Goal: Information Seeking & Learning: Learn about a topic

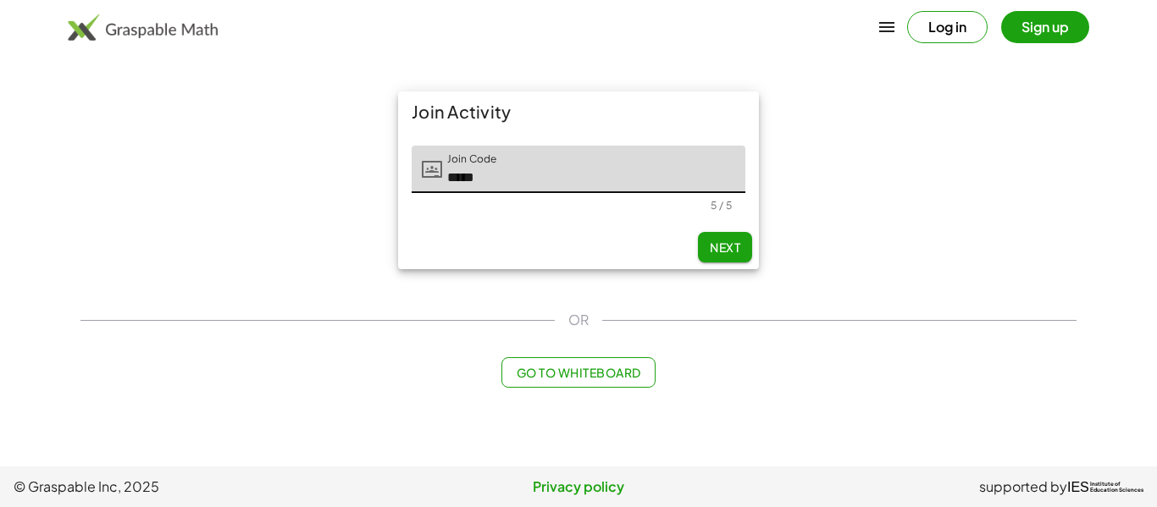
type input "*****"
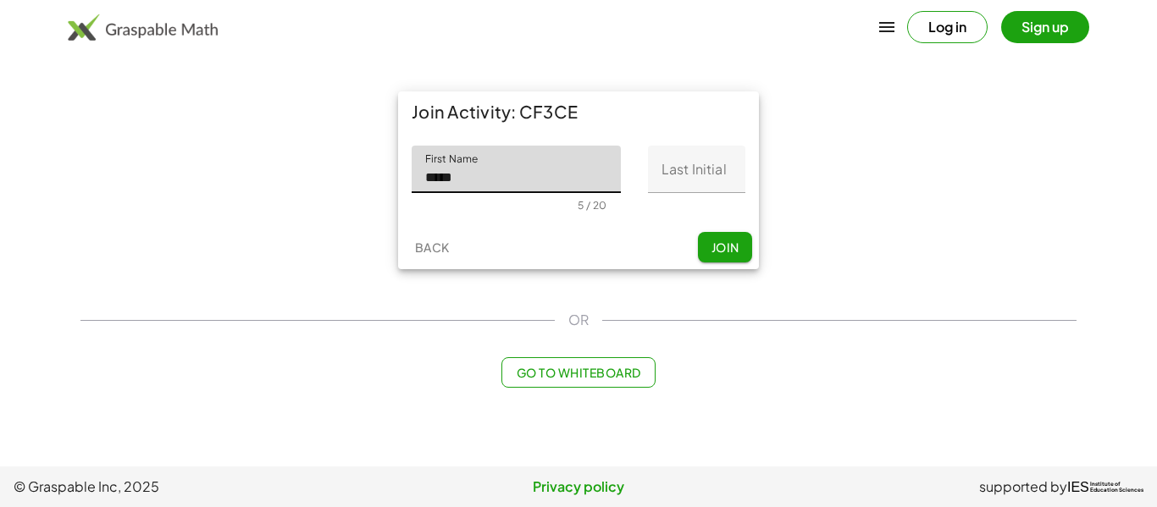
type input "*****"
click at [711, 174] on input "Last Initial" at bounding box center [696, 169] width 97 height 47
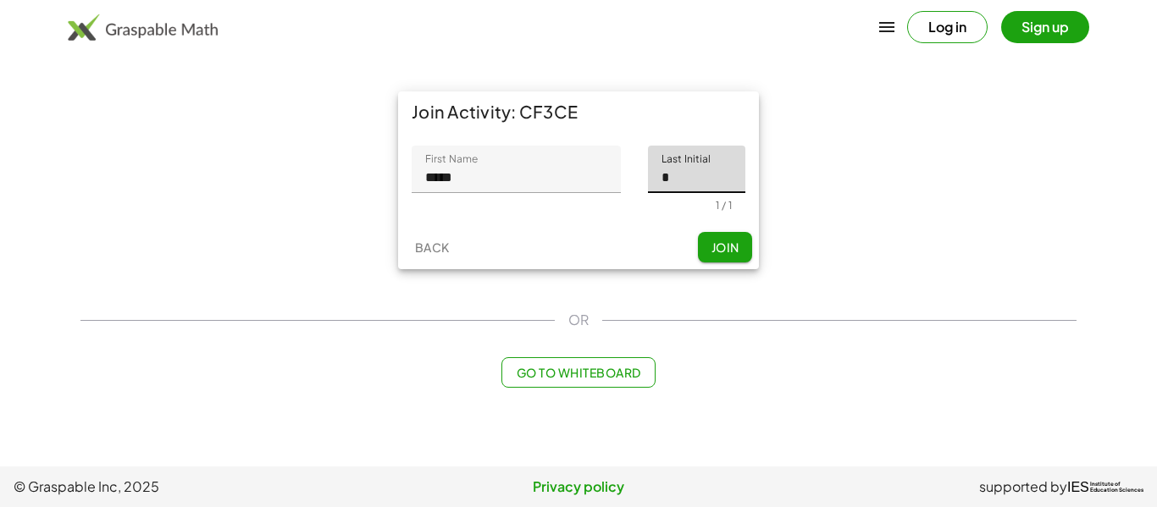
type input "*"
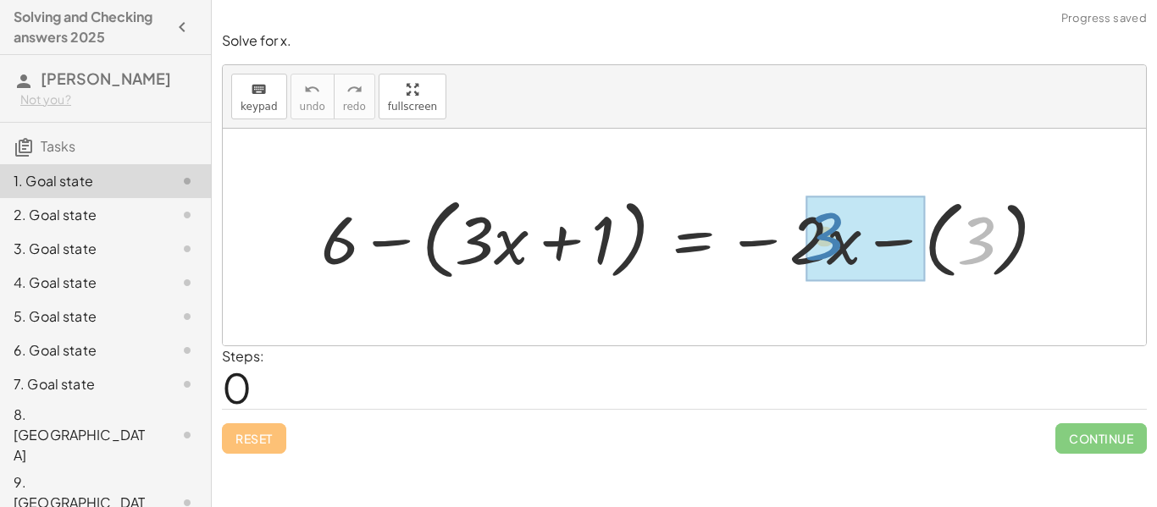
drag, startPoint x: 980, startPoint y: 252, endPoint x: 811, endPoint y: 248, distance: 168.6
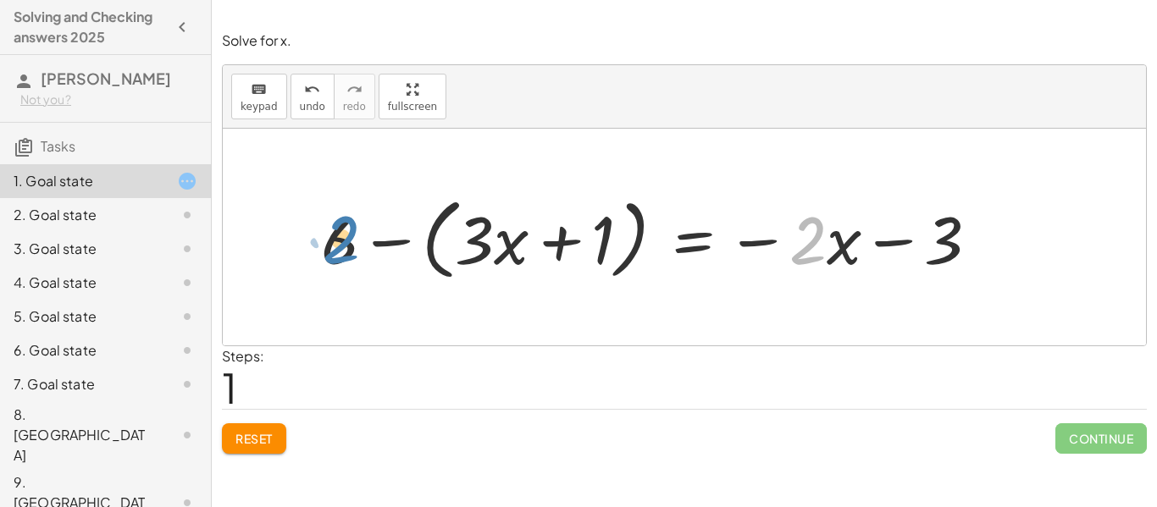
drag, startPoint x: 811, startPoint y: 248, endPoint x: 337, endPoint y: 249, distance: 474.3
click at [337, 249] on div at bounding box center [657, 237] width 689 height 97
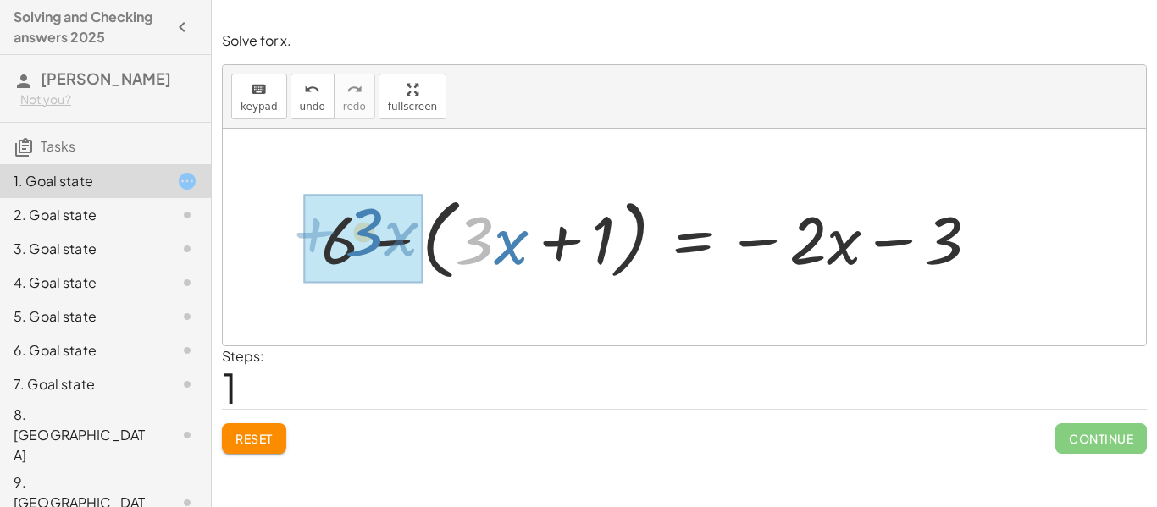
drag, startPoint x: 479, startPoint y: 234, endPoint x: 366, endPoint y: 224, distance: 113.9
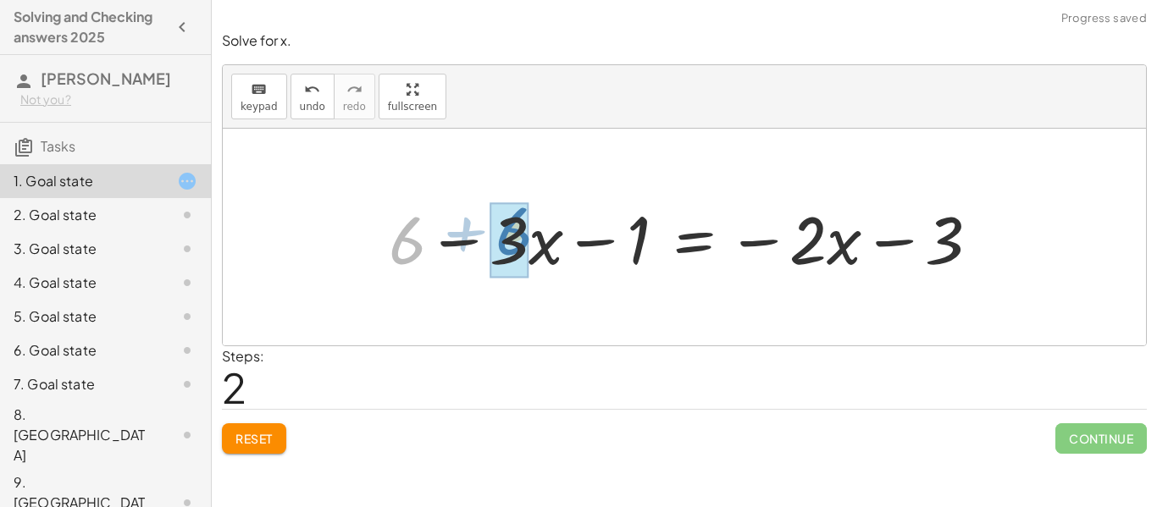
drag, startPoint x: 412, startPoint y: 239, endPoint x: 516, endPoint y: 230, distance: 104.6
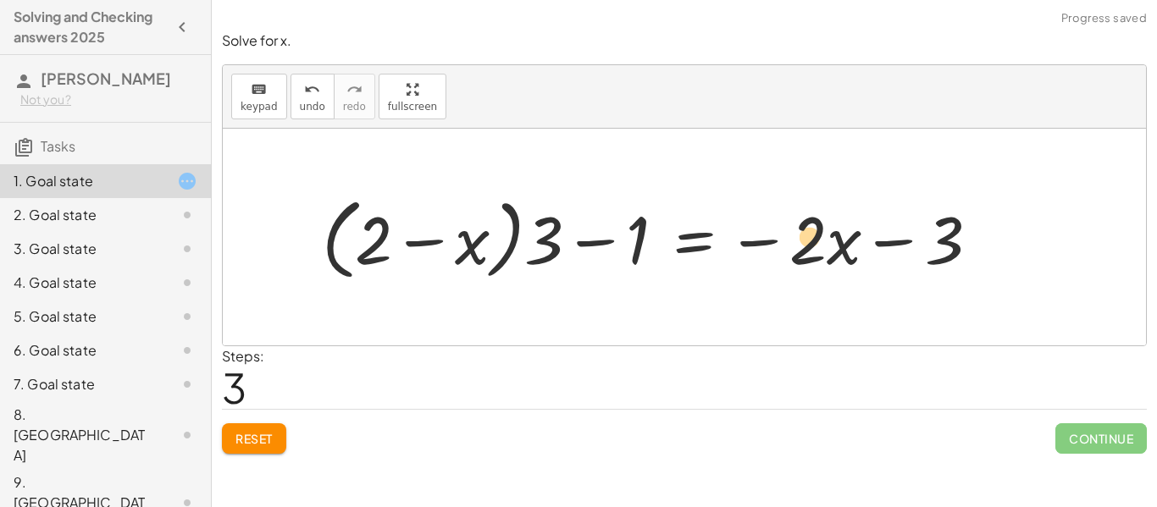
drag, startPoint x: 634, startPoint y: 245, endPoint x: 869, endPoint y: 251, distance: 235.5
click at [869, 251] on div at bounding box center [657, 237] width 688 height 97
drag, startPoint x: 956, startPoint y: 241, endPoint x: 800, endPoint y: 235, distance: 156.0
click at [800, 235] on div at bounding box center [657, 237] width 688 height 97
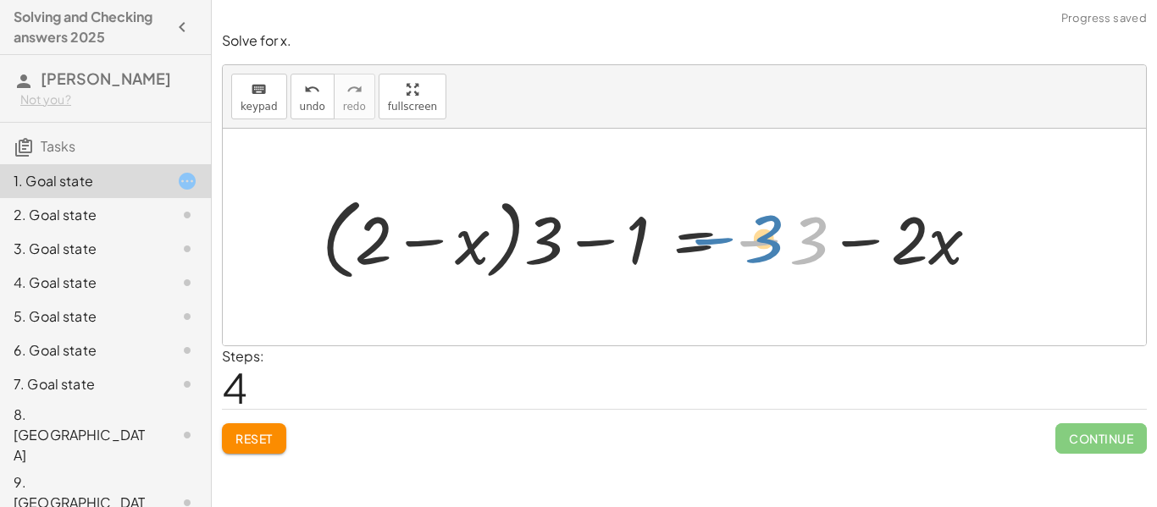
drag, startPoint x: 809, startPoint y: 245, endPoint x: 760, endPoint y: 241, distance: 49.2
click at [760, 241] on div at bounding box center [657, 237] width 688 height 97
drag, startPoint x: 800, startPoint y: 251, endPoint x: 482, endPoint y: 230, distance: 318.3
click at [482, 230] on div at bounding box center [657, 237] width 688 height 97
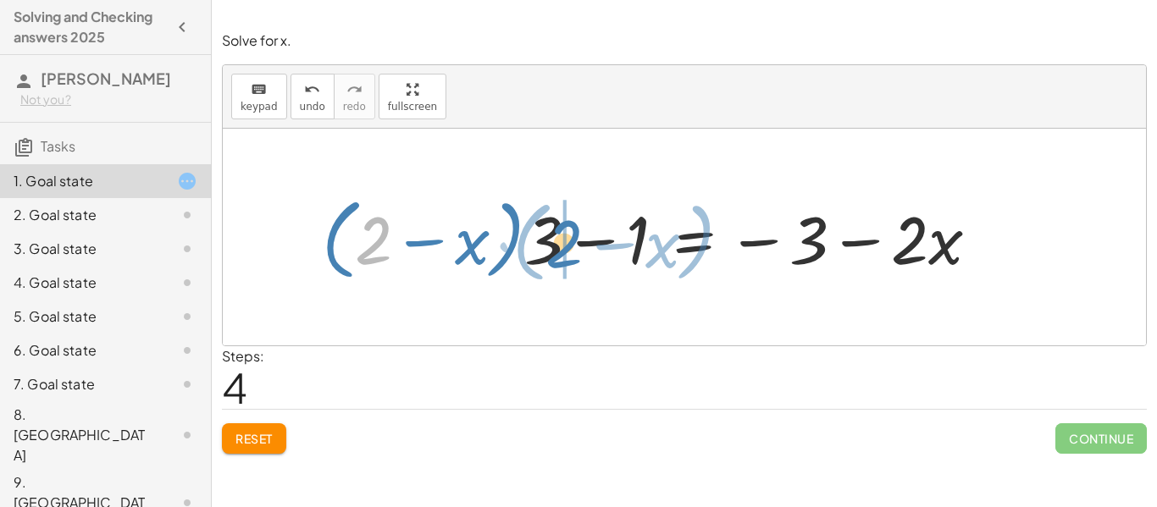
drag, startPoint x: 375, startPoint y: 239, endPoint x: 558, endPoint y: 237, distance: 183.0
click at [558, 237] on div at bounding box center [657, 237] width 688 height 97
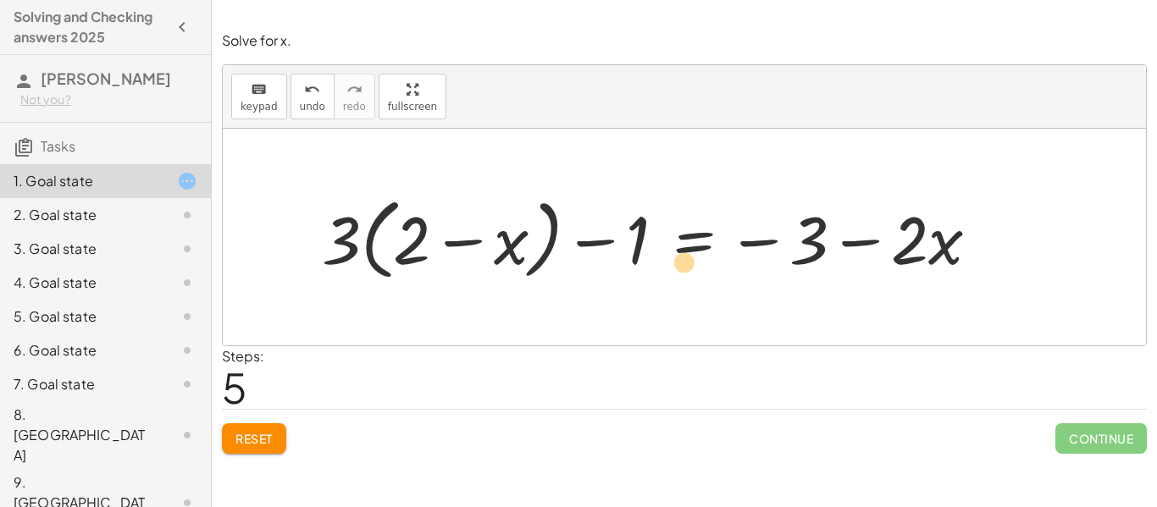
drag, startPoint x: 350, startPoint y: 229, endPoint x: 704, endPoint y: 252, distance: 354.8
click at [704, 252] on div at bounding box center [657, 237] width 688 height 97
drag, startPoint x: 637, startPoint y: 247, endPoint x: 323, endPoint y: 246, distance: 314.2
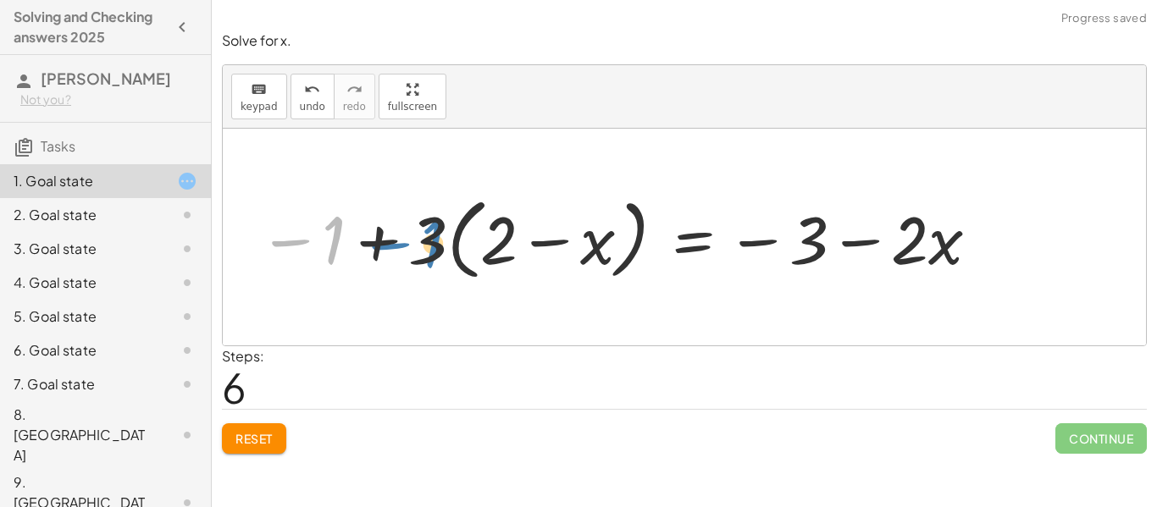
drag, startPoint x: 320, startPoint y: 243, endPoint x: 426, endPoint y: 244, distance: 105.9
click at [426, 244] on div at bounding box center [620, 237] width 740 height 97
click at [272, 446] on span "Reset" at bounding box center [253, 438] width 37 height 15
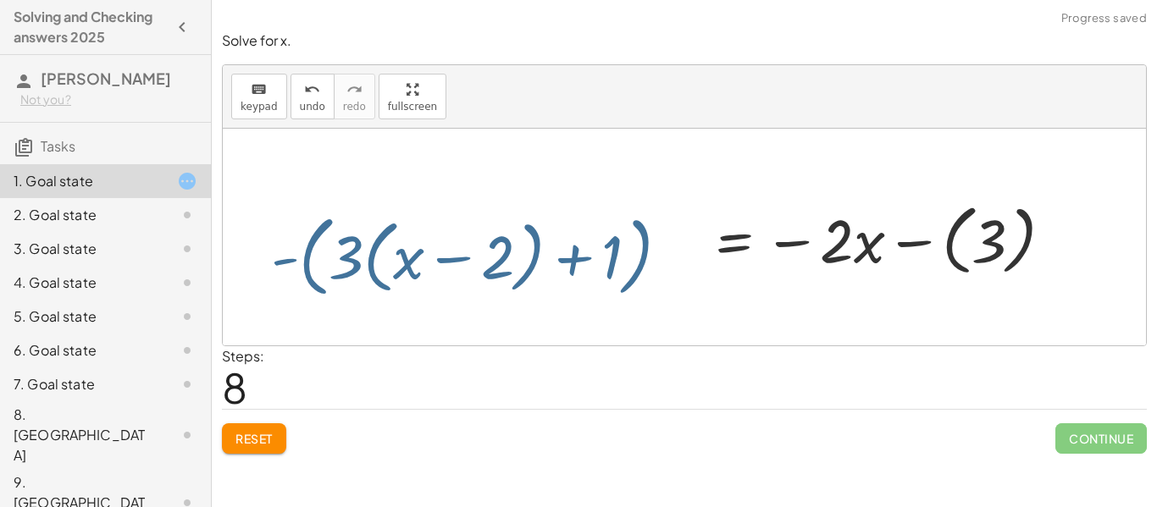
click at [286, 429] on button "Reset" at bounding box center [254, 439] width 64 height 30
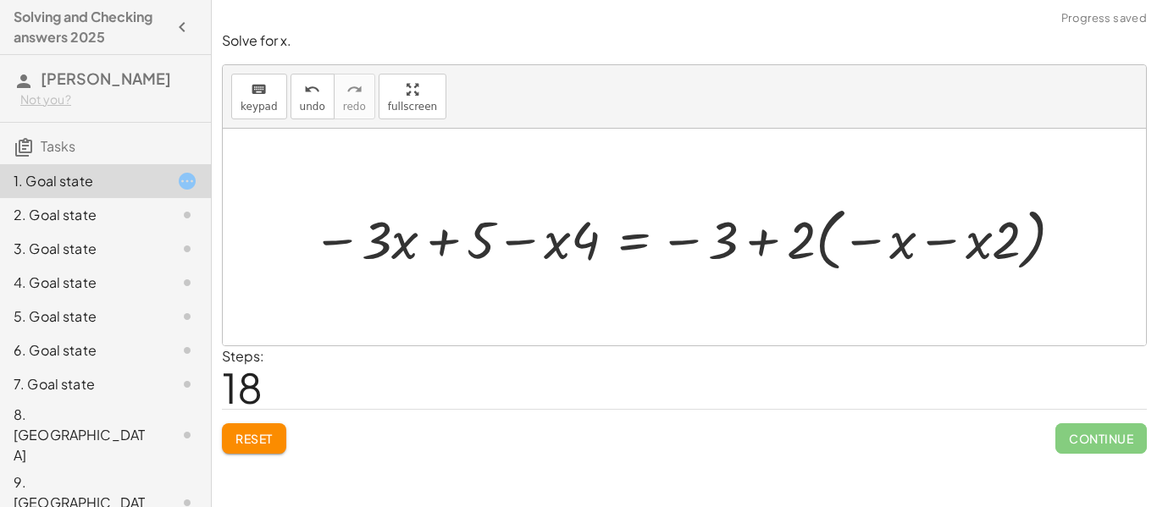
click at [267, 444] on span "Reset" at bounding box center [253, 438] width 37 height 15
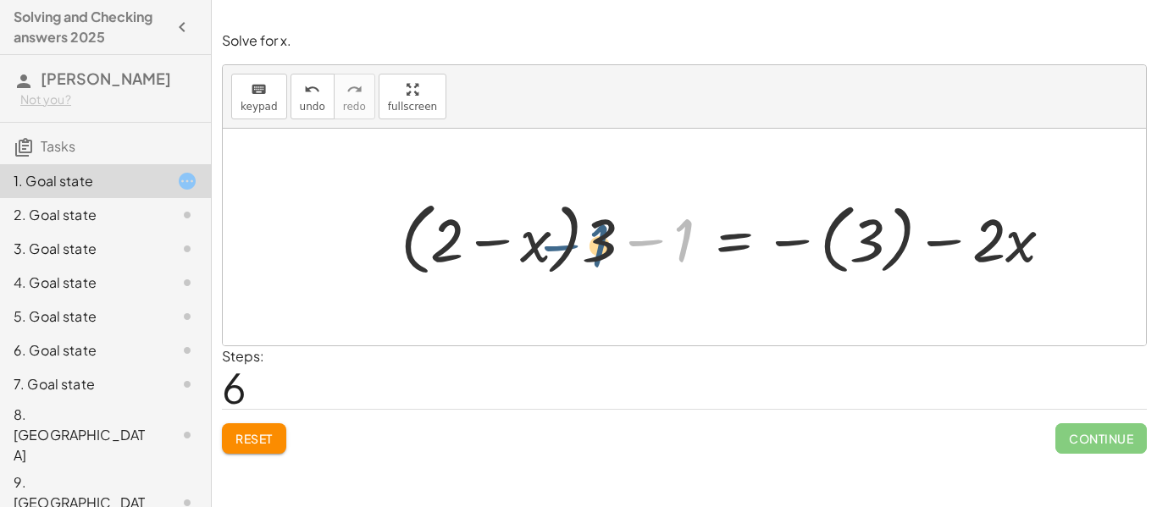
drag, startPoint x: 640, startPoint y: 241, endPoint x: 566, endPoint y: 246, distance: 73.9
click at [566, 246] on div at bounding box center [733, 237] width 683 height 88
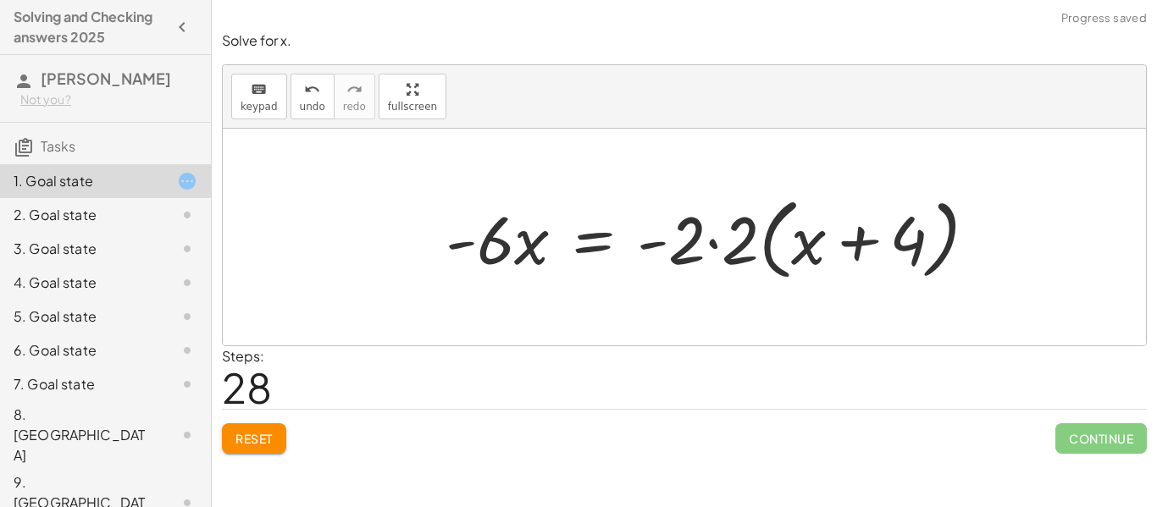
click at [260, 444] on span "Reset" at bounding box center [253, 438] width 37 height 15
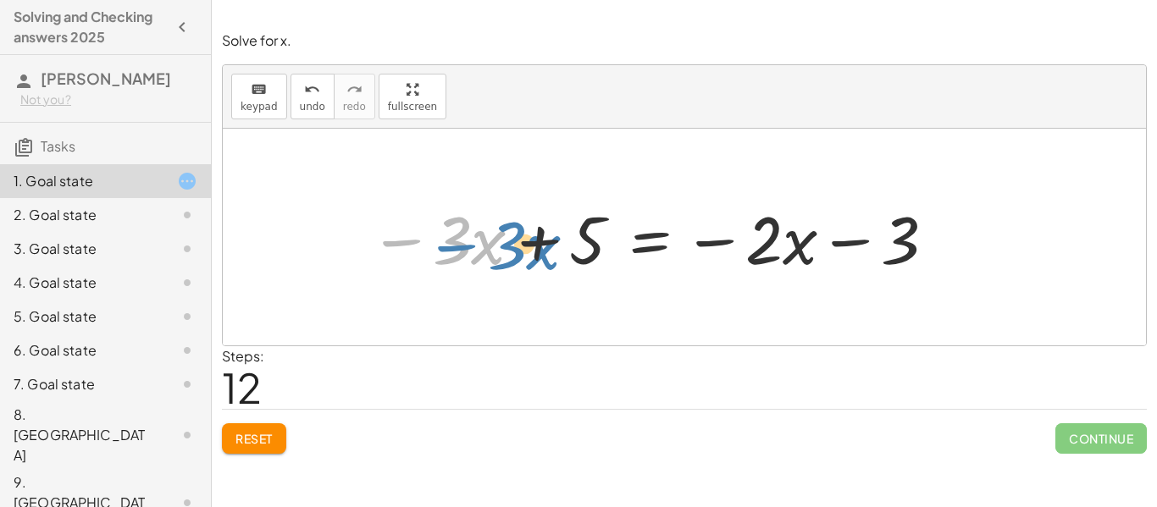
drag, startPoint x: 406, startPoint y: 242, endPoint x: 397, endPoint y: 246, distance: 9.1
click at [397, 246] on div at bounding box center [653, 237] width 585 height 87
click at [126, 300] on div "3. Goal state" at bounding box center [105, 317] width 211 height 34
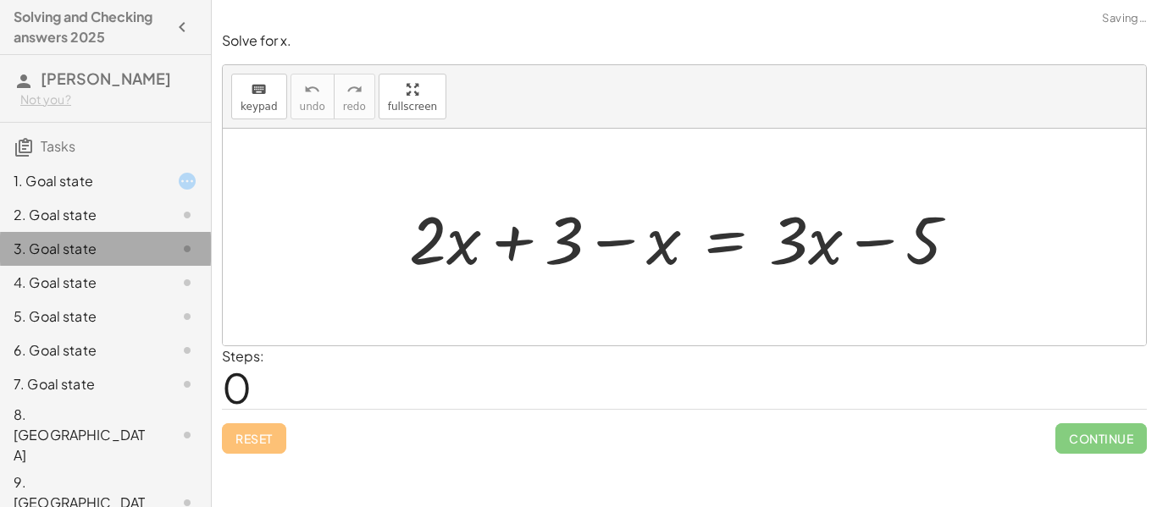
click at [130, 266] on div "2. Goal state" at bounding box center [105, 283] width 211 height 34
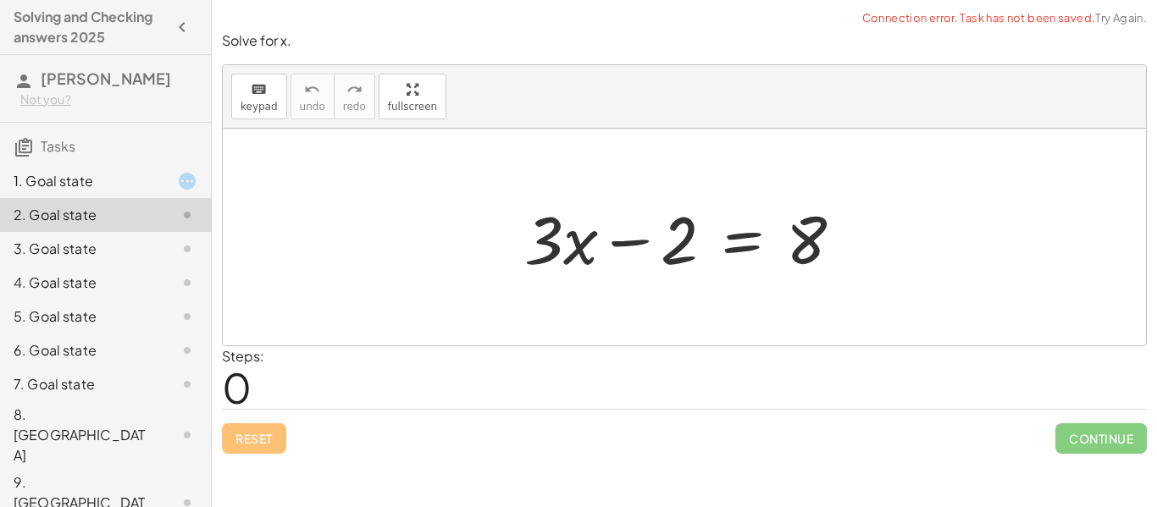
click at [147, 200] on div "2. Goal state" at bounding box center [105, 215] width 211 height 34
click at [130, 191] on div "1. Goal state" at bounding box center [82, 181] width 136 height 20
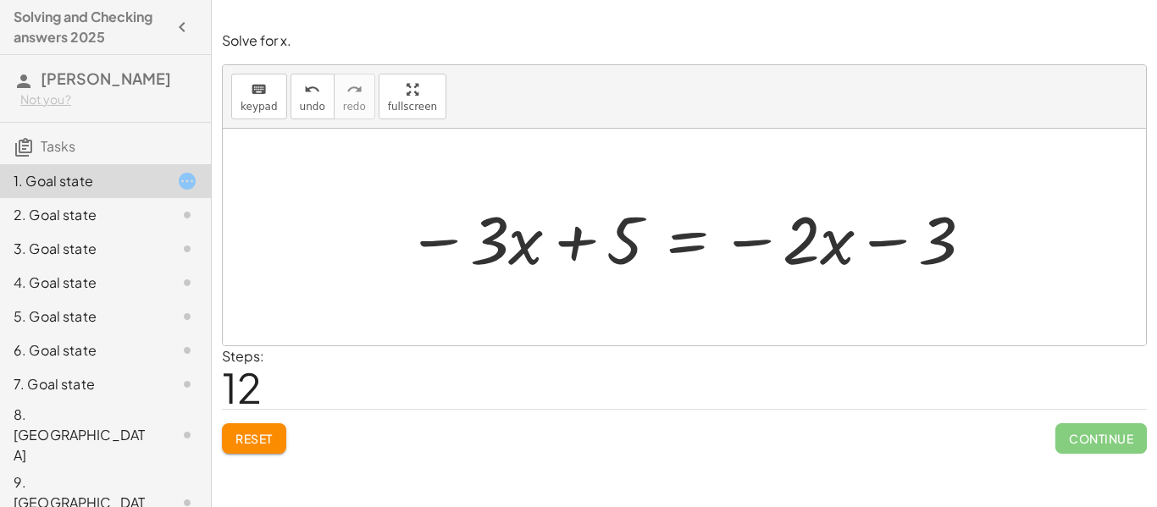
click at [259, 467] on div "Solve for x. keyboard keypad undo undo redo redo fullscreen + 6 − ( + · 3 · x +…" at bounding box center [684, 253] width 945 height 507
click at [250, 451] on button "Reset" at bounding box center [254, 439] width 64 height 30
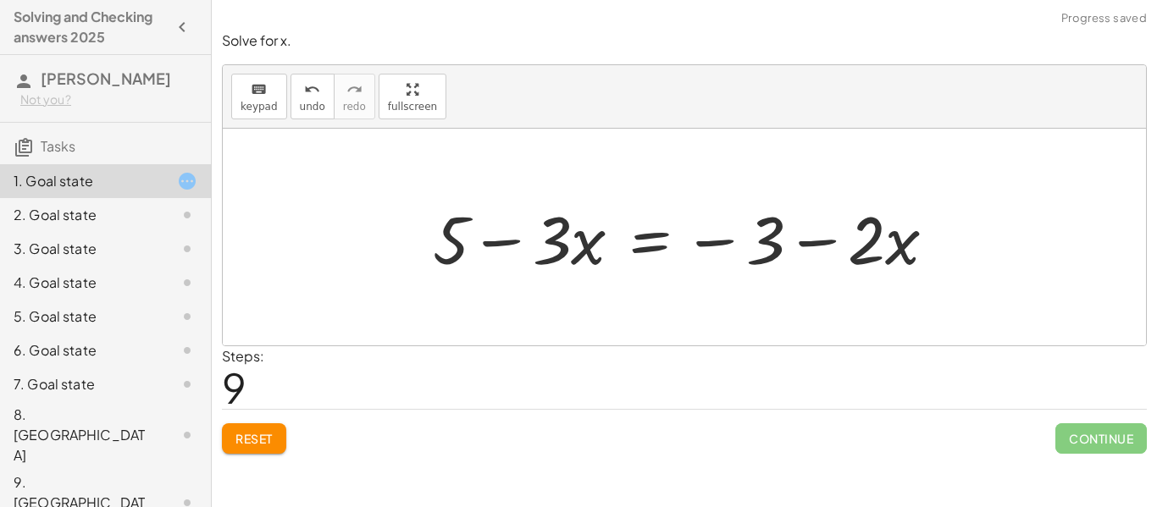
click at [640, 241] on div at bounding box center [691, 237] width 534 height 87
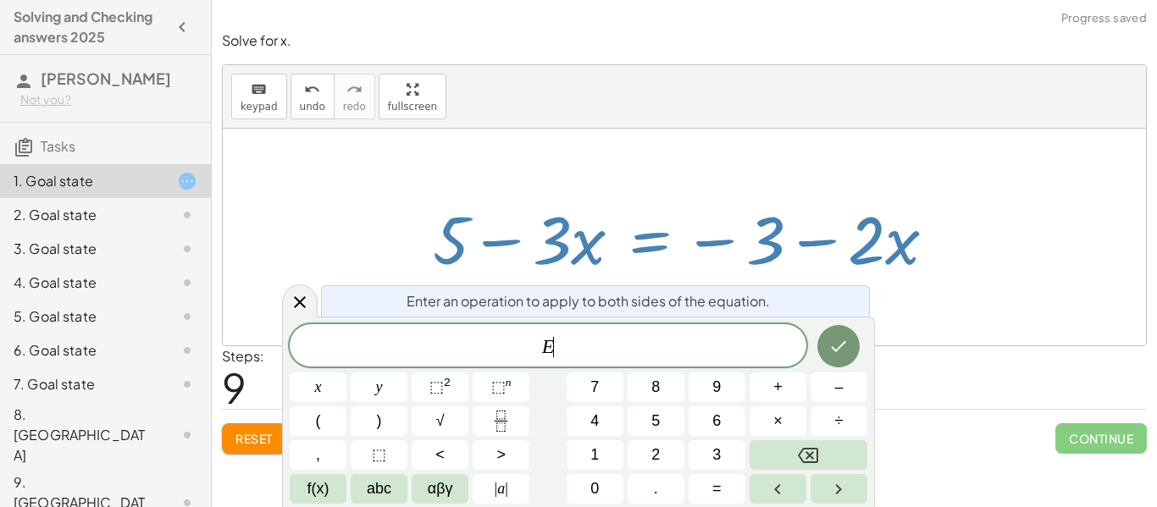
scroll to position [11, 0]
click at [706, 455] on button "3" at bounding box center [717, 455] width 57 height 30
click at [723, 491] on button "=" at bounding box center [717, 489] width 57 height 30
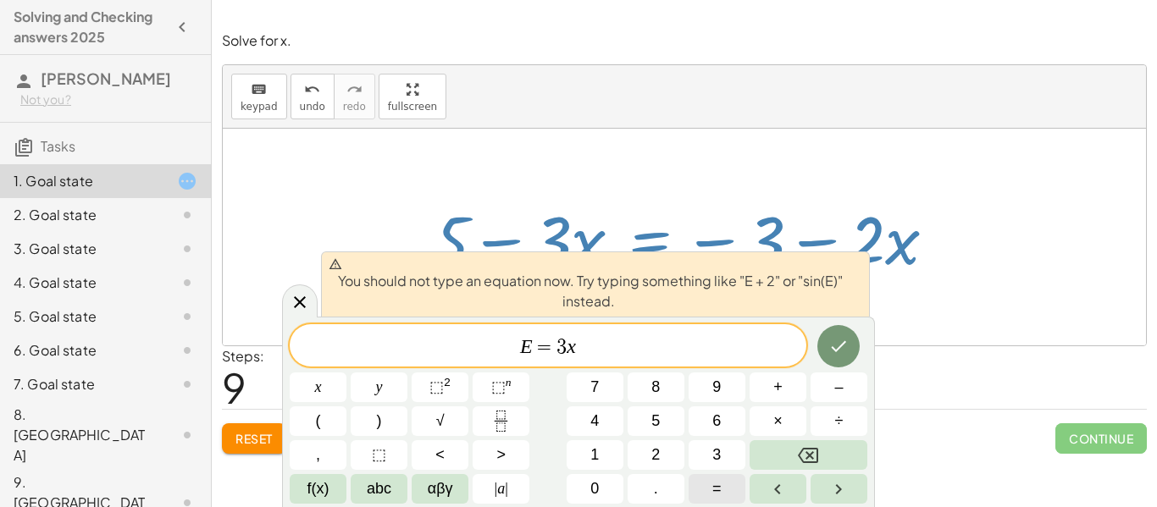
scroll to position [14, 0]
click at [849, 350] on icon "Done" at bounding box center [838, 346] width 20 height 20
click at [550, 344] on span "=" at bounding box center [545, 347] width 25 height 20
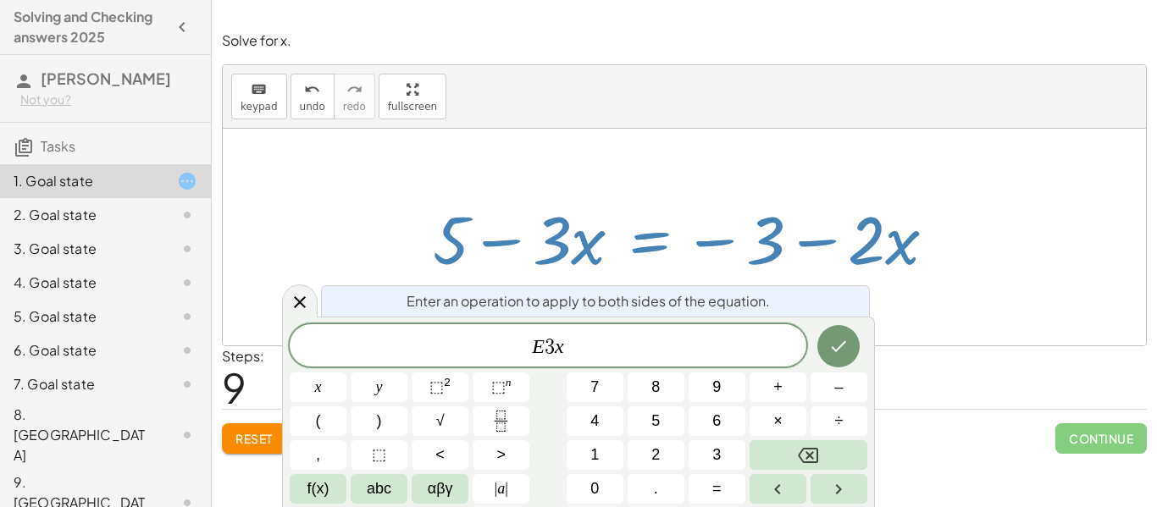
scroll to position [0, 0]
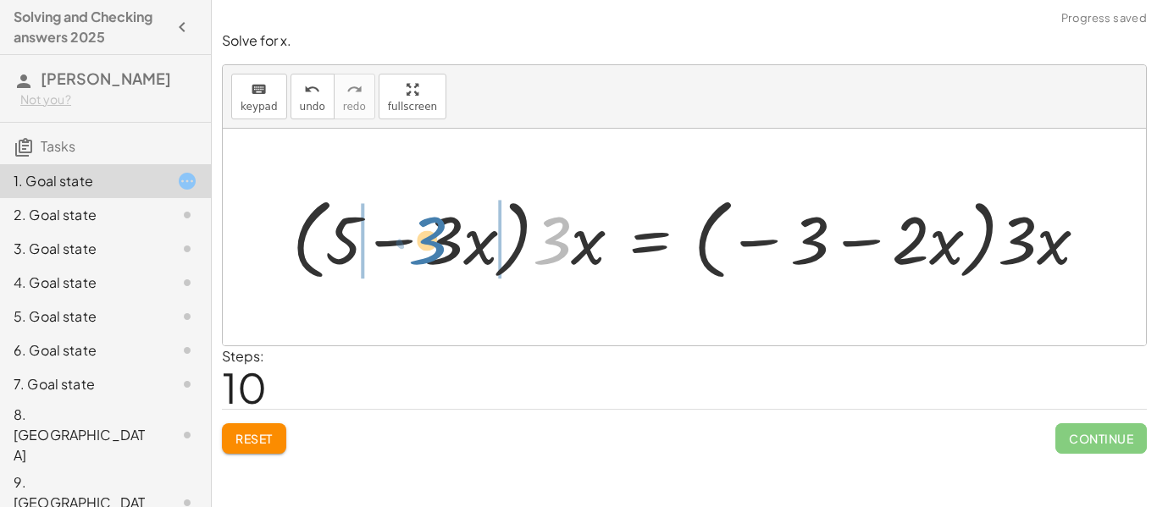
drag, startPoint x: 555, startPoint y: 250, endPoint x: 436, endPoint y: 250, distance: 118.6
click at [436, 250] on div at bounding box center [697, 237] width 826 height 97
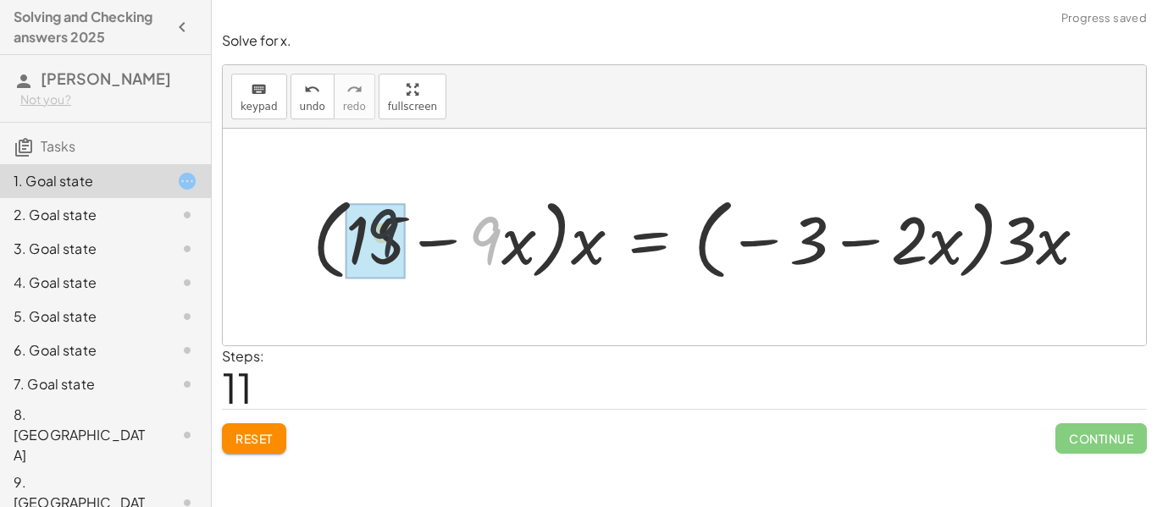
drag, startPoint x: 488, startPoint y: 255, endPoint x: 372, endPoint y: 247, distance: 116.3
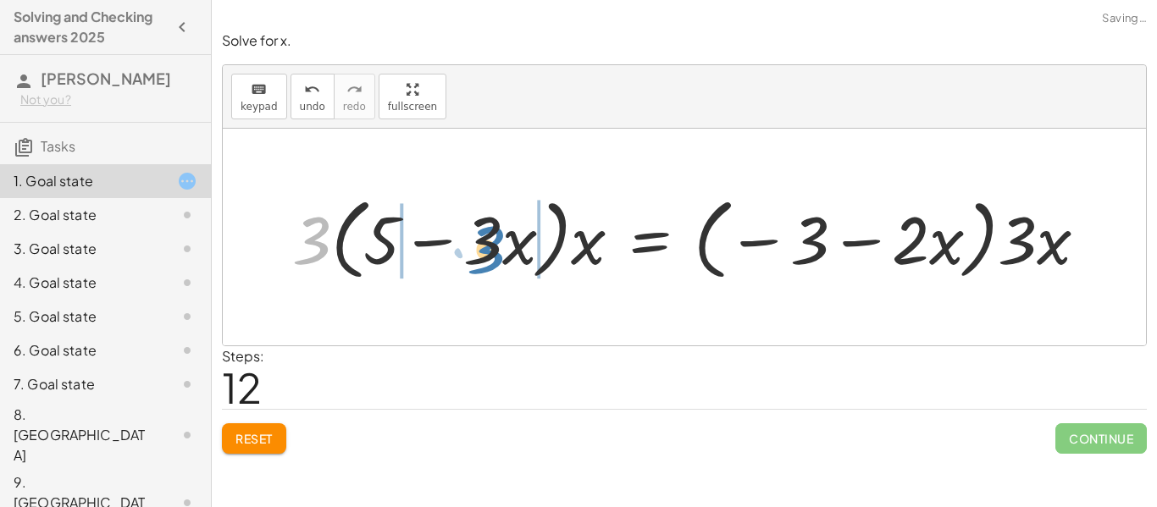
drag, startPoint x: 319, startPoint y: 246, endPoint x: 497, endPoint y: 256, distance: 178.1
click at [497, 256] on div at bounding box center [697, 237] width 826 height 97
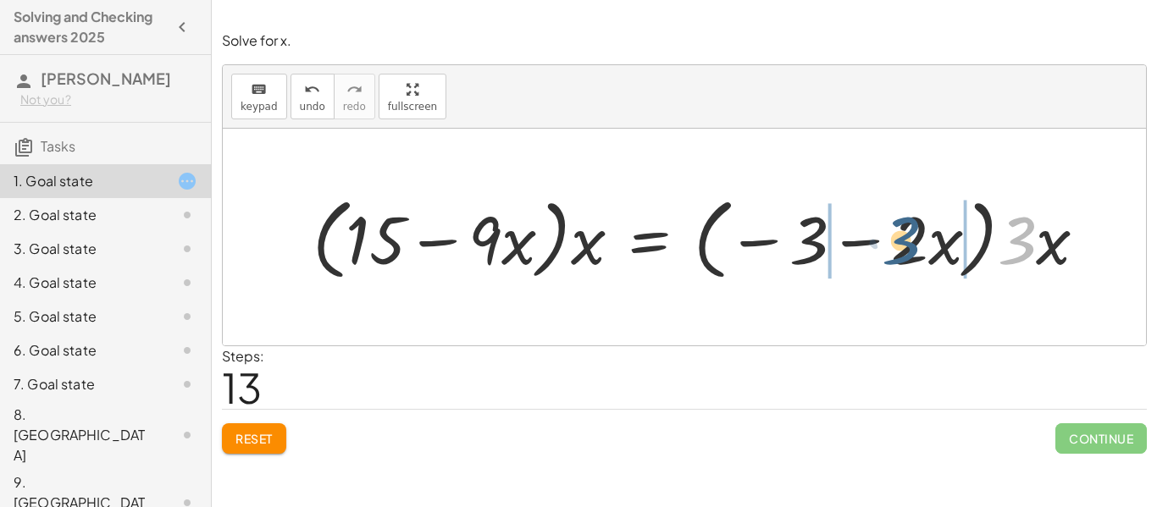
drag, startPoint x: 1030, startPoint y: 239, endPoint x: 912, endPoint y: 237, distance: 117.7
click at [912, 237] on div at bounding box center [707, 237] width 806 height 97
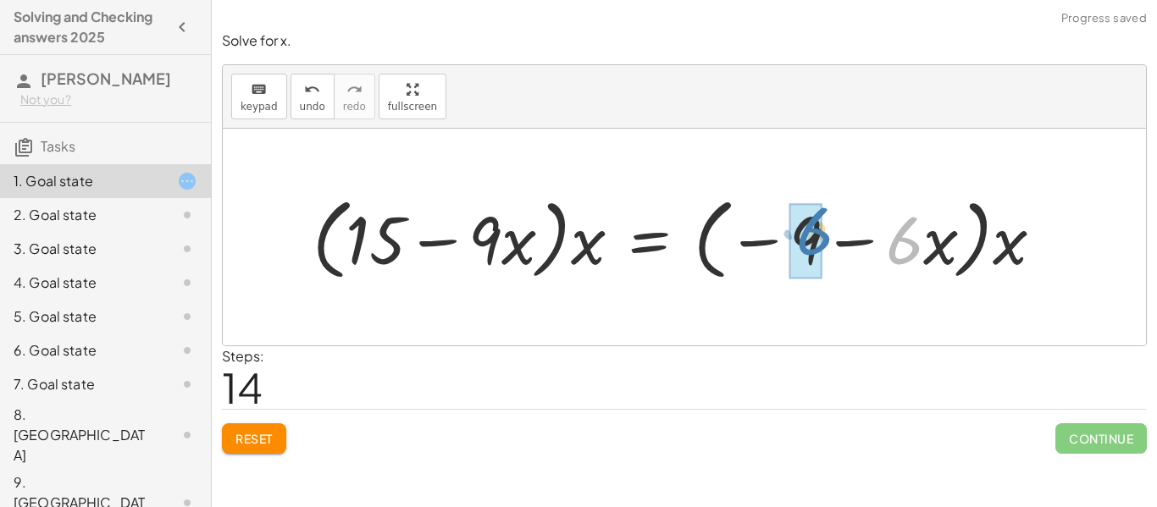
drag, startPoint x: 903, startPoint y: 239, endPoint x: 811, endPoint y: 229, distance: 92.9
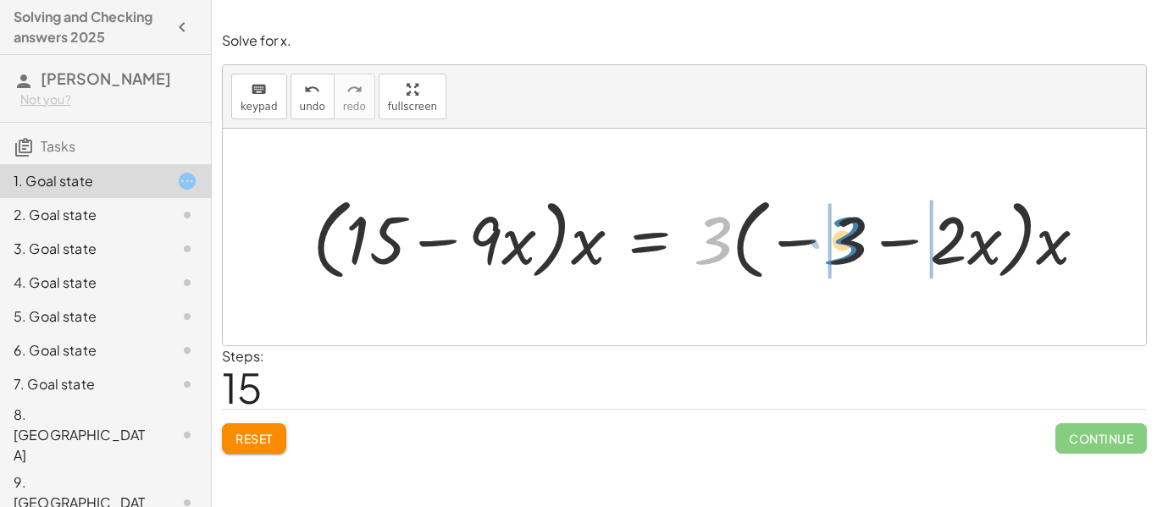
drag, startPoint x: 719, startPoint y: 251, endPoint x: 852, endPoint y: 251, distance: 133.0
click at [852, 251] on div at bounding box center [707, 237] width 806 height 97
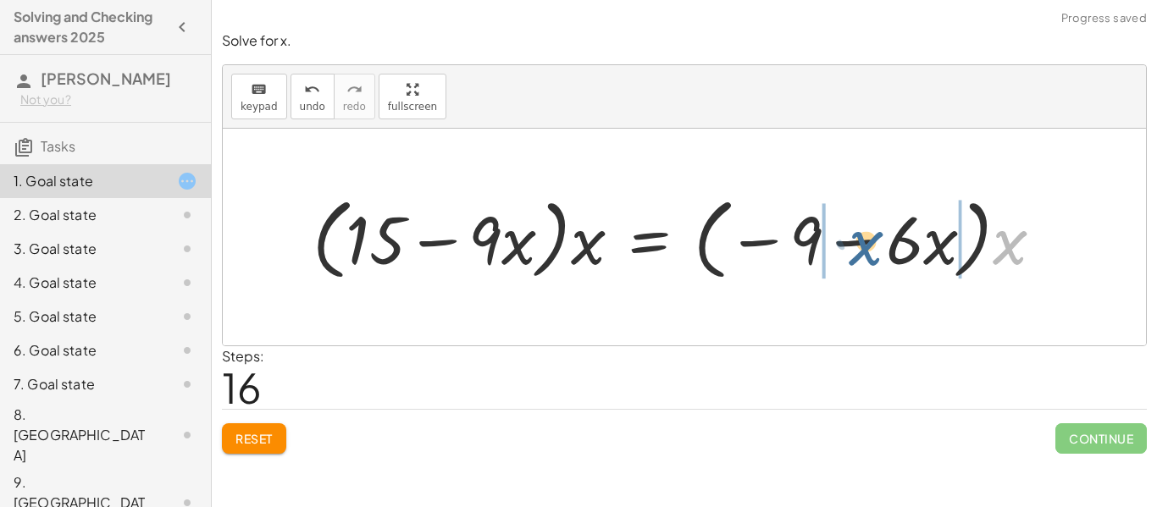
drag, startPoint x: 999, startPoint y: 254, endPoint x: 849, endPoint y: 254, distance: 150.8
click at [849, 254] on div at bounding box center [684, 237] width 761 height 97
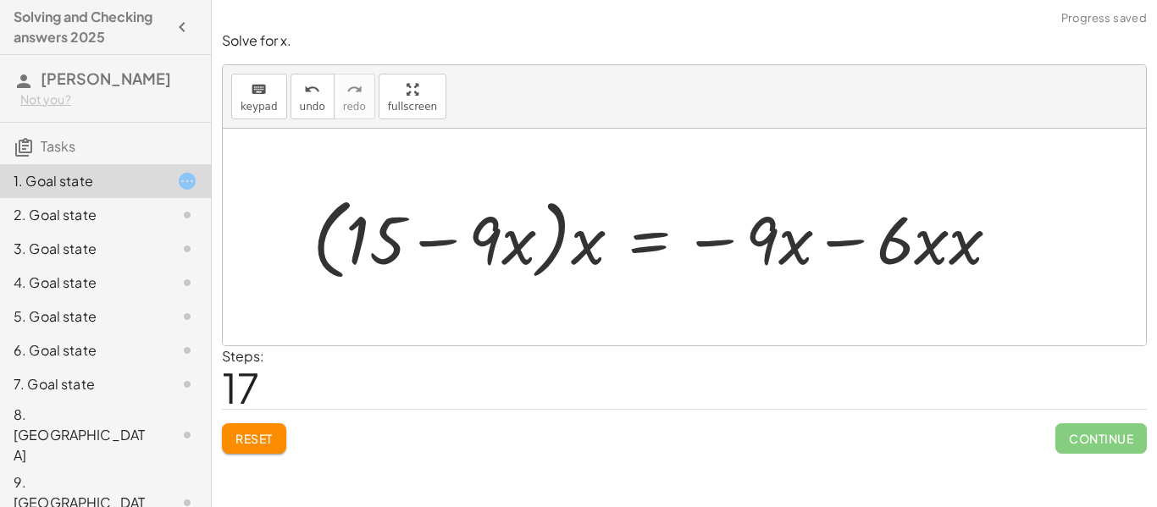
click at [268, 451] on button "Reset" at bounding box center [254, 439] width 64 height 30
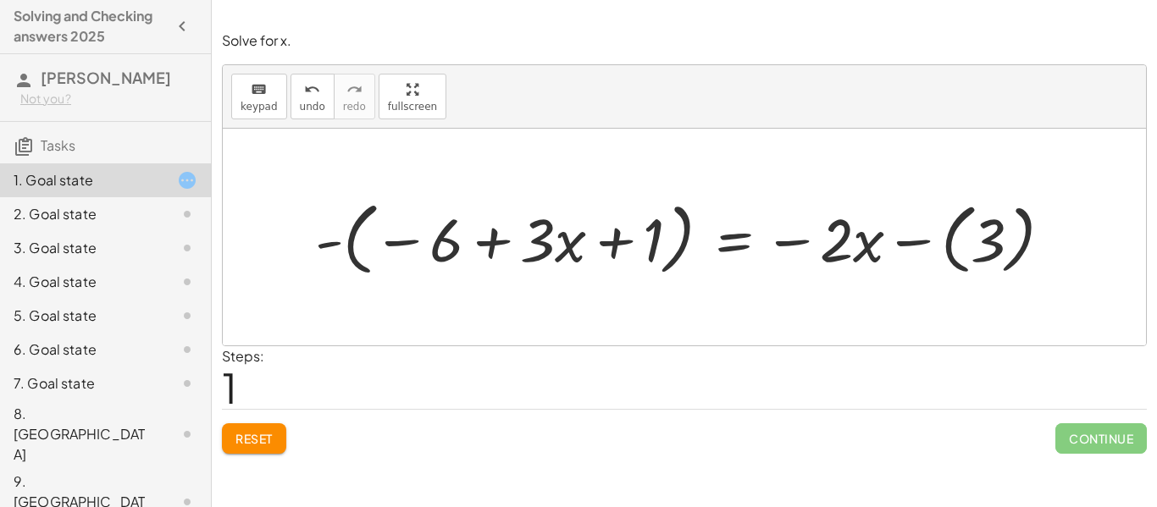
scroll to position [3, 0]
click at [42, 263] on div "2. Goal state" at bounding box center [105, 280] width 211 height 34
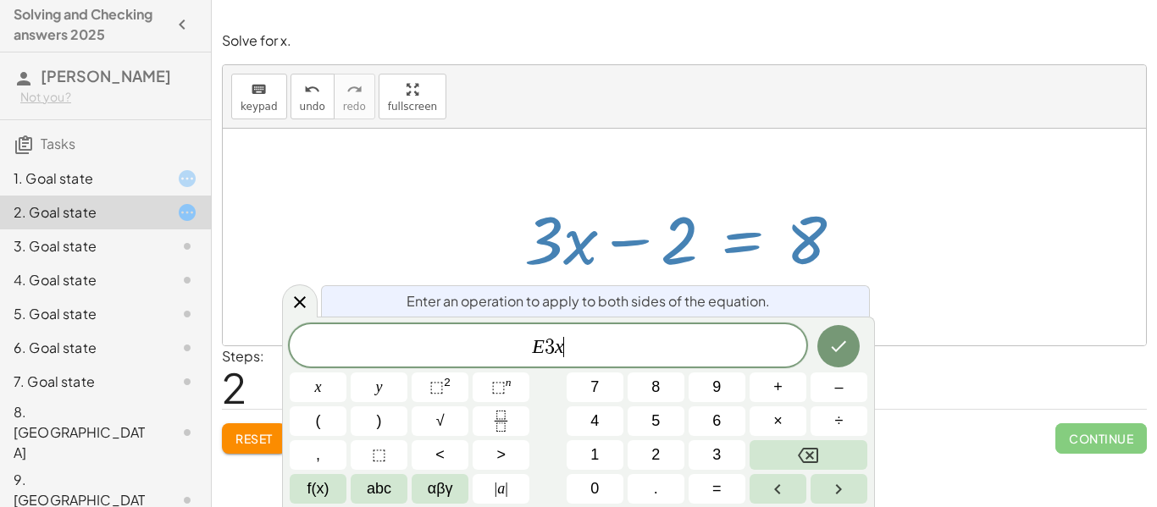
scroll to position [19, 0]
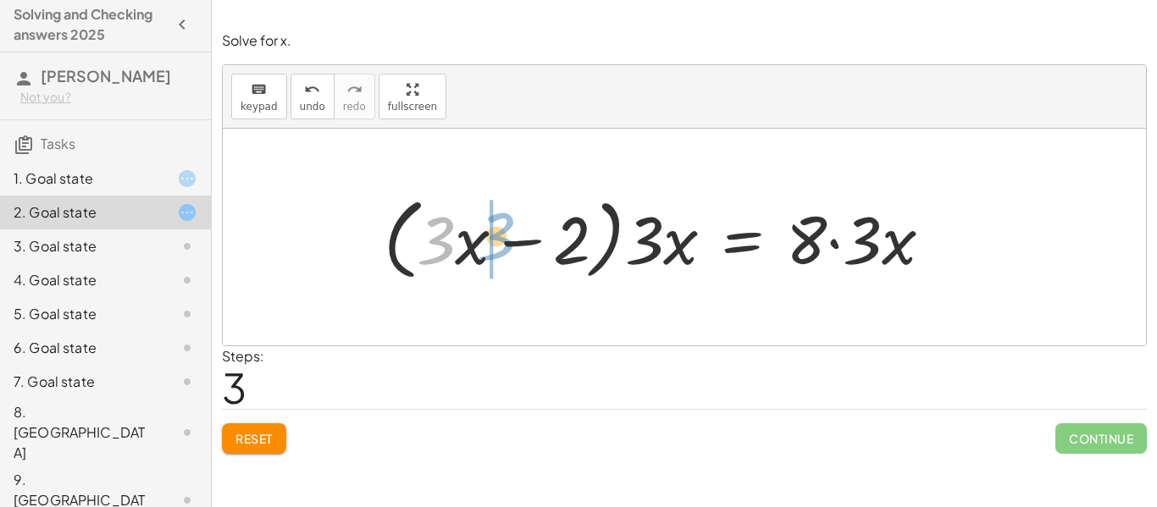
drag, startPoint x: 428, startPoint y: 237, endPoint x: 476, endPoint y: 235, distance: 48.3
click at [476, 235] on div at bounding box center [664, 237] width 579 height 97
drag, startPoint x: 439, startPoint y: 247, endPoint x: 481, endPoint y: 243, distance: 42.6
click at [481, 243] on div at bounding box center [664, 237] width 579 height 97
click at [252, 451] on button "Reset" at bounding box center [254, 439] width 64 height 30
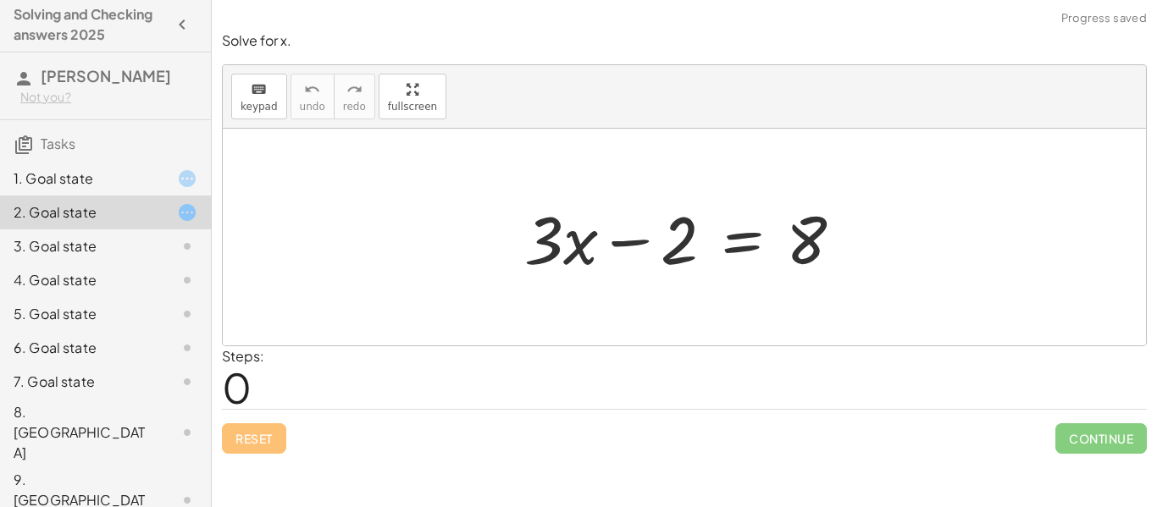
click at [17, 187] on div "1. Goal state" at bounding box center [82, 179] width 136 height 20
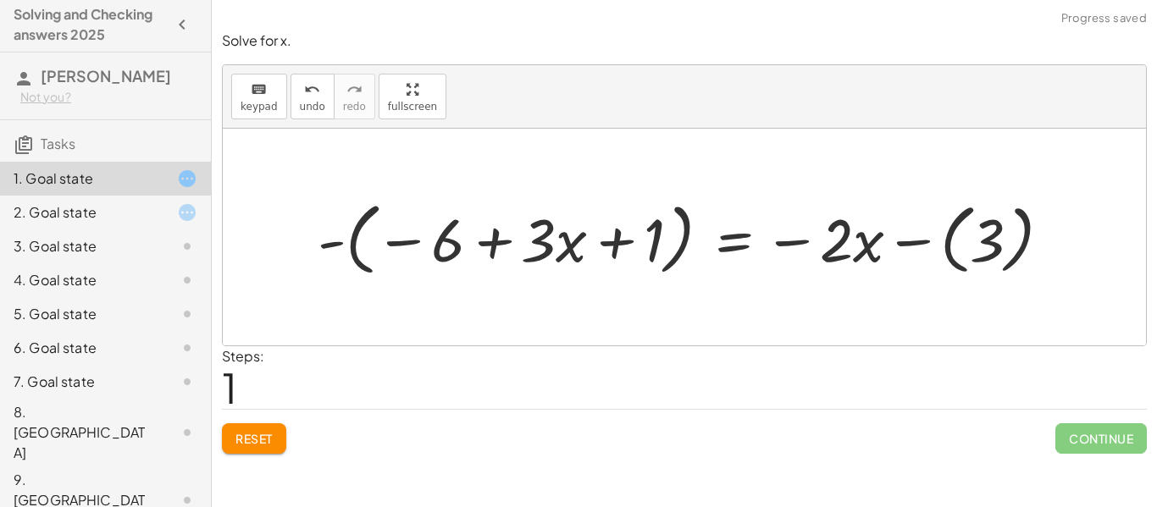
click at [268, 446] on span "Reset" at bounding box center [253, 438] width 37 height 15
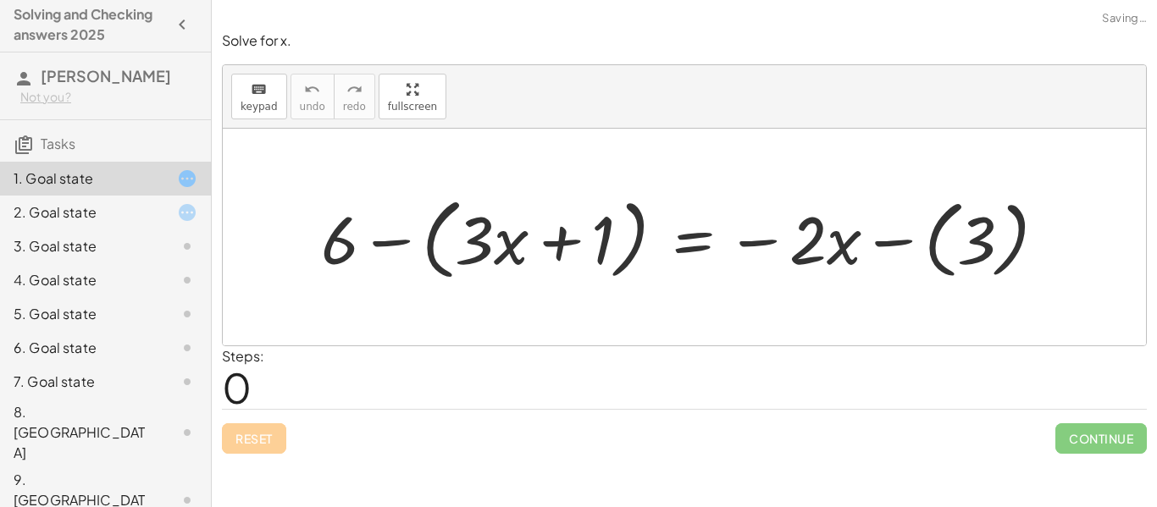
click at [247, 449] on div "Reset Continue" at bounding box center [684, 431] width 925 height 45
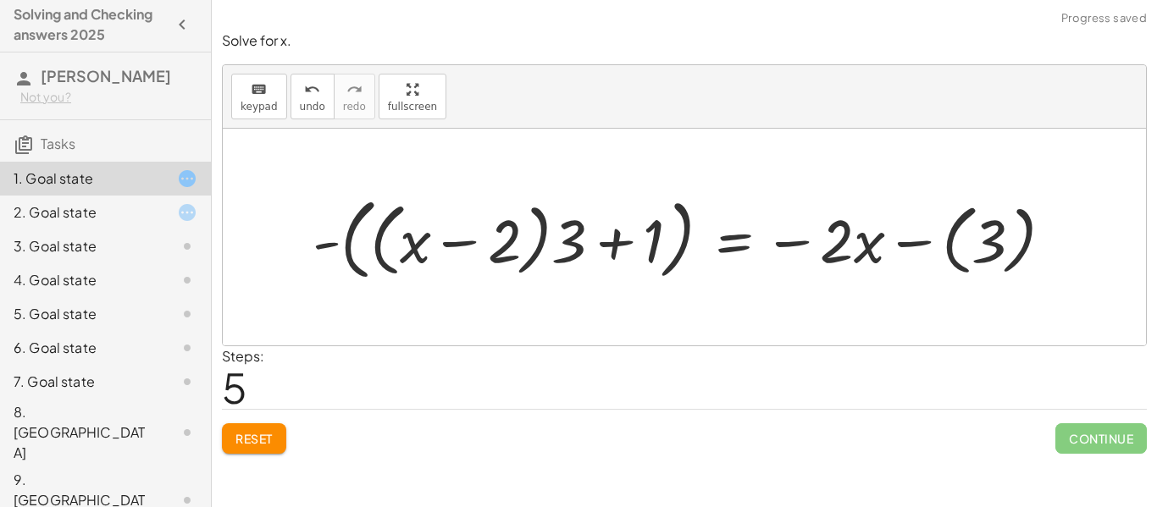
click at [286, 438] on button "Reset" at bounding box center [254, 439] width 64 height 30
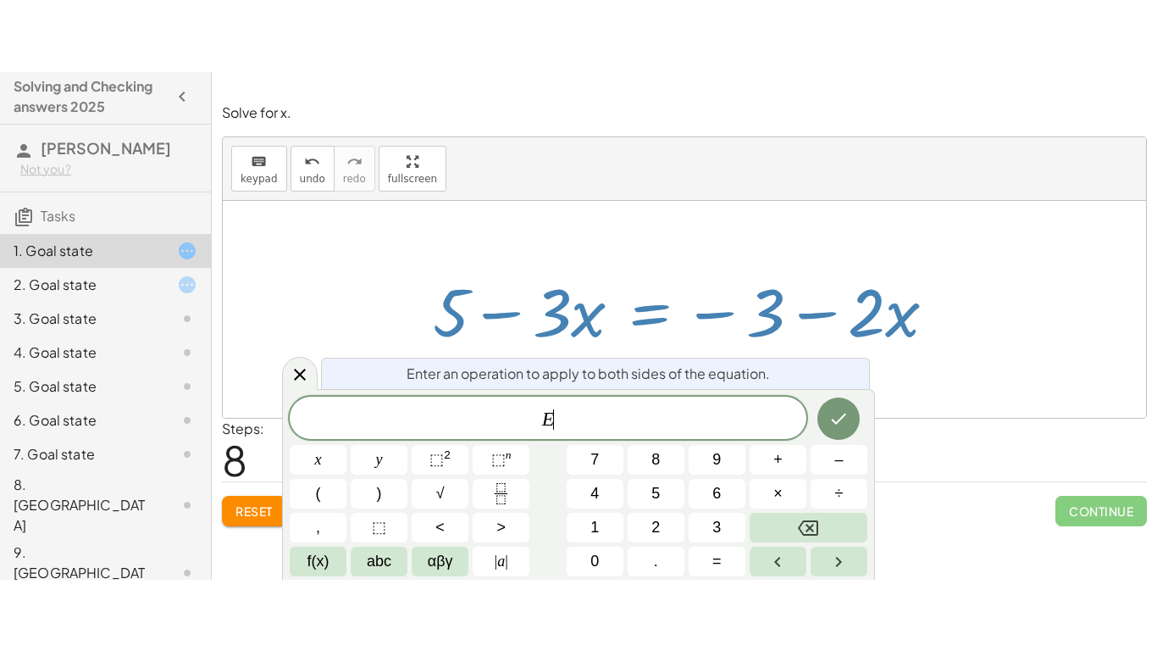
scroll to position [19, 0]
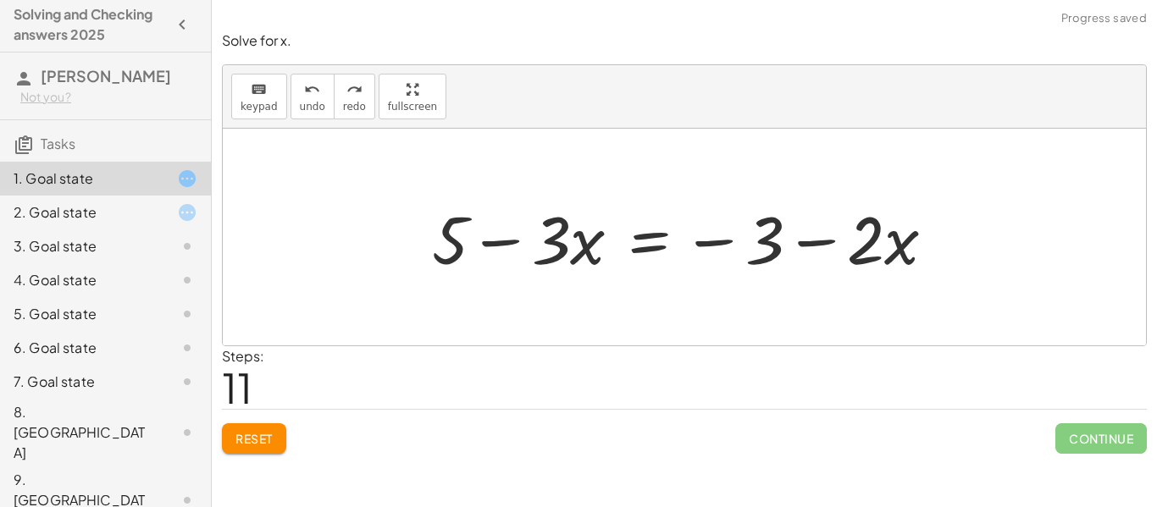
click at [896, 226] on div at bounding box center [691, 237] width 534 height 87
click at [881, 257] on div at bounding box center [691, 237] width 534 height 87
click at [879, 239] on div at bounding box center [691, 237] width 534 height 87
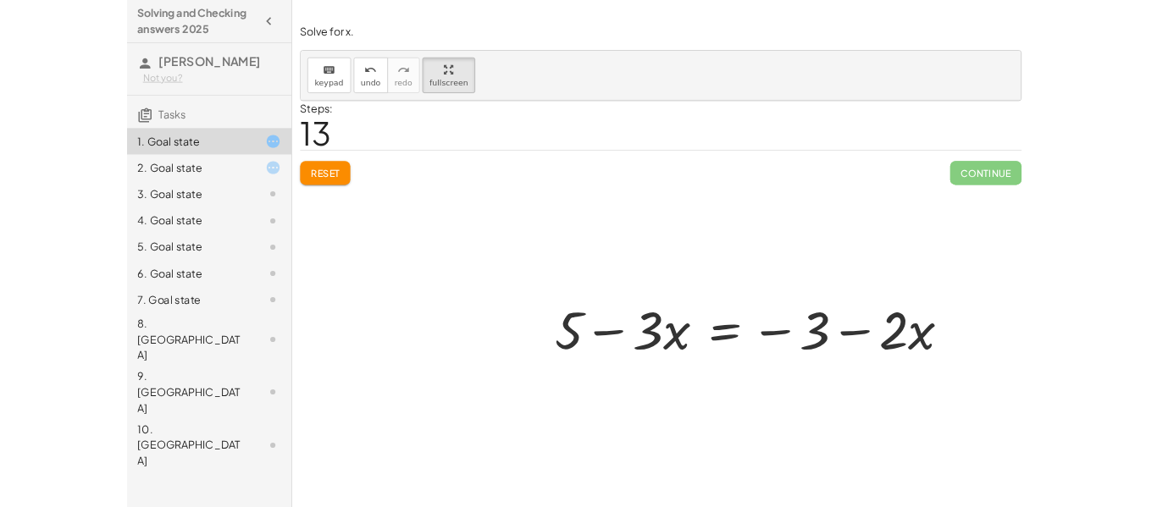
scroll to position [0, 0]
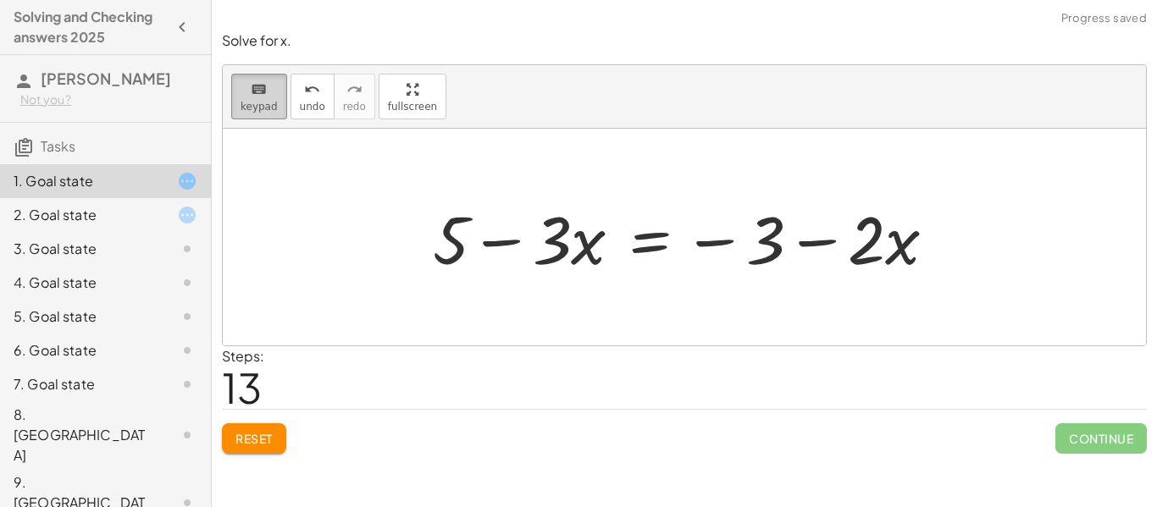
click at [279, 75] on button "keyboard keypad" at bounding box center [259, 97] width 56 height 46
click at [242, 436] on span "Reset" at bounding box center [253, 438] width 37 height 15
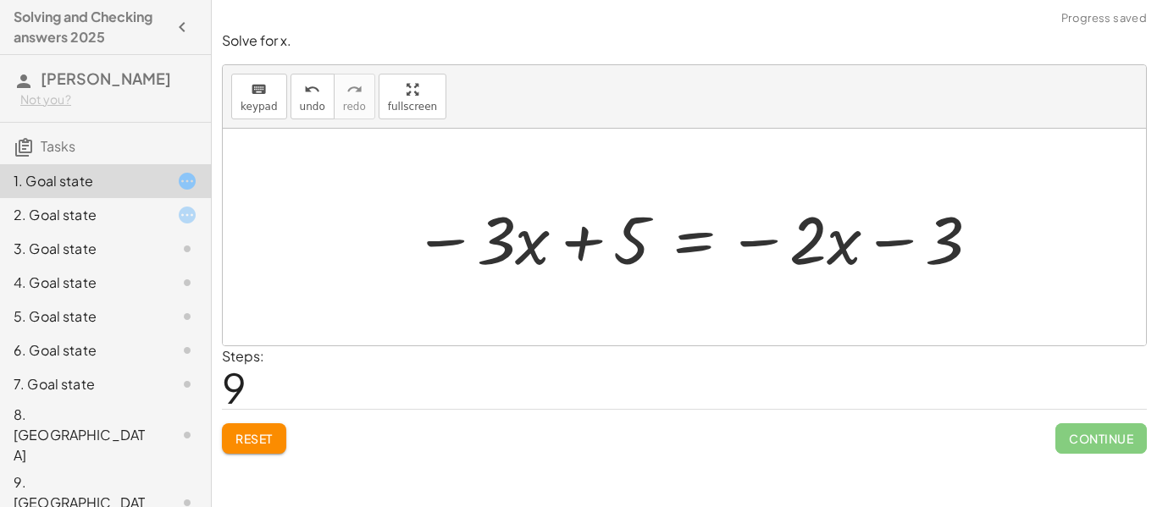
click at [608, 283] on div "+ 6 − ( + · 3 · x + 1 ) = − · 2 · x − ( 3 ) - ( + · 3 · x + 1 − 6 ) = − · 2 · x…" at bounding box center [691, 238] width 606 height 96
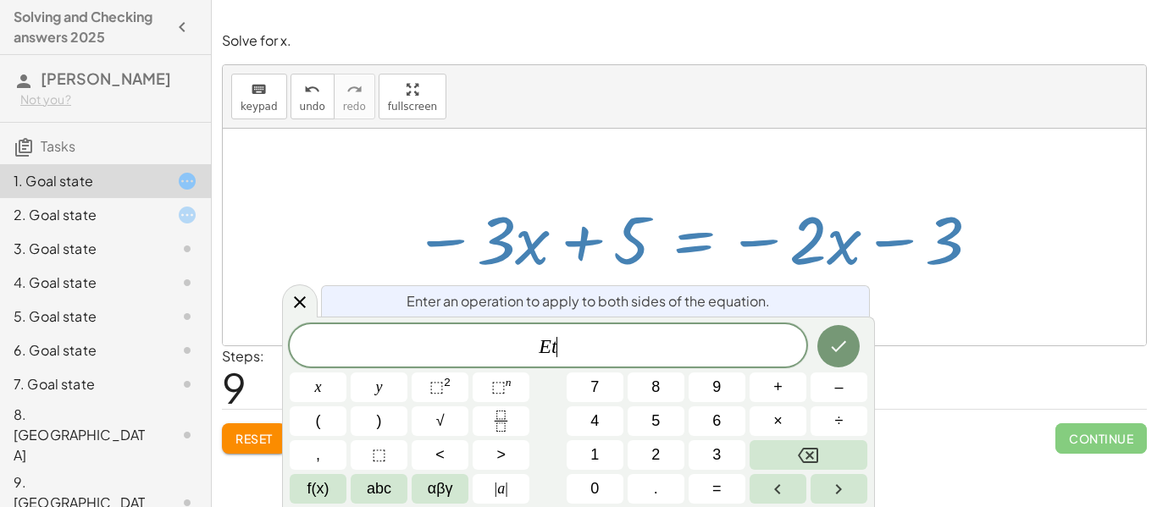
scroll to position [8, 0]
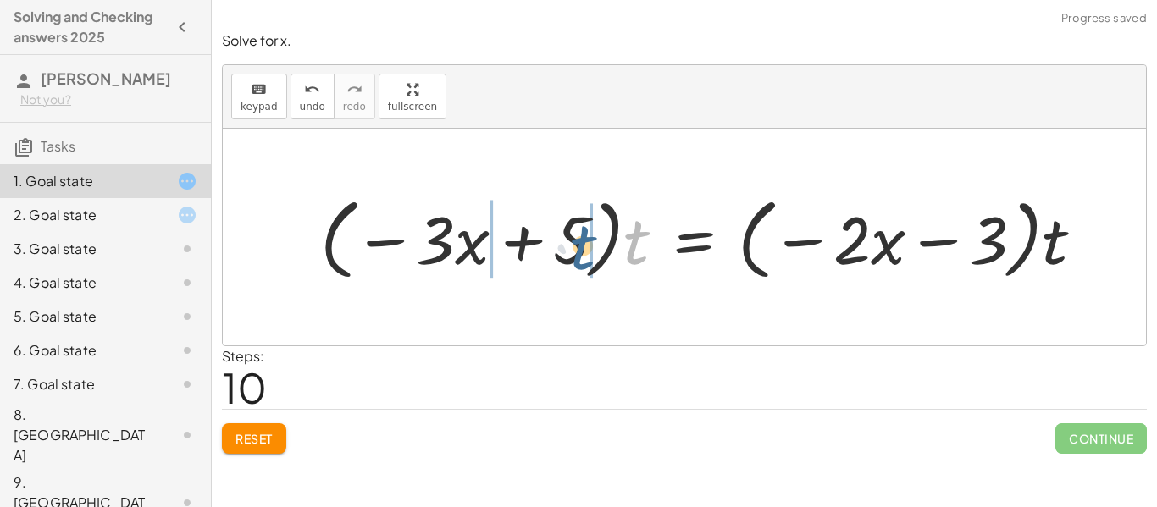
drag, startPoint x: 644, startPoint y: 237, endPoint x: 568, endPoint y: 238, distance: 76.2
click at [568, 238] on div at bounding box center [709, 237] width 795 height 97
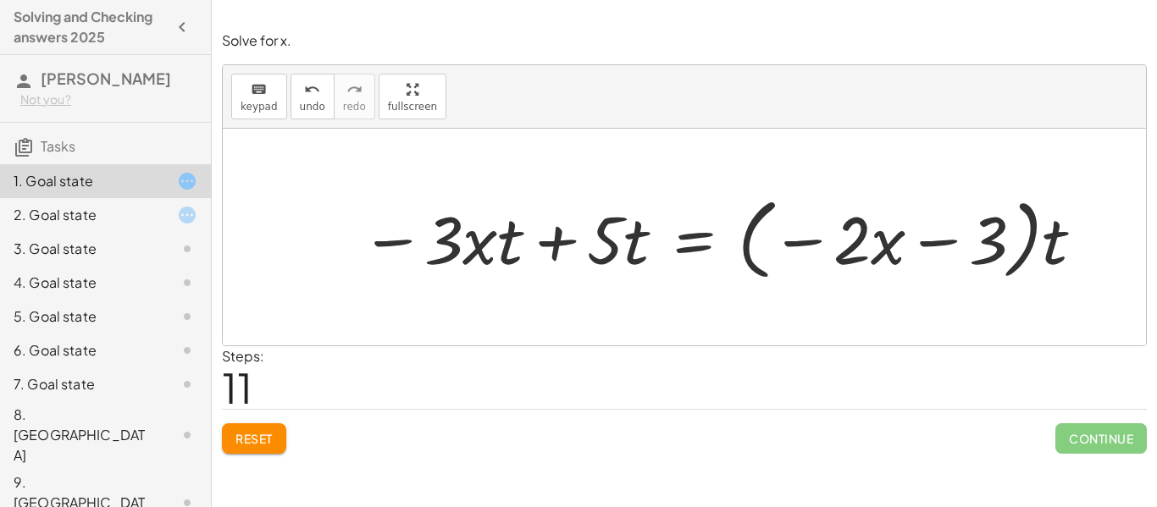
click at [269, 429] on button "Reset" at bounding box center [254, 439] width 64 height 30
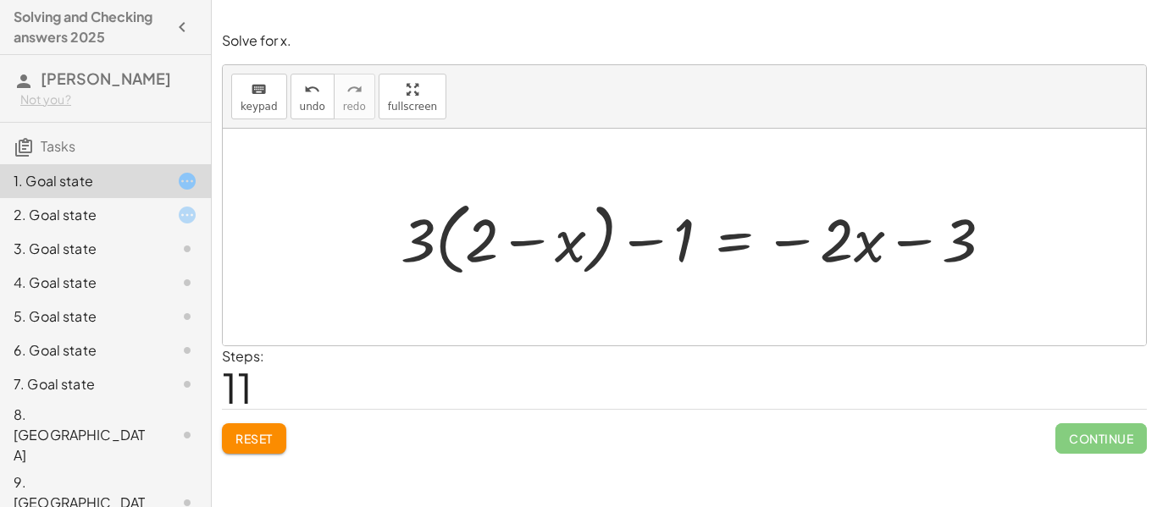
click at [252, 442] on span "Reset" at bounding box center [253, 438] width 37 height 15
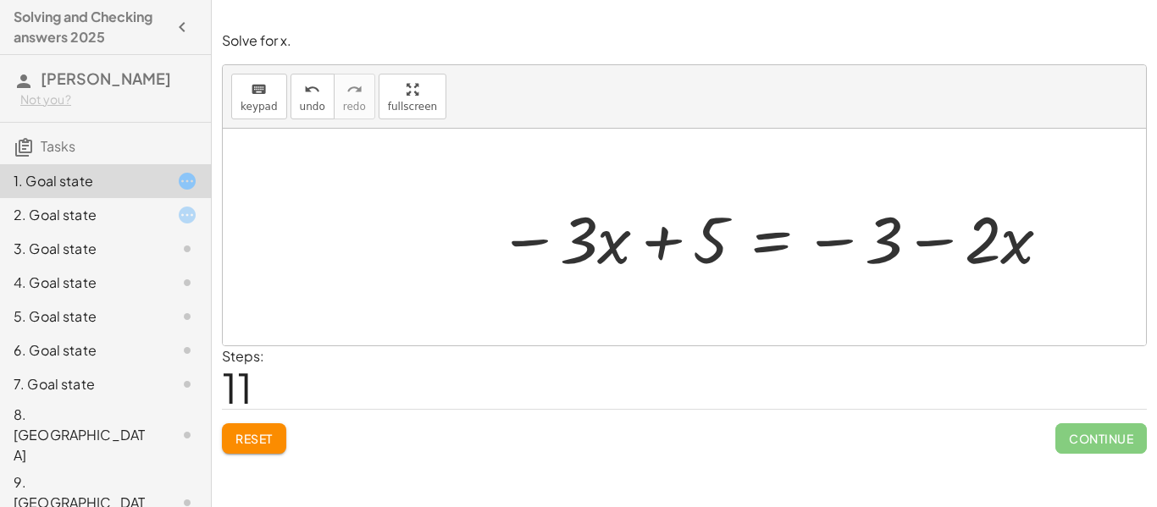
click at [51, 218] on div "2. Goal state" at bounding box center [82, 215] width 136 height 20
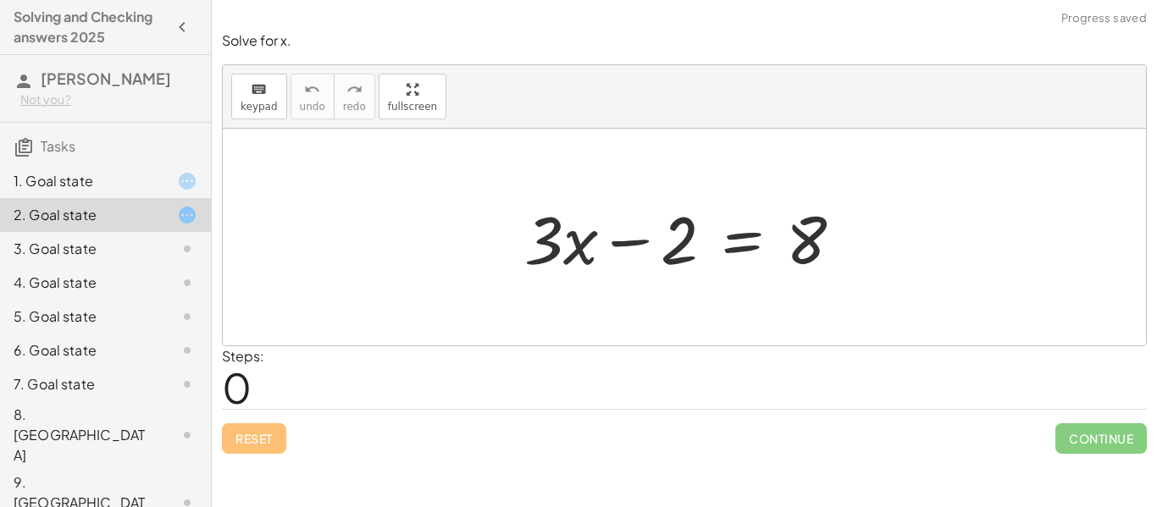
click at [63, 190] on div "1. Goal state" at bounding box center [82, 181] width 136 height 20
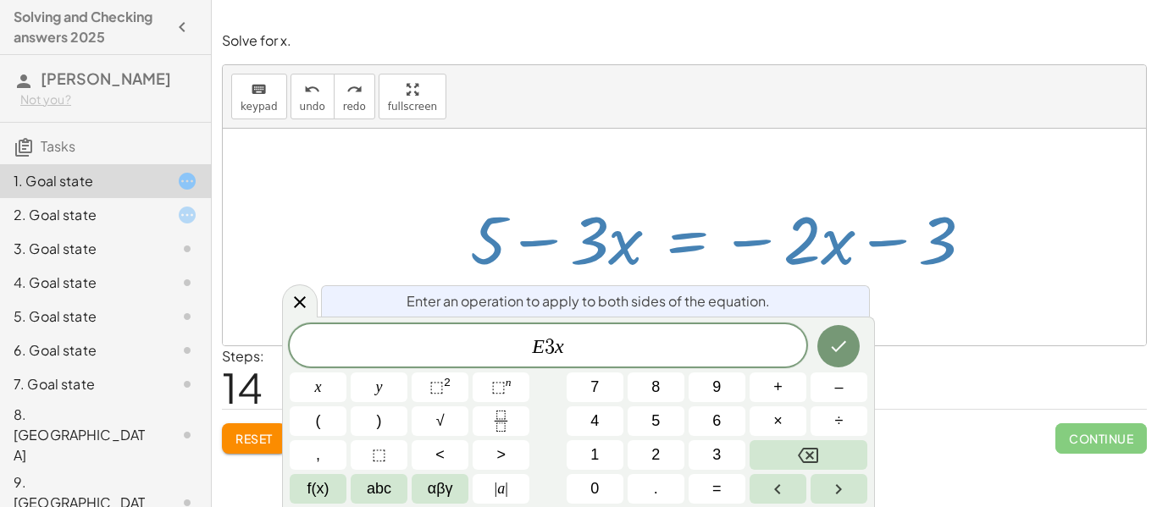
scroll to position [14, 0]
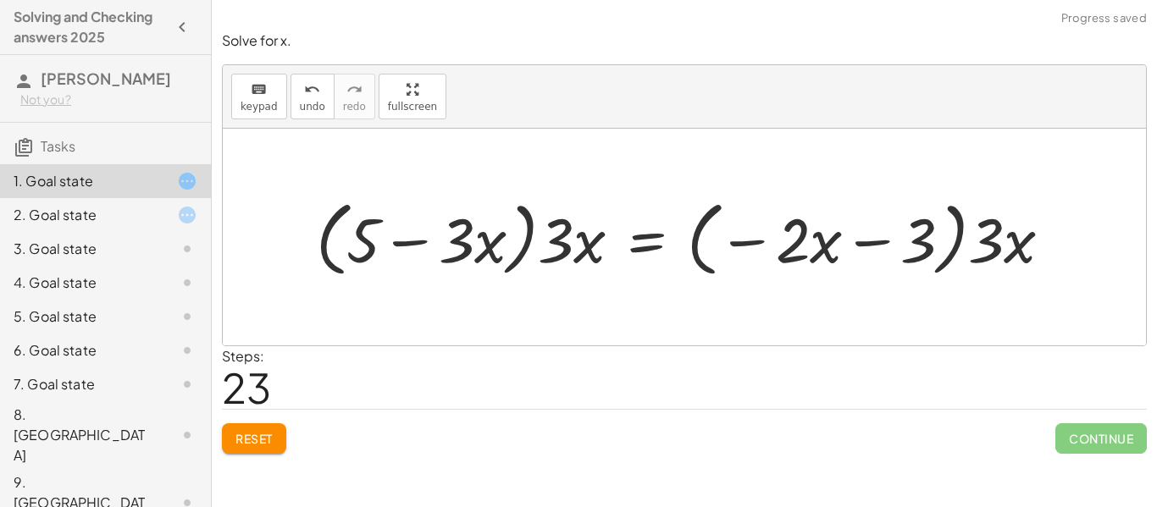
click at [270, 440] on span "Reset" at bounding box center [253, 438] width 37 height 15
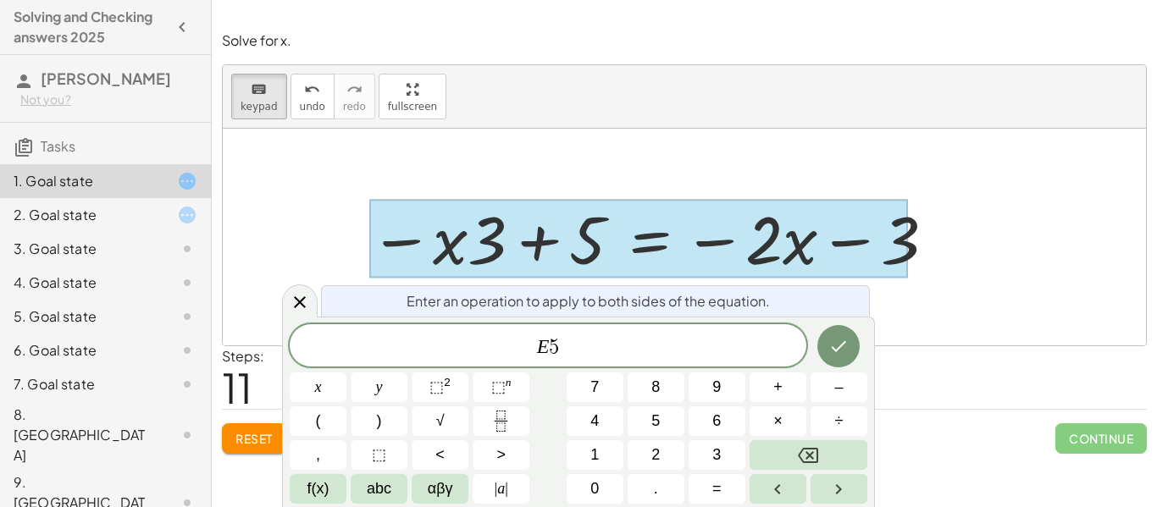
scroll to position [0, 0]
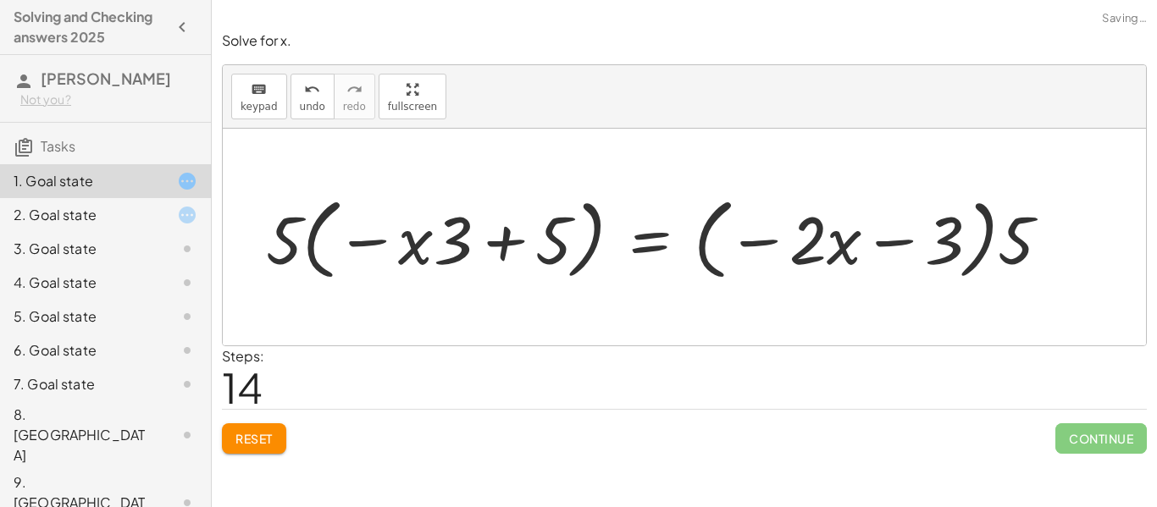
click at [252, 429] on button "Reset" at bounding box center [254, 439] width 64 height 30
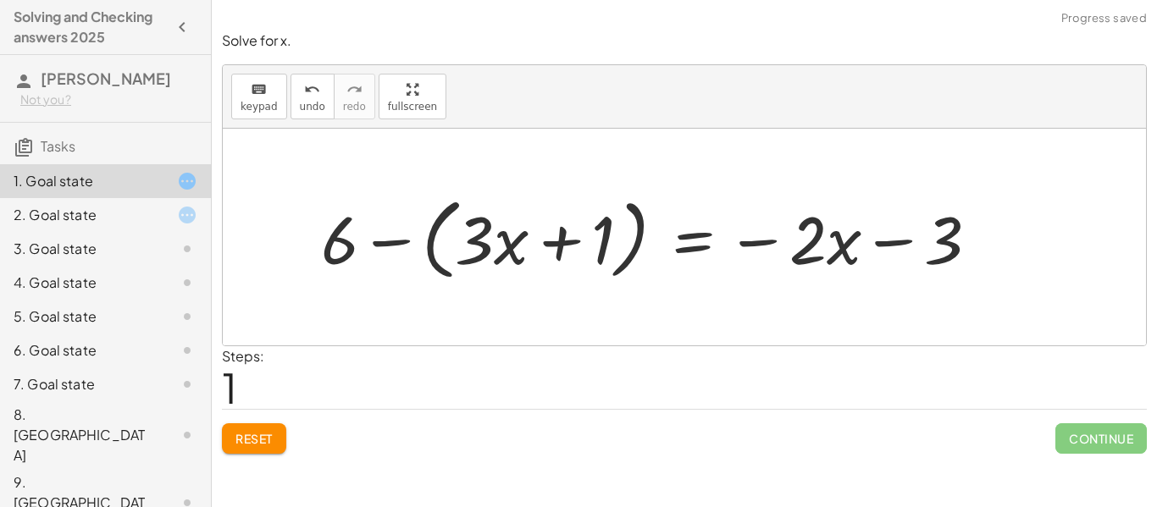
click at [257, 443] on span "Reset" at bounding box center [253, 438] width 37 height 15
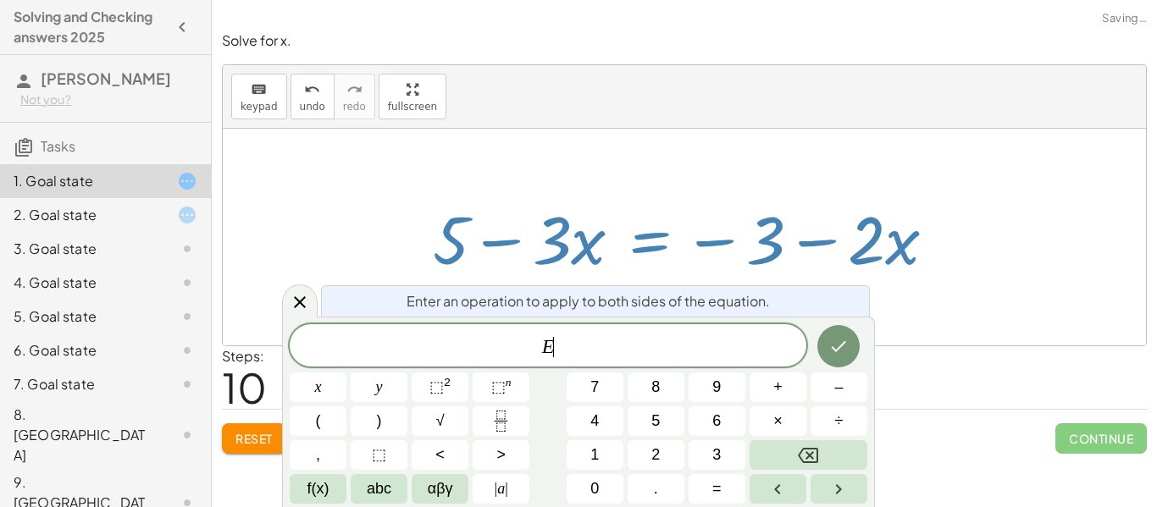
scroll to position [18, 0]
click at [689, 191] on div "+ 6 − ( + · 3 · x + 1 ) = − · 2 · x − ( 3 ) + 6 − ( + · 3 · x + 1 ) = − · 2 · x…" at bounding box center [684, 238] width 555 height 96
click at [599, 421] on span "4" at bounding box center [594, 421] width 8 height 23
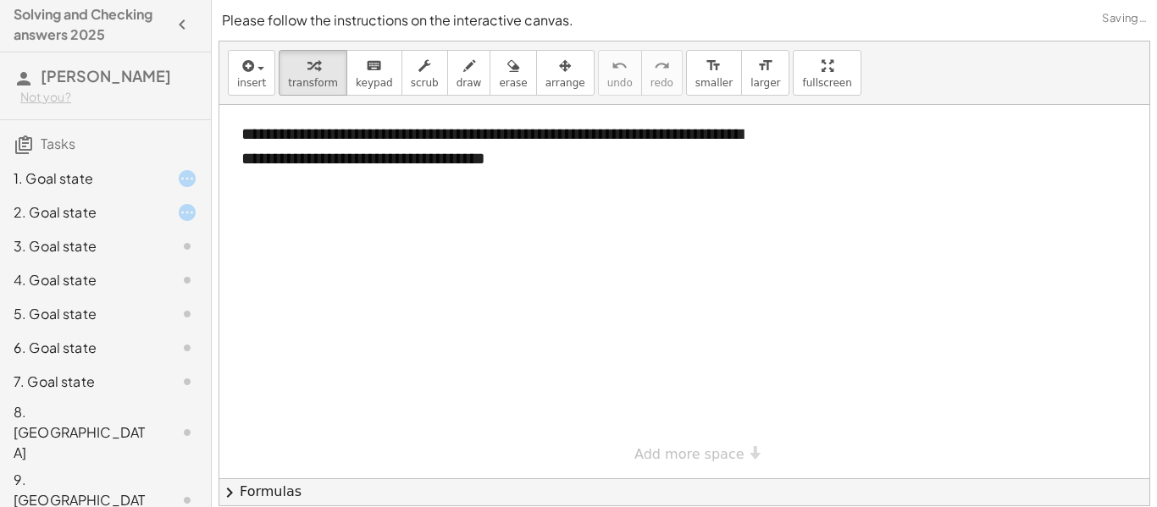
click at [80, 470] on div "9. [GEOGRAPHIC_DATA]" at bounding box center [82, 500] width 136 height 61
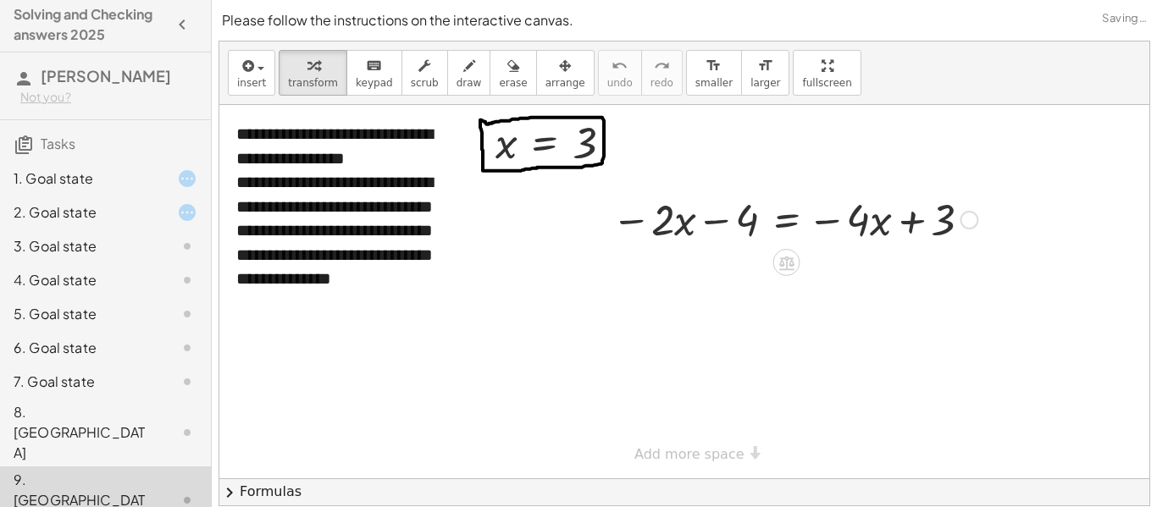
click at [92, 467] on div "9. [GEOGRAPHIC_DATA]" at bounding box center [105, 501] width 211 height 68
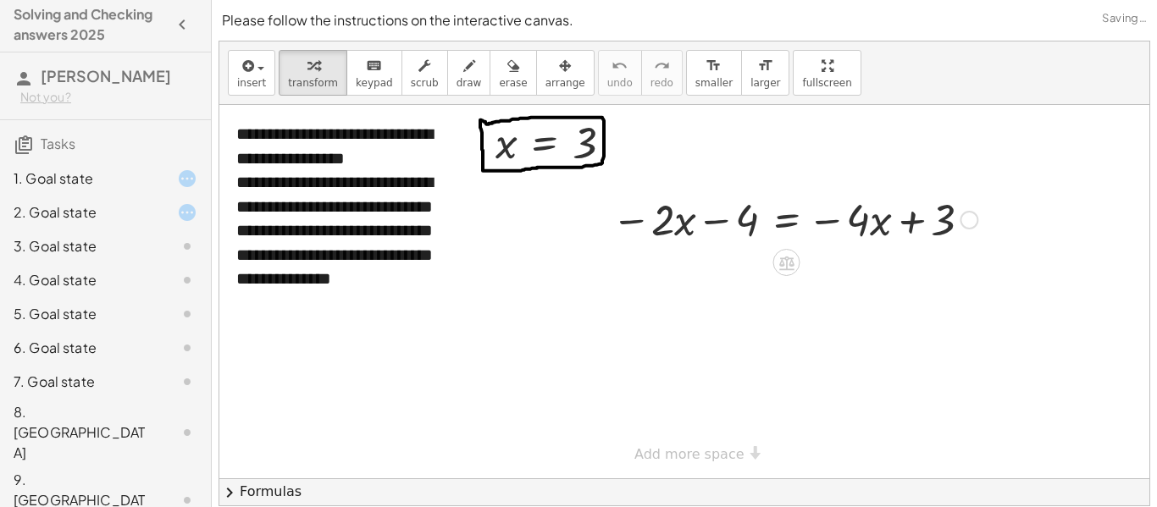
click at [87, 424] on div "8. [GEOGRAPHIC_DATA]" at bounding box center [82, 432] width 136 height 61
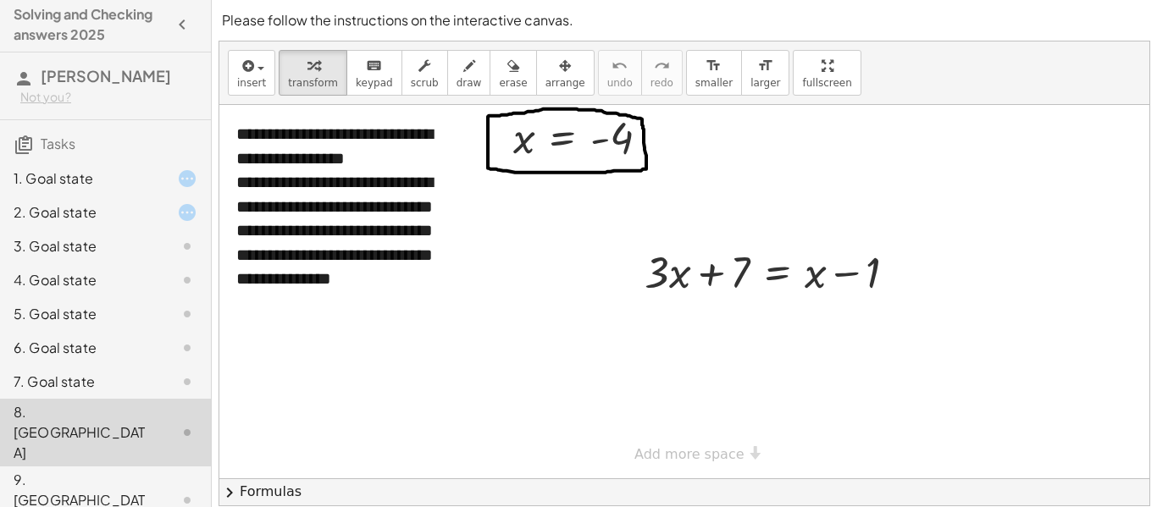
click at [140, 392] on div "7. Goal state" at bounding box center [82, 382] width 136 height 20
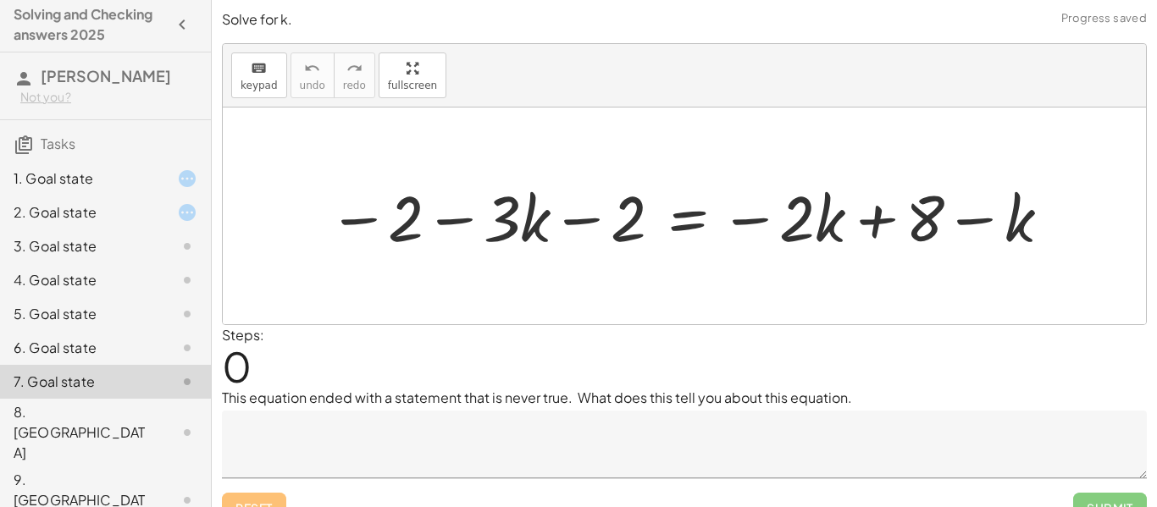
click at [119, 352] on div "6. Goal state" at bounding box center [82, 348] width 136 height 20
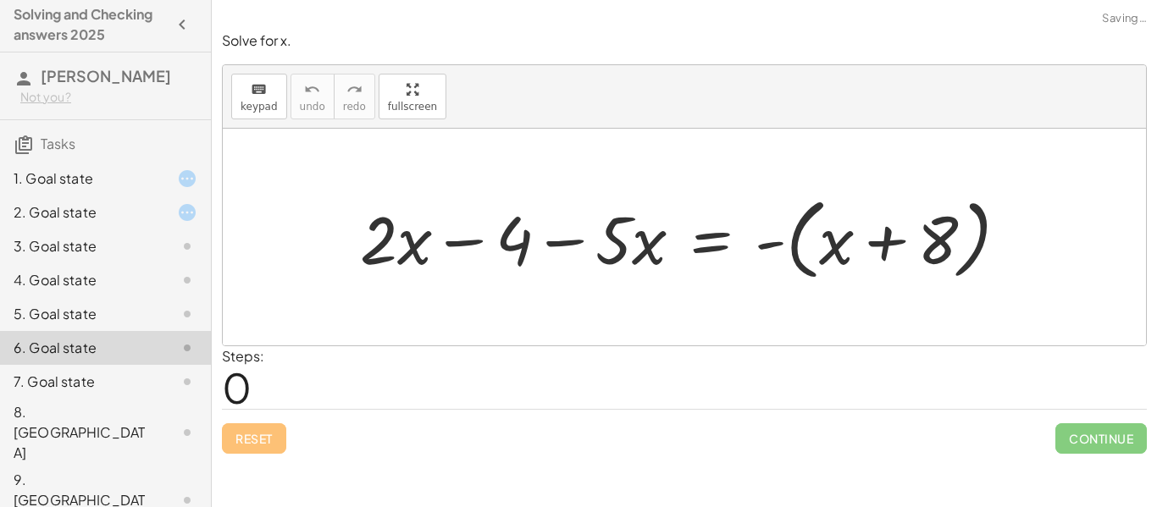
click at [122, 322] on div "5. Goal state" at bounding box center [82, 314] width 136 height 20
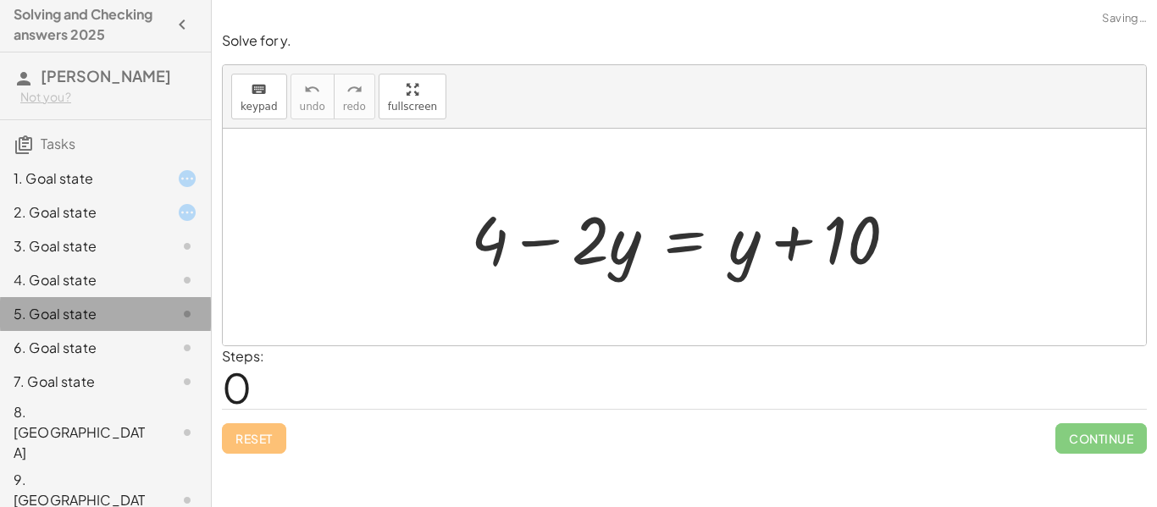
click at [119, 297] on div "5. Goal state" at bounding box center [105, 314] width 211 height 34
click at [116, 270] on div "4. Goal state" at bounding box center [82, 280] width 136 height 20
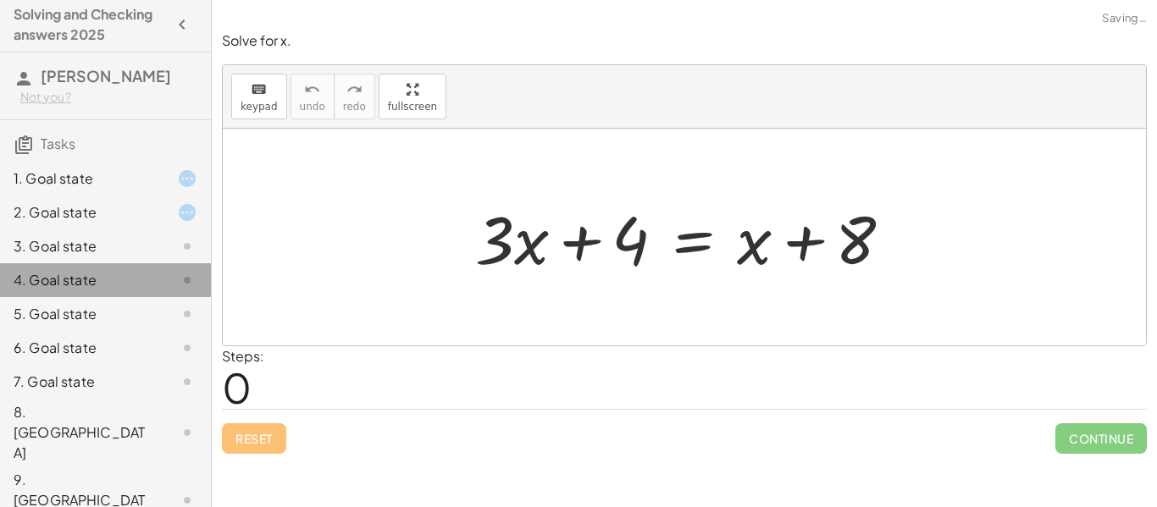
click at [117, 247] on div "3. Goal state" at bounding box center [82, 246] width 136 height 20
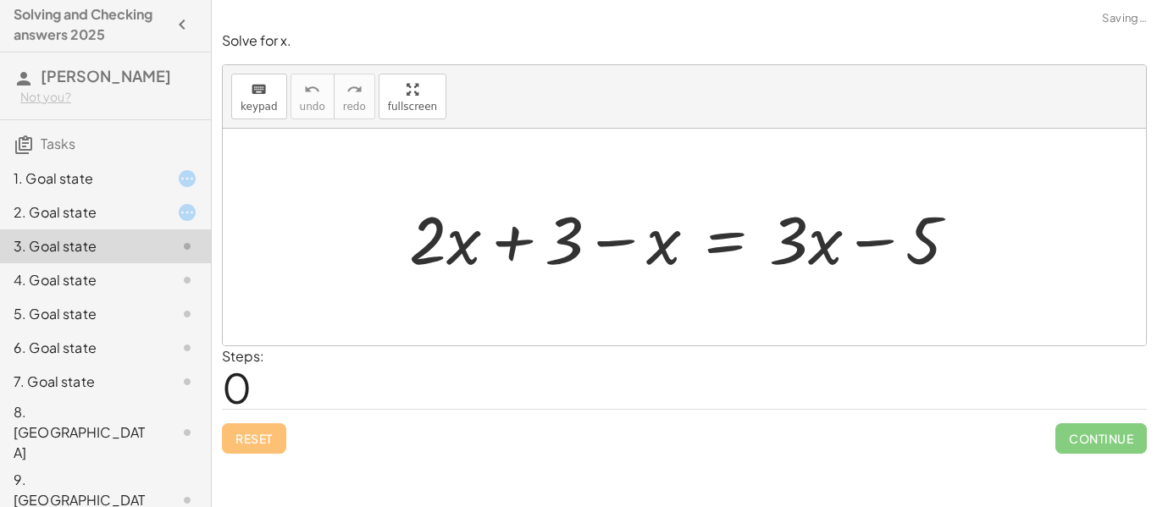
click at [121, 290] on div "4. Goal state" at bounding box center [82, 280] width 136 height 20
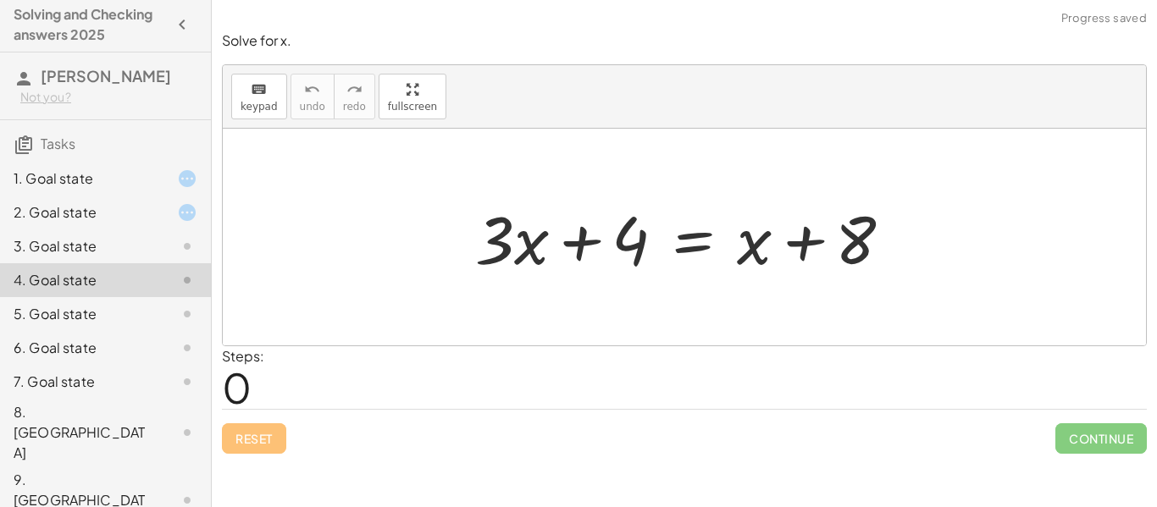
click at [130, 316] on div "5. Goal state" at bounding box center [82, 314] width 136 height 20
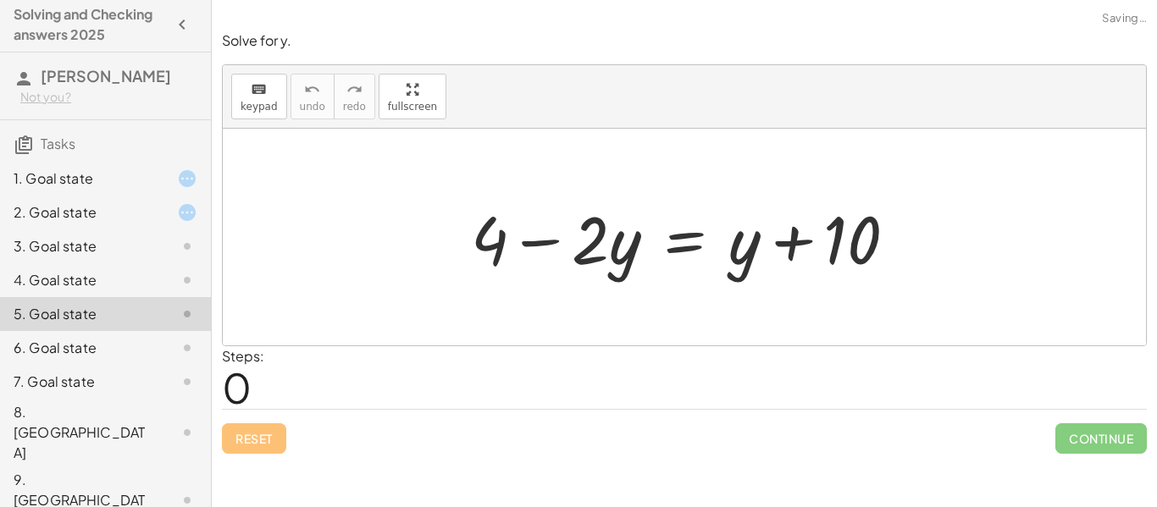
click at [148, 467] on div "7. Goal state" at bounding box center [105, 501] width 211 height 68
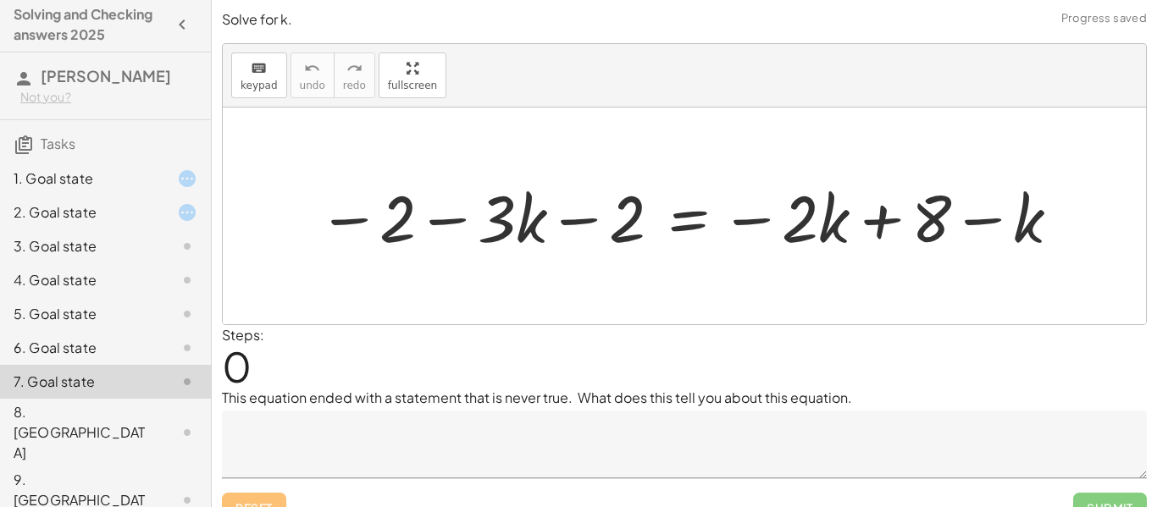
click at [91, 185] on div "1. Goal state" at bounding box center [82, 179] width 136 height 20
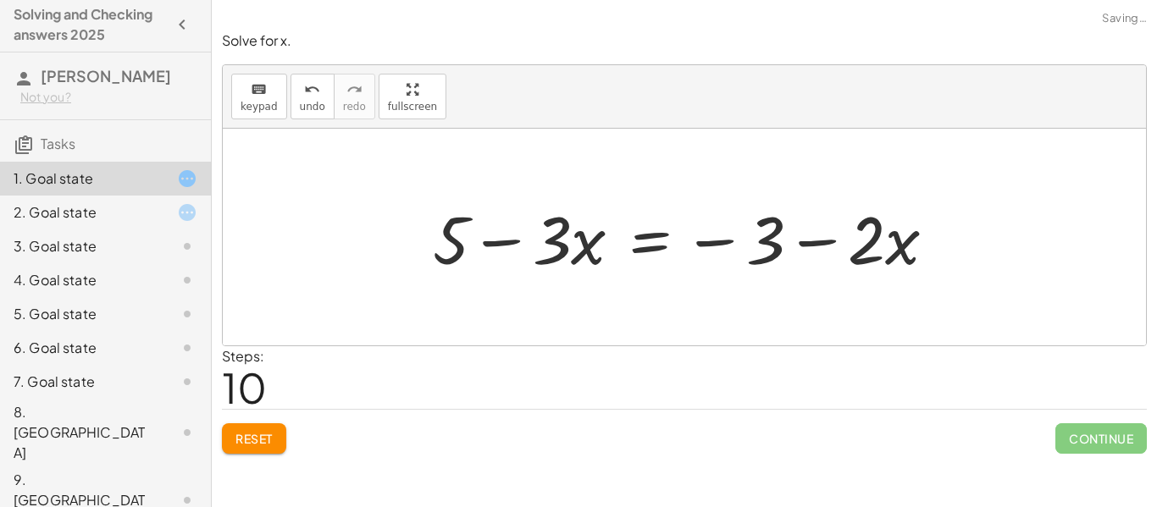
click at [82, 470] on div "9. [GEOGRAPHIC_DATA]" at bounding box center [82, 500] width 136 height 61
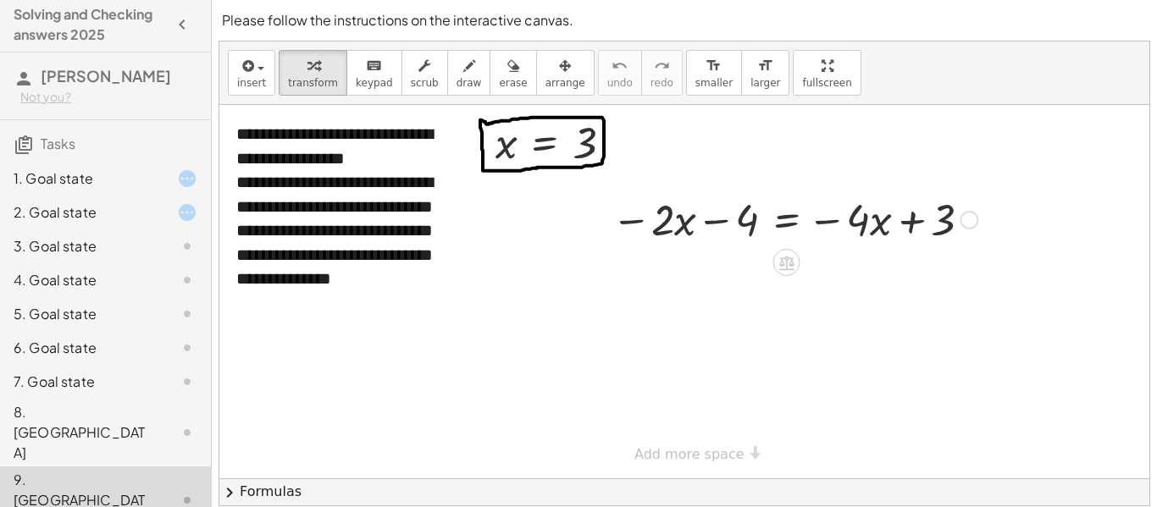
click at [88, 424] on div "8. [GEOGRAPHIC_DATA]" at bounding box center [82, 432] width 136 height 61
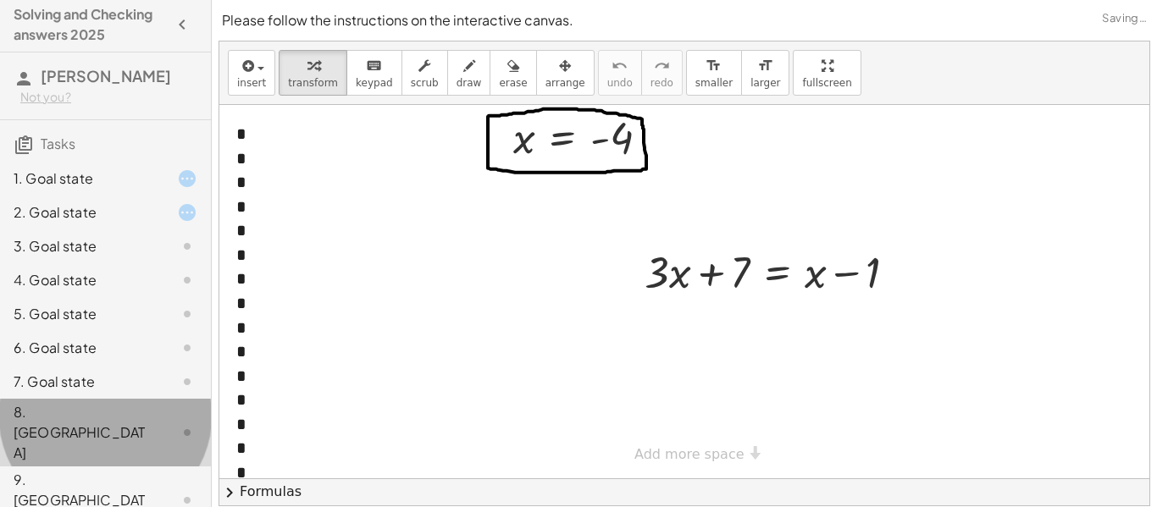
click at [131, 418] on div "8. [GEOGRAPHIC_DATA]" at bounding box center [82, 432] width 136 height 61
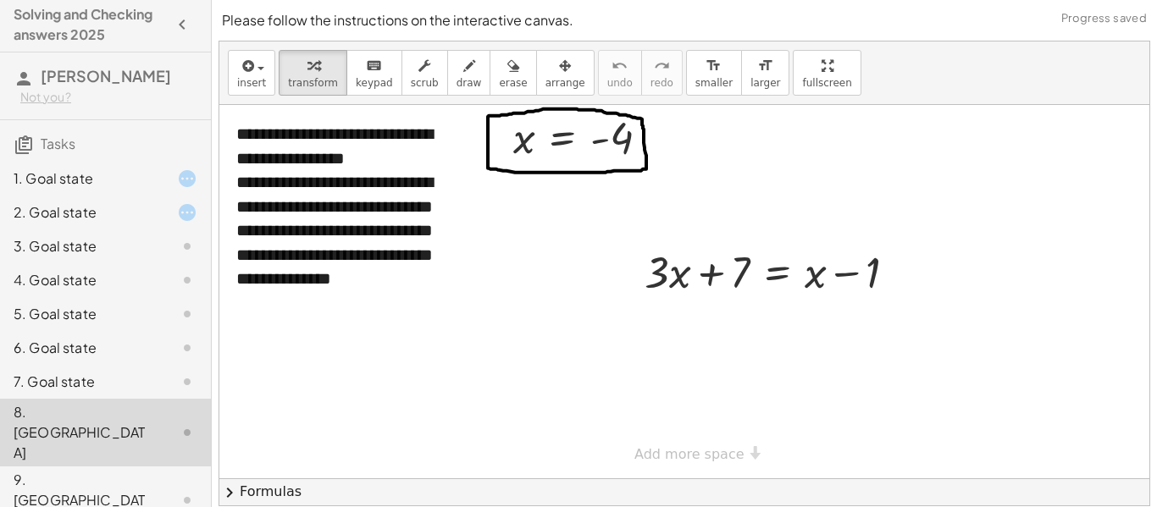
click at [156, 389] on div at bounding box center [173, 382] width 47 height 20
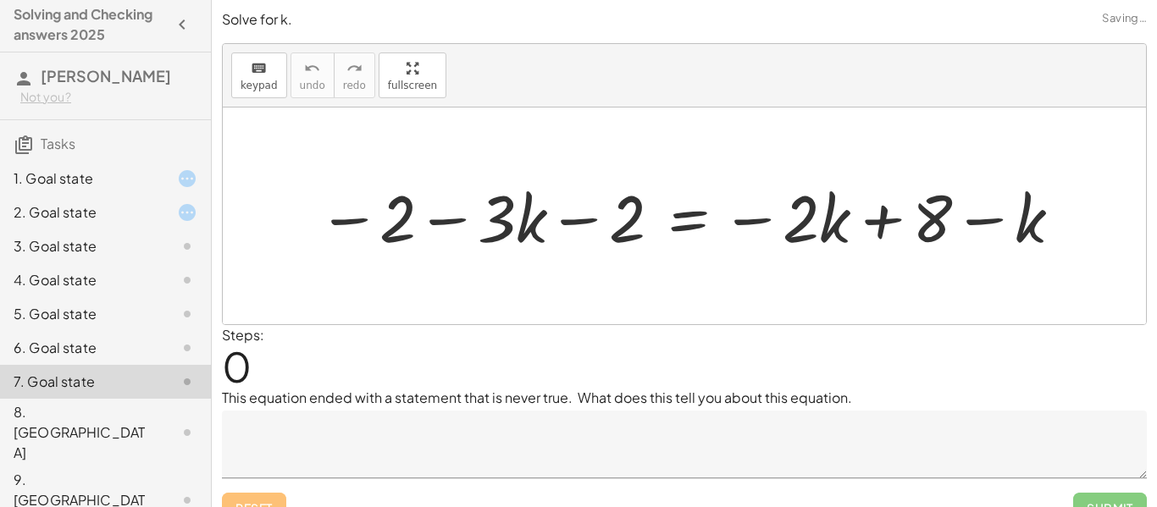
click at [149, 348] on div "6. Goal state" at bounding box center [82, 348] width 136 height 20
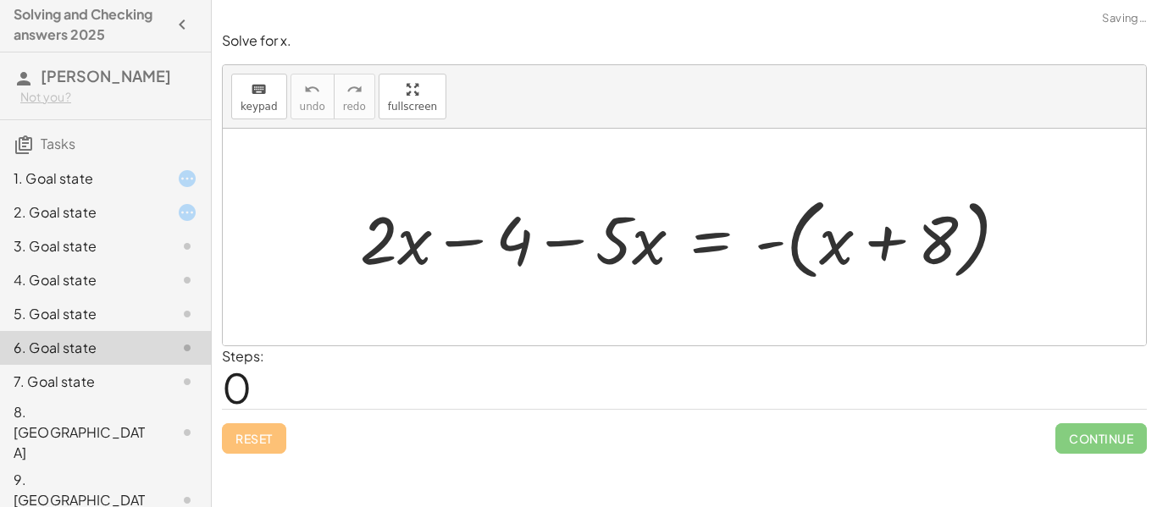
click at [145, 312] on div "5. Goal state" at bounding box center [82, 314] width 136 height 20
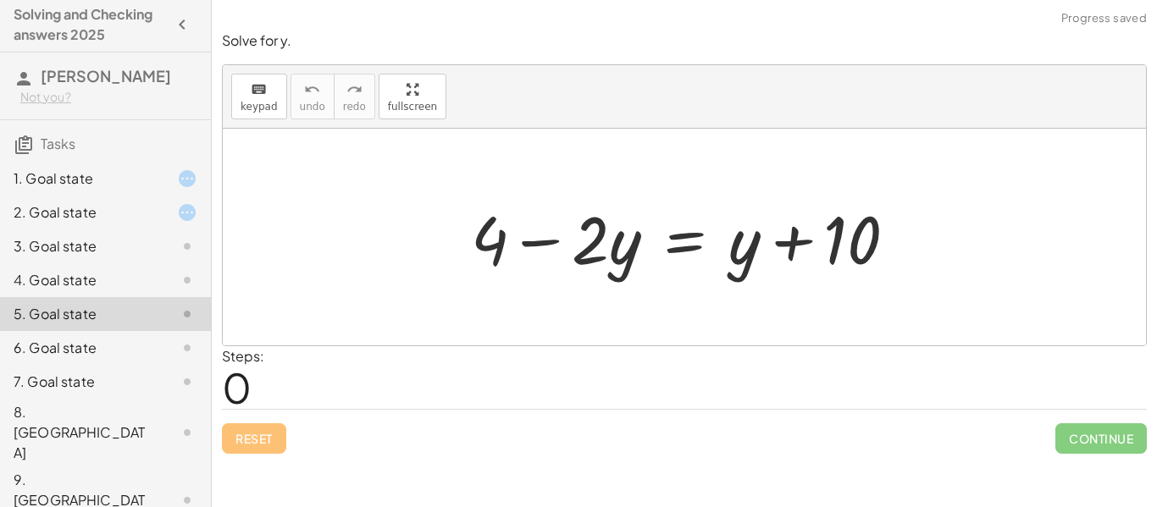
click at [133, 331] on div "4. Goal state" at bounding box center [105, 348] width 211 height 34
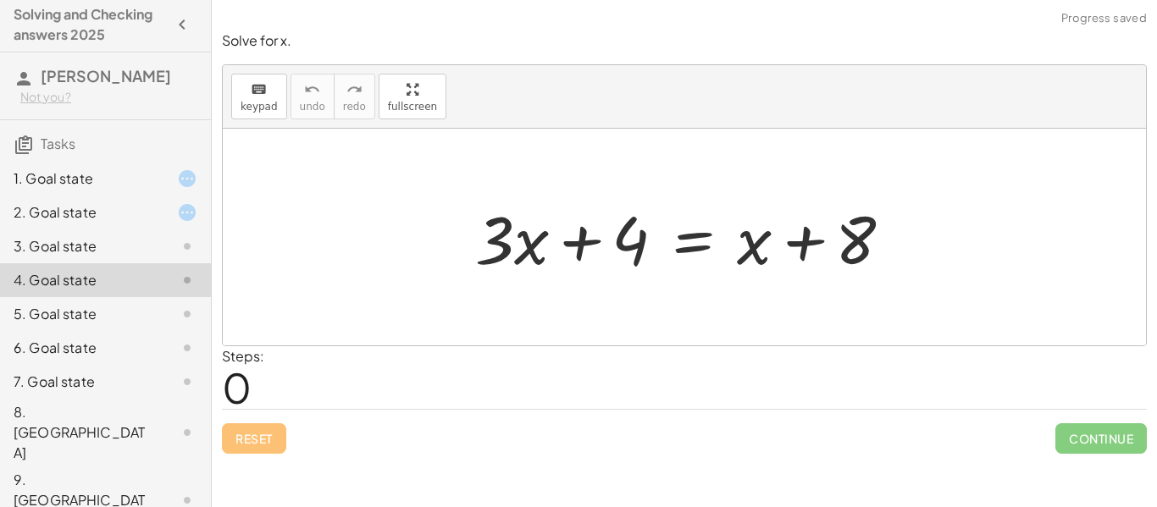
click at [126, 297] on div "3. Goal state" at bounding box center [105, 314] width 211 height 34
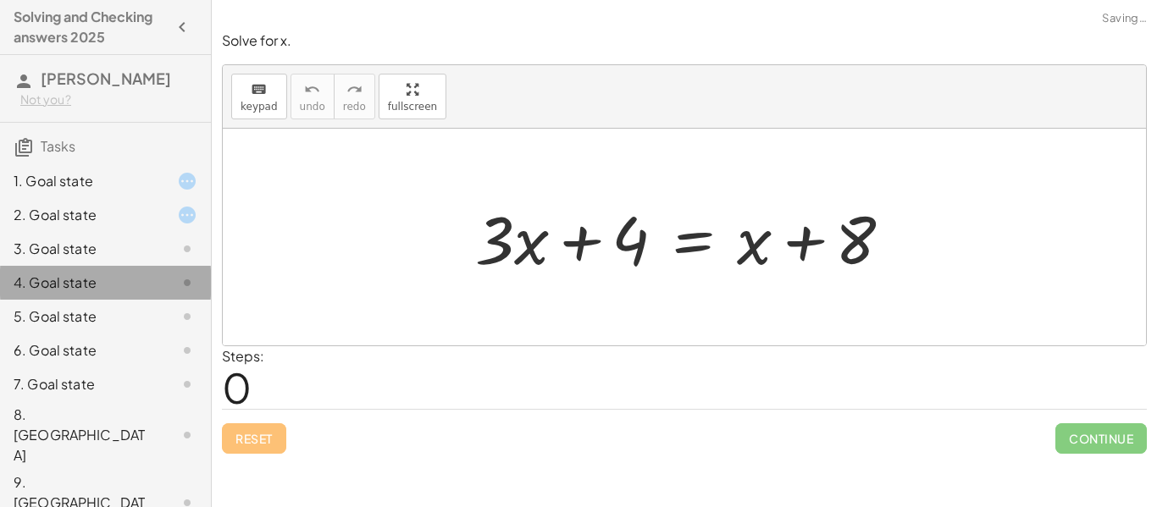
scroll to position [3, 0]
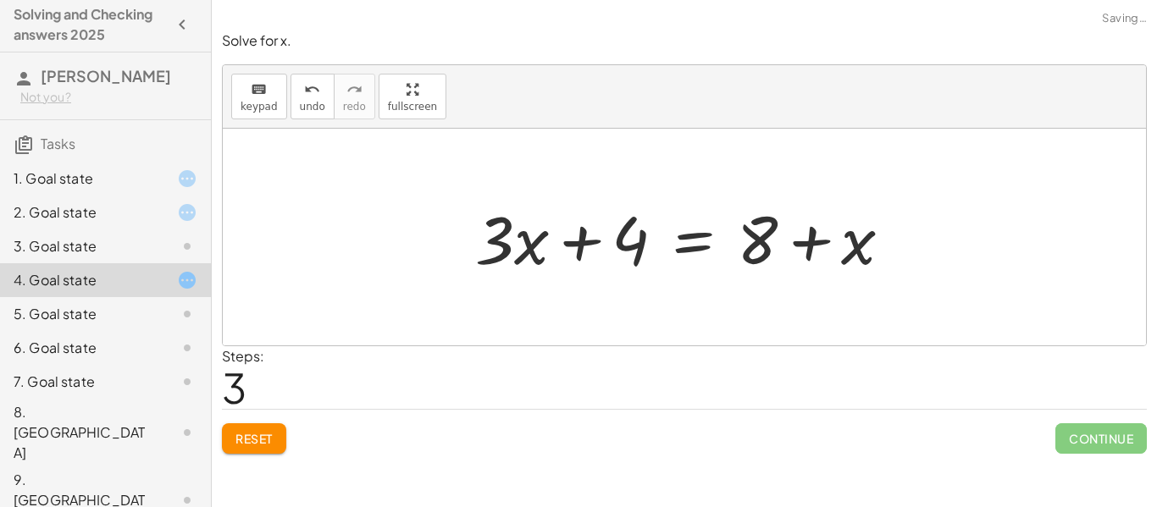
click at [55, 176] on div "1. Goal state" at bounding box center [82, 179] width 136 height 20
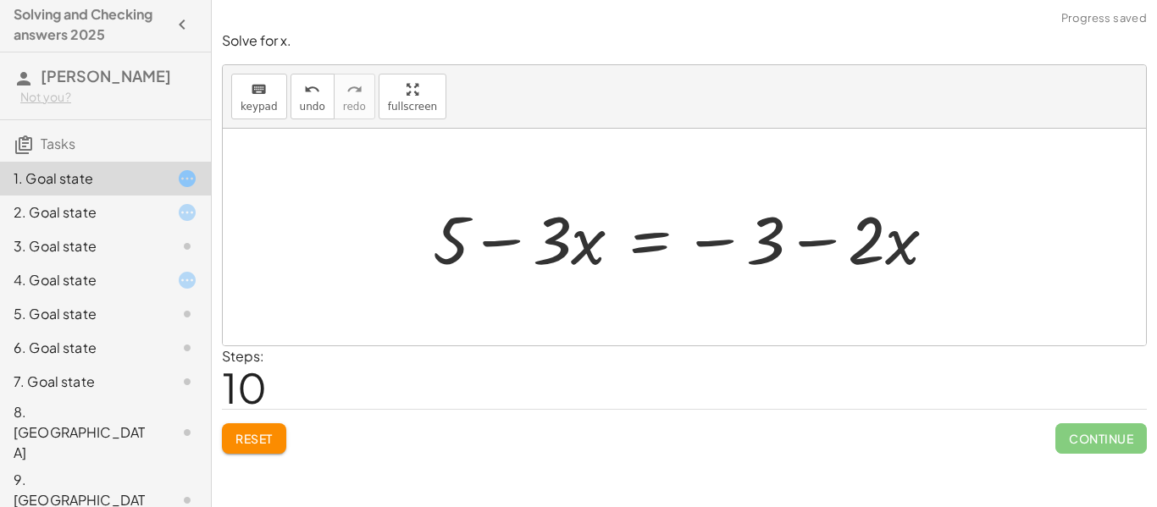
click at [259, 424] on button "Reset" at bounding box center [254, 439] width 64 height 30
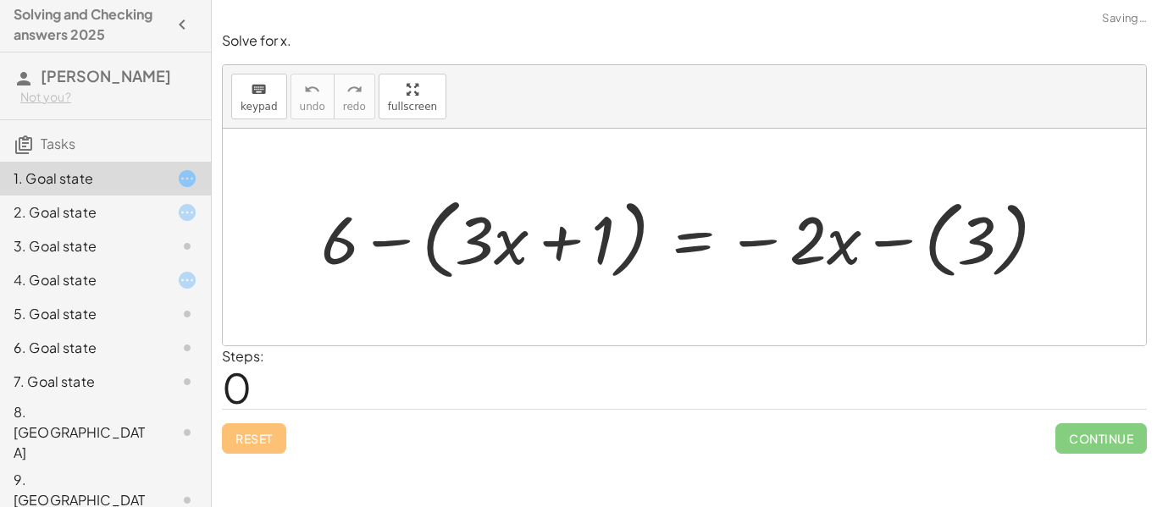
click at [260, 431] on div "Reset Continue" at bounding box center [684, 431] width 925 height 45
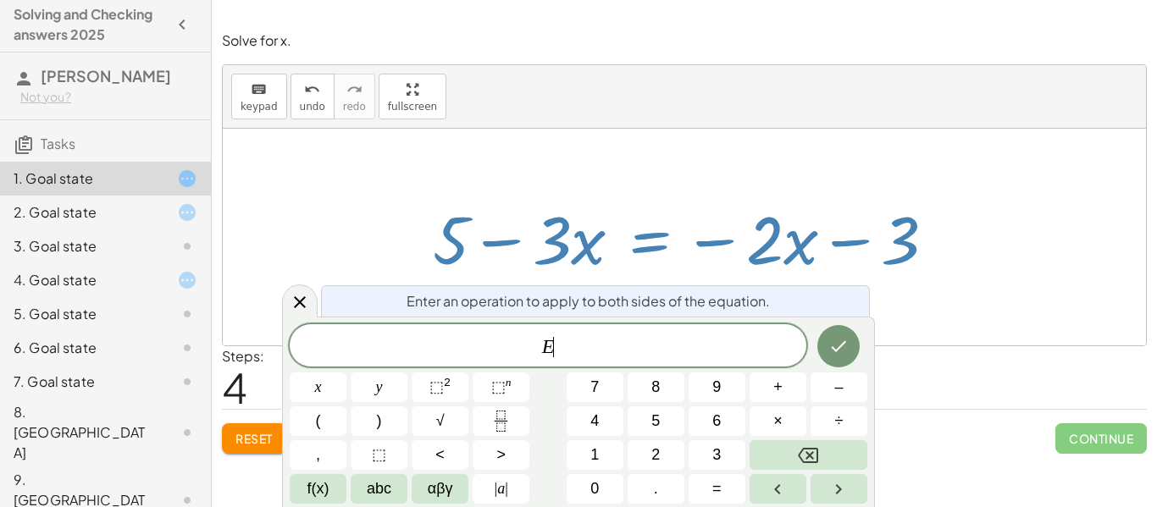
scroll to position [19, 0]
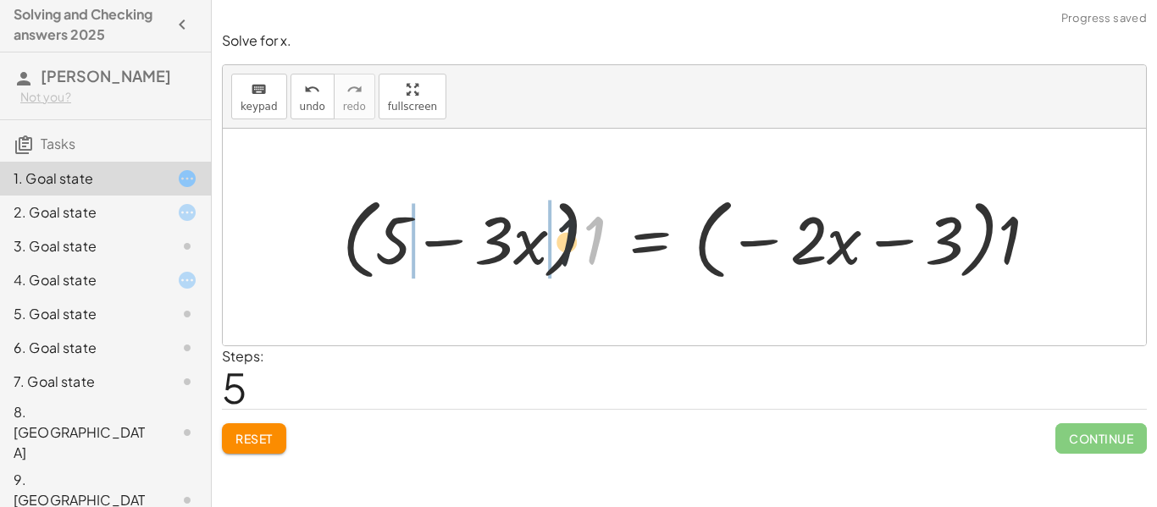
drag, startPoint x: 600, startPoint y: 224, endPoint x: 540, endPoint y: 223, distance: 60.1
click at [489, 219] on div at bounding box center [697, 237] width 726 height 97
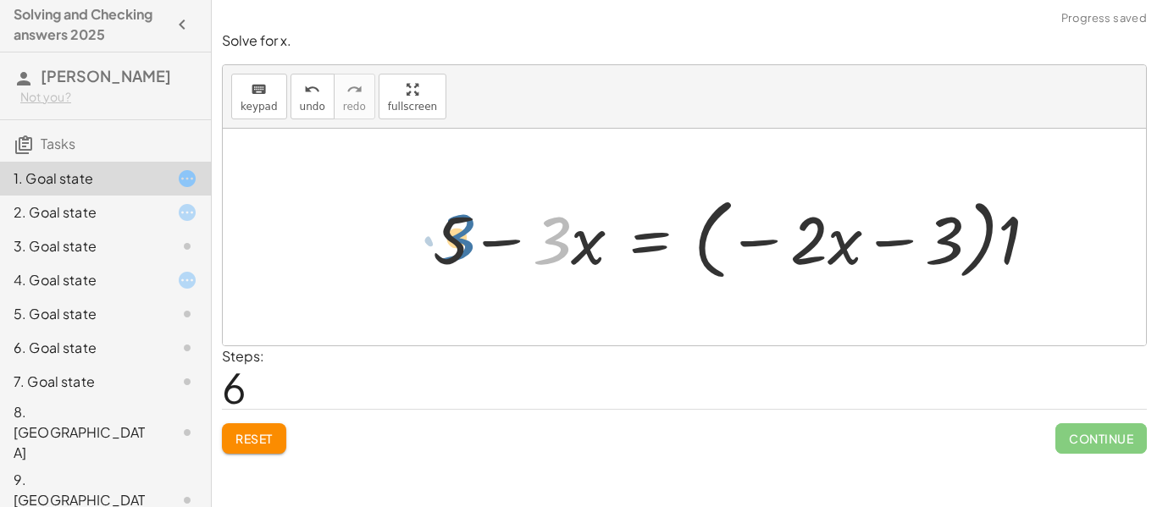
drag, startPoint x: 553, startPoint y: 246, endPoint x: 454, endPoint y: 246, distance: 99.1
click at [454, 246] on div at bounding box center [741, 237] width 635 height 97
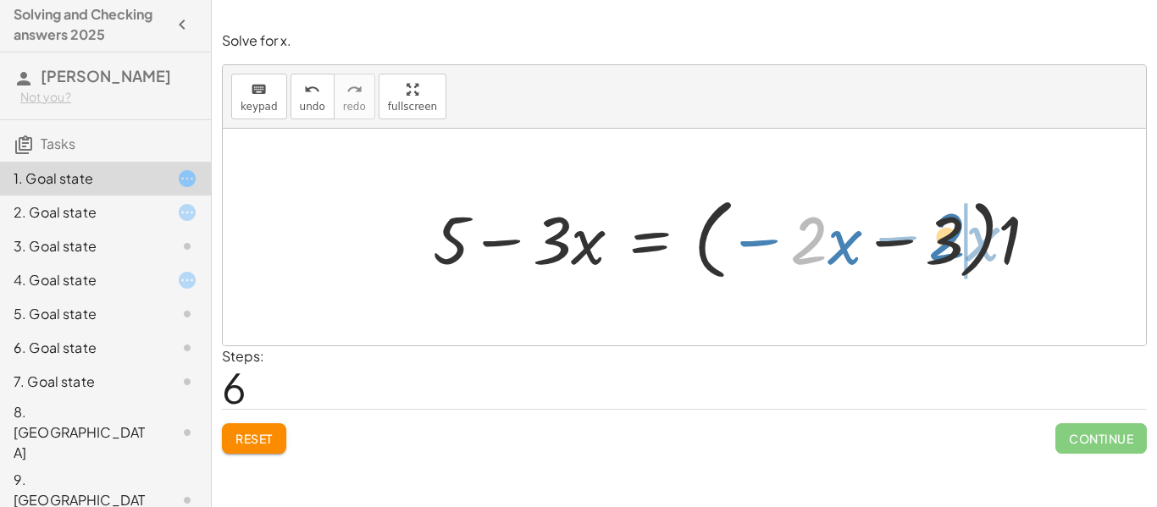
drag, startPoint x: 808, startPoint y: 235, endPoint x: 948, endPoint y: 232, distance: 139.8
click at [948, 232] on div at bounding box center [741, 237] width 635 height 97
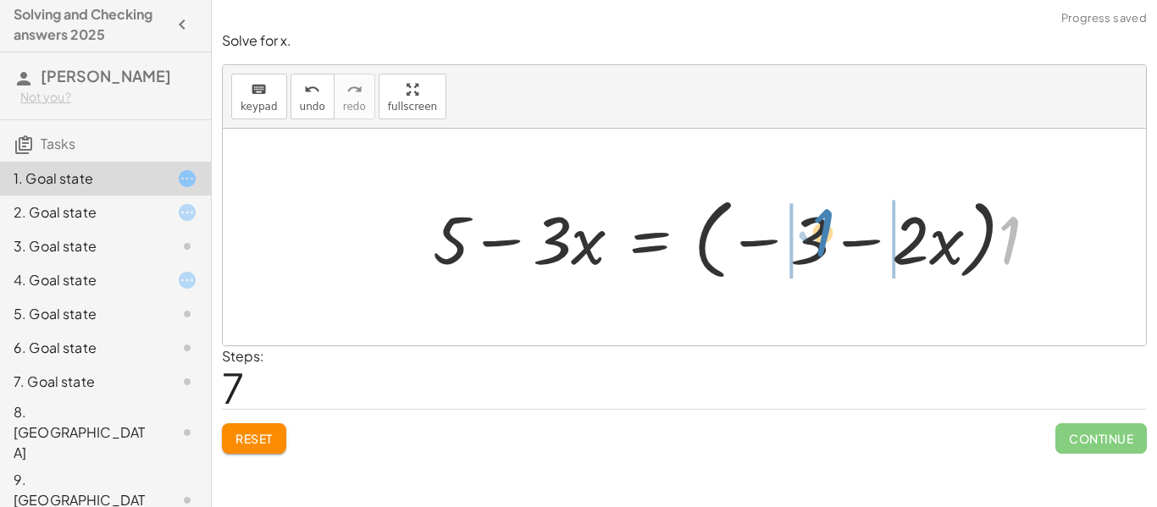
drag, startPoint x: 1017, startPoint y: 247, endPoint x: 828, endPoint y: 240, distance: 189.0
click at [828, 240] on div at bounding box center [741, 237] width 635 height 97
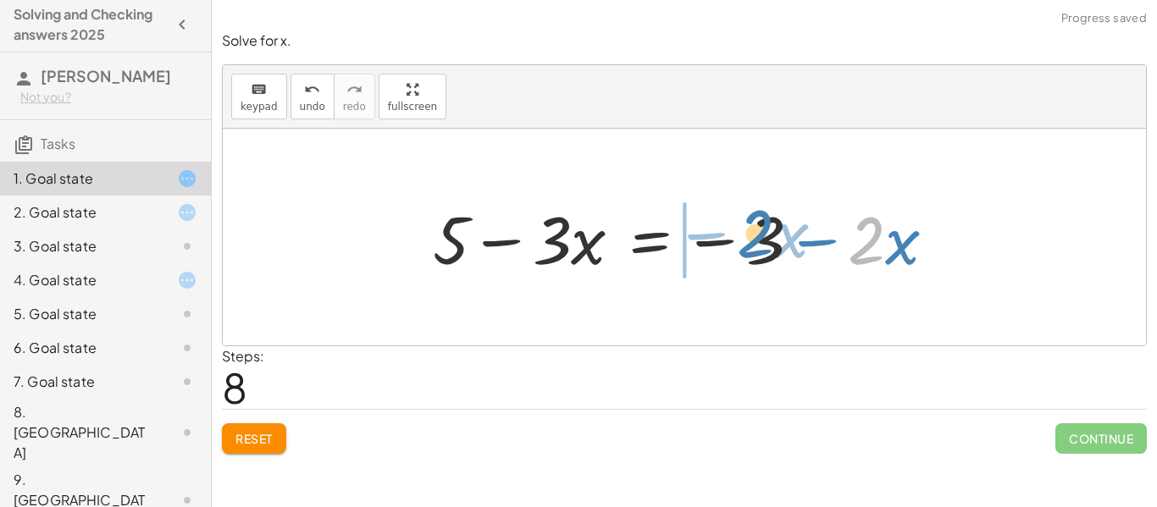
drag, startPoint x: 848, startPoint y: 247, endPoint x: 733, endPoint y: 243, distance: 115.3
click at [733, 243] on div at bounding box center [691, 237] width 534 height 87
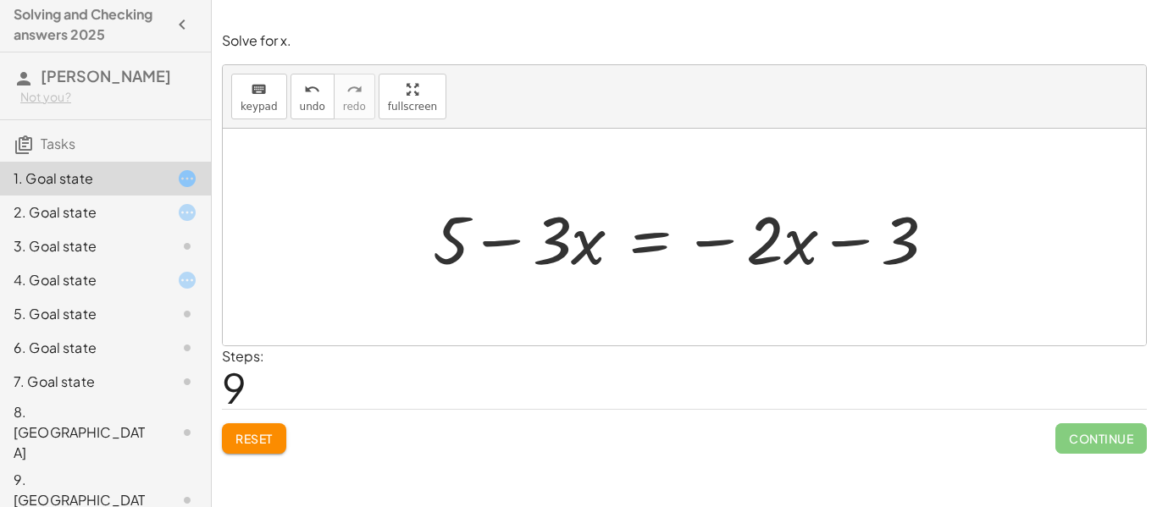
click at [655, 252] on div at bounding box center [691, 237] width 534 height 87
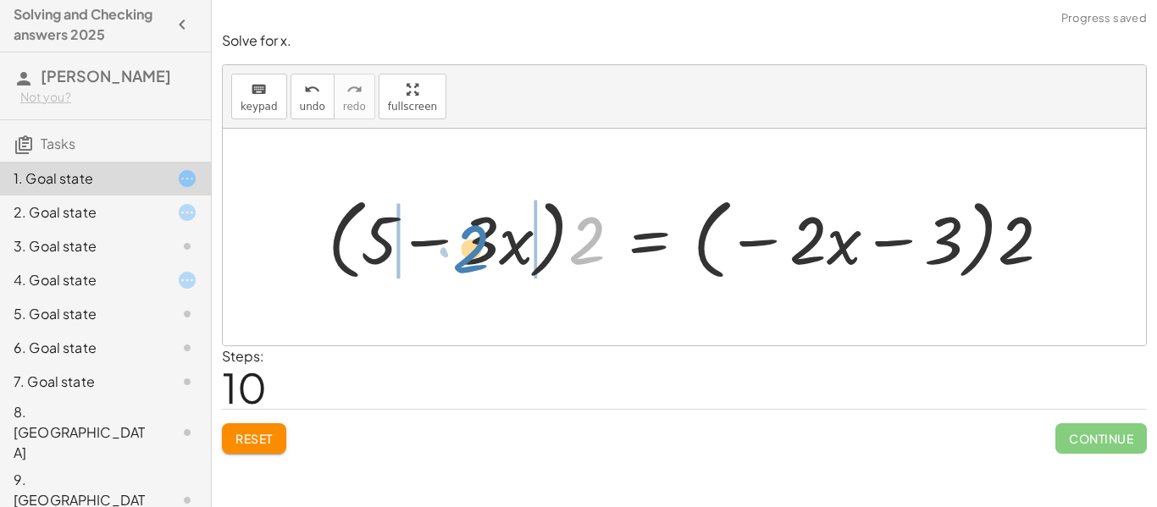
drag, startPoint x: 587, startPoint y: 219, endPoint x: 472, endPoint y: 227, distance: 115.5
click at [472, 227] on div at bounding box center [695, 237] width 753 height 97
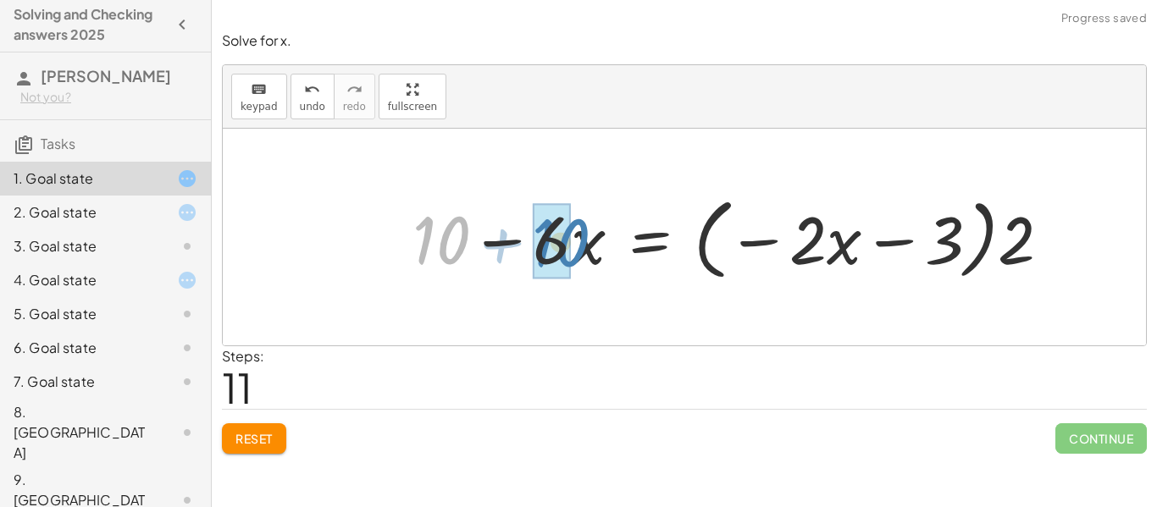
drag, startPoint x: 451, startPoint y: 237, endPoint x: 569, endPoint y: 240, distance: 117.8
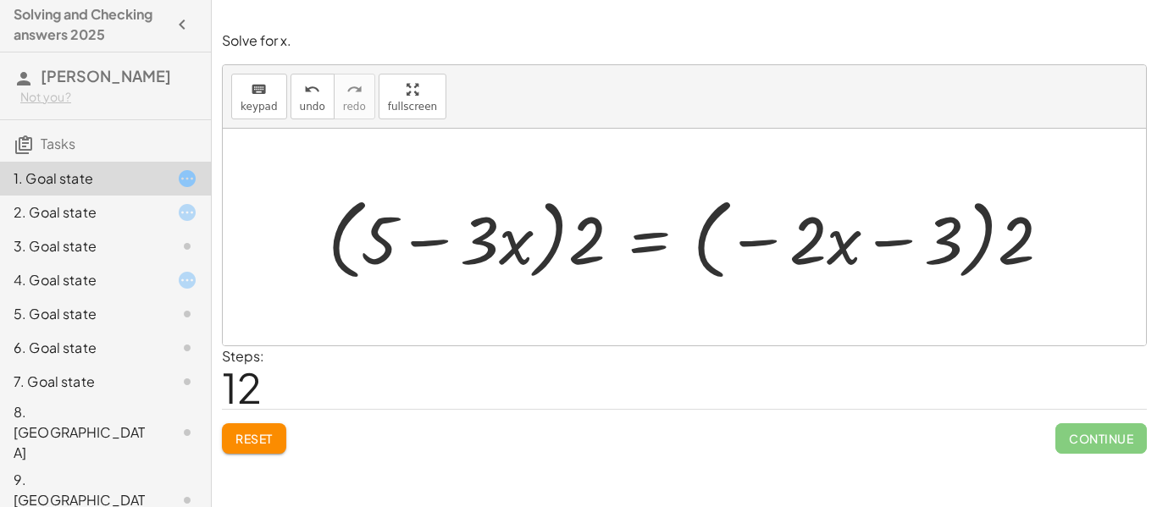
click at [697, 226] on div at bounding box center [695, 237] width 753 height 97
click at [712, 233] on div at bounding box center [695, 237] width 753 height 97
click at [754, 250] on div at bounding box center [695, 237] width 753 height 97
drag, startPoint x: 806, startPoint y: 247, endPoint x: 948, endPoint y: 243, distance: 142.4
click at [948, 243] on div at bounding box center [695, 237] width 753 height 97
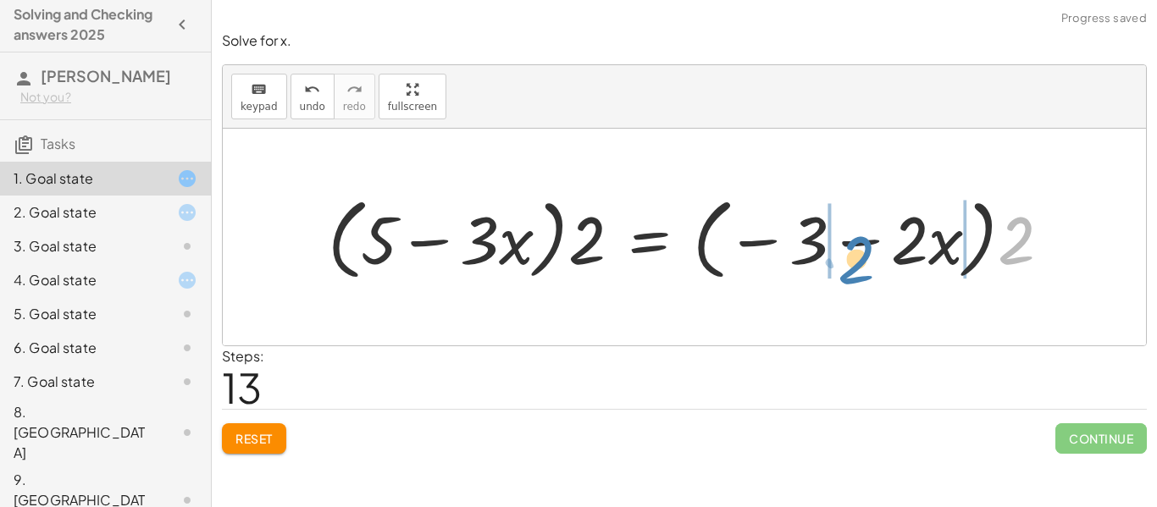
drag, startPoint x: 1016, startPoint y: 249, endPoint x: 857, endPoint y: 268, distance: 160.3
click at [857, 268] on div at bounding box center [695, 237] width 753 height 97
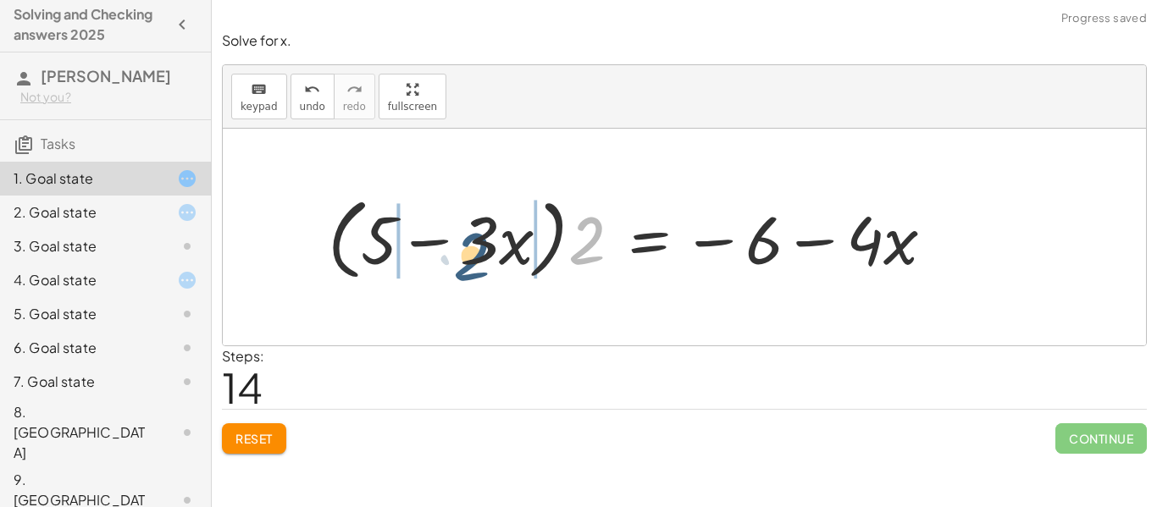
drag, startPoint x: 590, startPoint y: 236, endPoint x: 468, endPoint y: 245, distance: 123.1
click at [468, 245] on div at bounding box center [637, 237] width 637 height 97
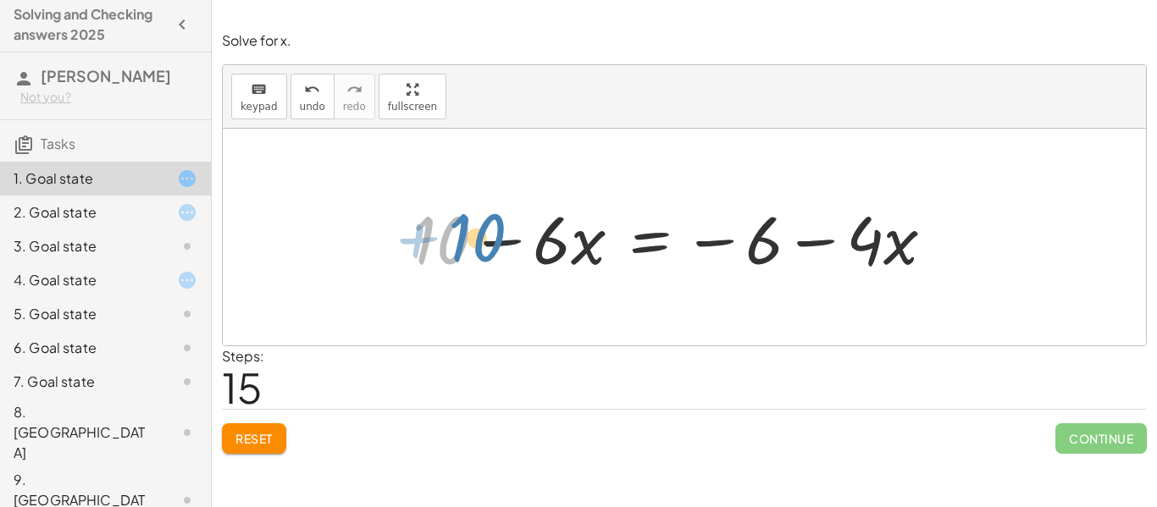
drag, startPoint x: 442, startPoint y: 214, endPoint x: 474, endPoint y: 212, distance: 32.3
click at [474, 212] on div at bounding box center [680, 237] width 552 height 87
click at [628, 249] on div at bounding box center [680, 237] width 552 height 87
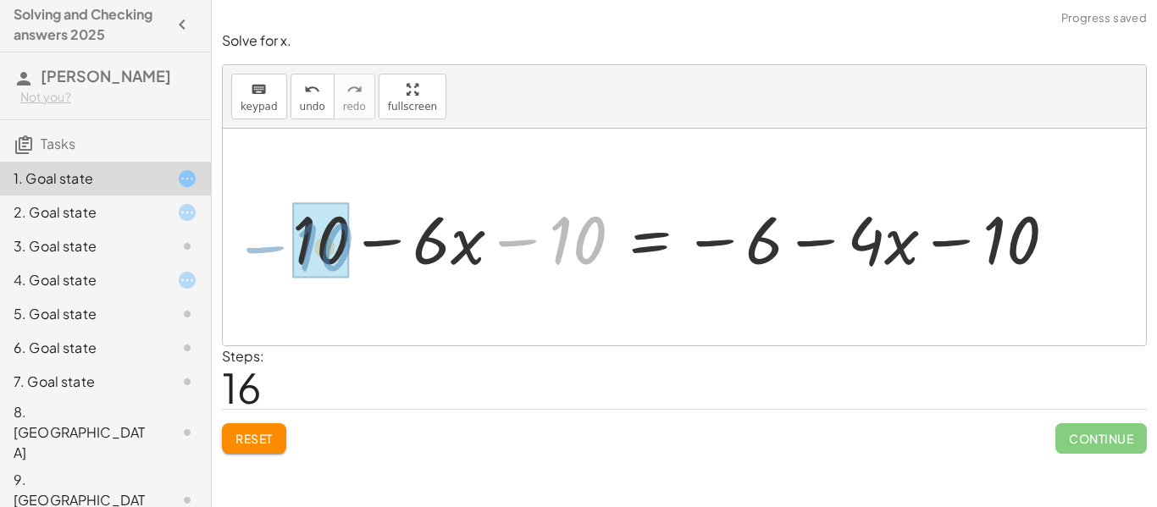
drag, startPoint x: 569, startPoint y: 259, endPoint x: 314, endPoint y: 266, distance: 255.0
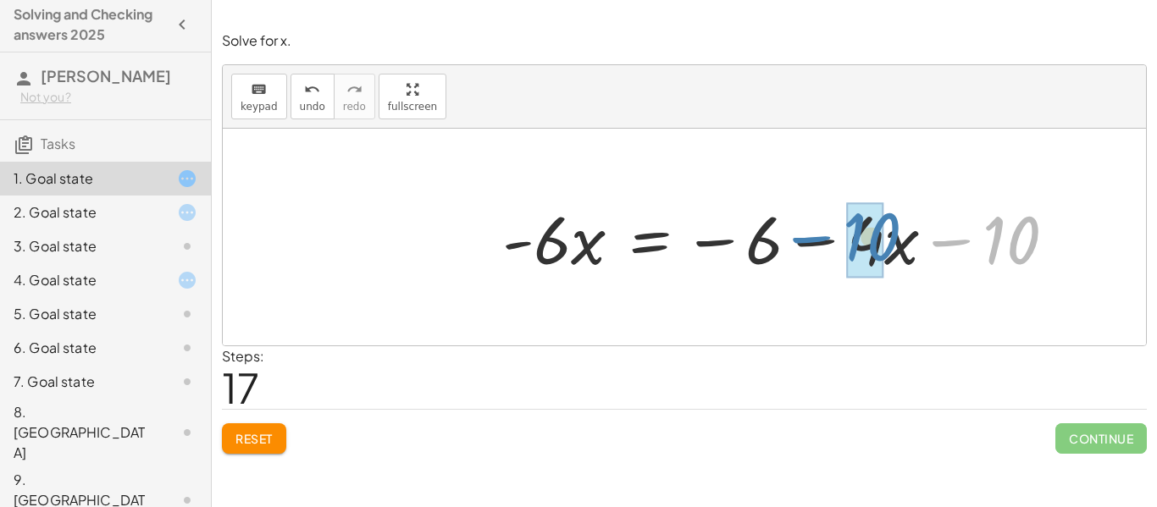
drag, startPoint x: 992, startPoint y: 241, endPoint x: 853, endPoint y: 238, distance: 138.9
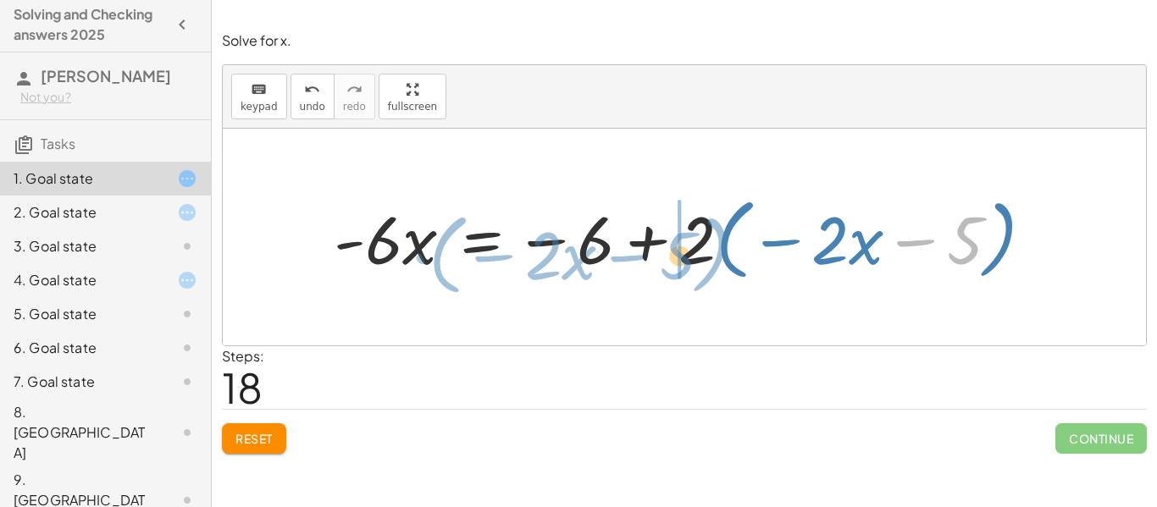
drag, startPoint x: 966, startPoint y: 233, endPoint x: 676, endPoint y: 248, distance: 290.1
click at [676, 248] on div at bounding box center [690, 237] width 730 height 97
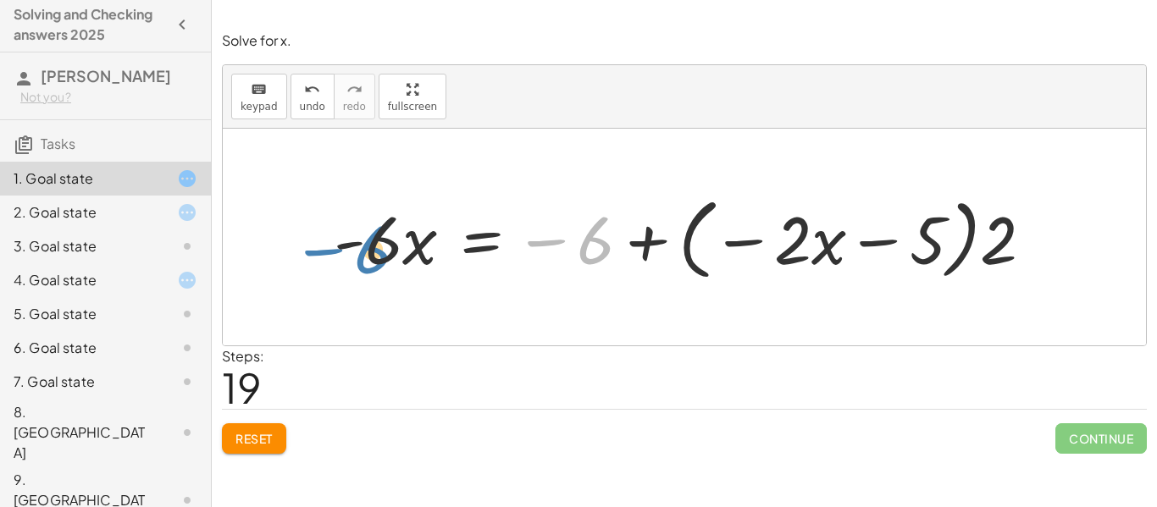
drag, startPoint x: 609, startPoint y: 245, endPoint x: 384, endPoint y: 254, distance: 225.5
click at [384, 254] on div at bounding box center [690, 237] width 730 height 97
drag, startPoint x: 590, startPoint y: 242, endPoint x: 995, endPoint y: 243, distance: 405.7
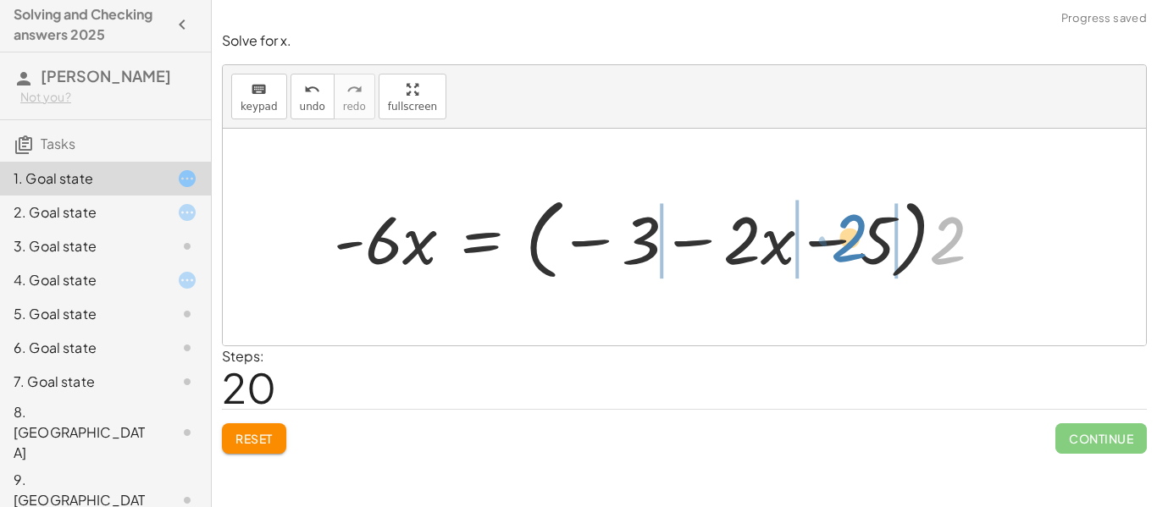
drag, startPoint x: 951, startPoint y: 246, endPoint x: 853, endPoint y: 244, distance: 98.3
click at [853, 244] on div at bounding box center [664, 237] width 679 height 97
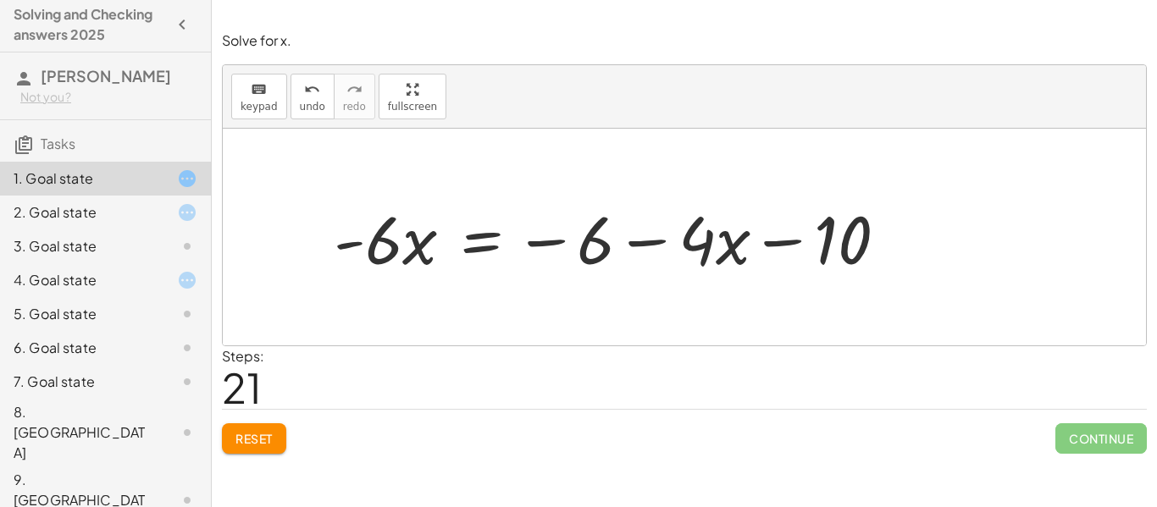
click at [266, 434] on span "Reset" at bounding box center [253, 438] width 37 height 15
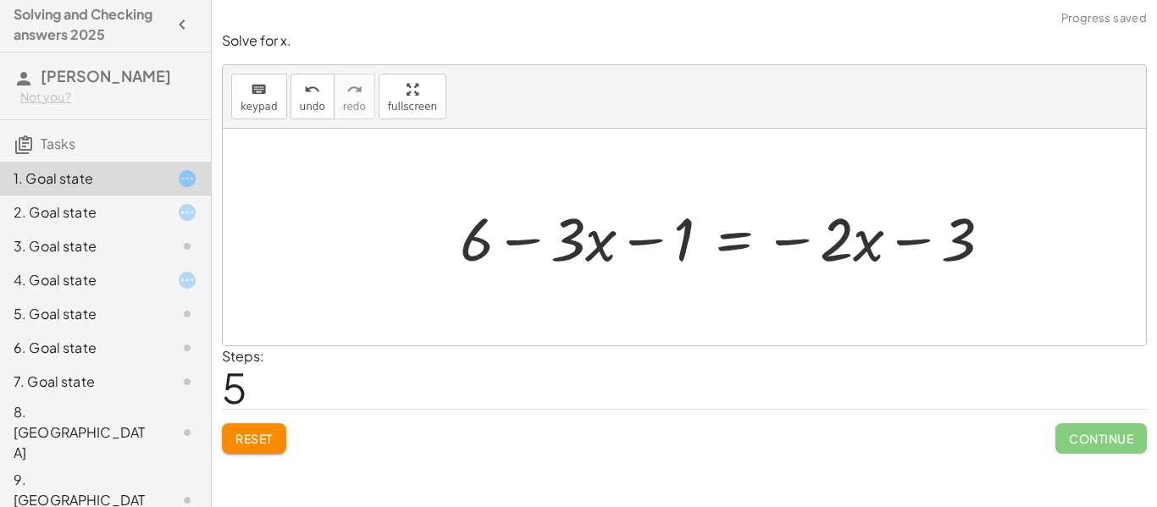
click at [574, 435] on div "Reset Continue" at bounding box center [684, 431] width 925 height 45
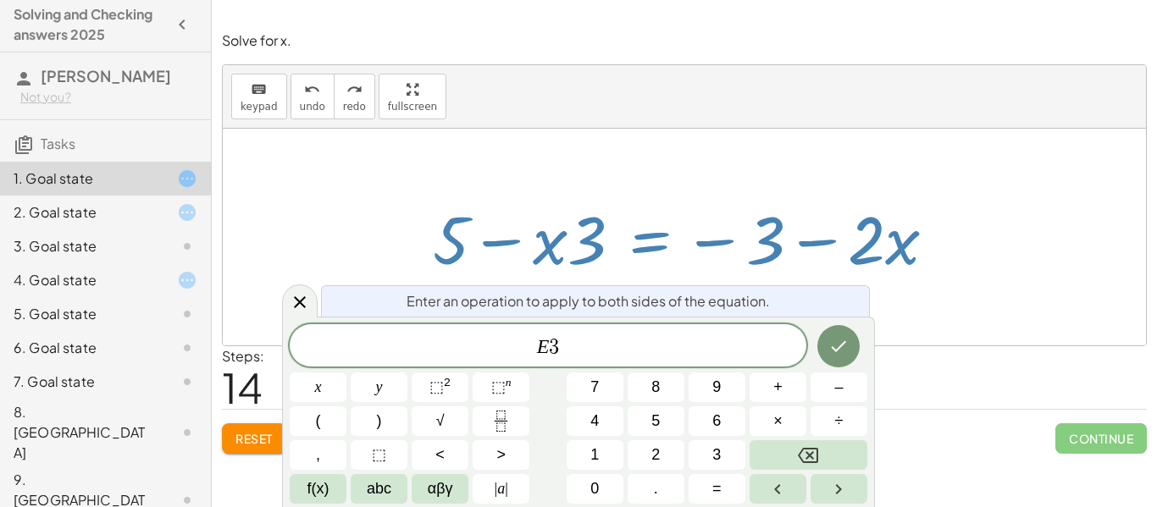
click at [833, 341] on icon "Done" at bounding box center [838, 346] width 20 height 20
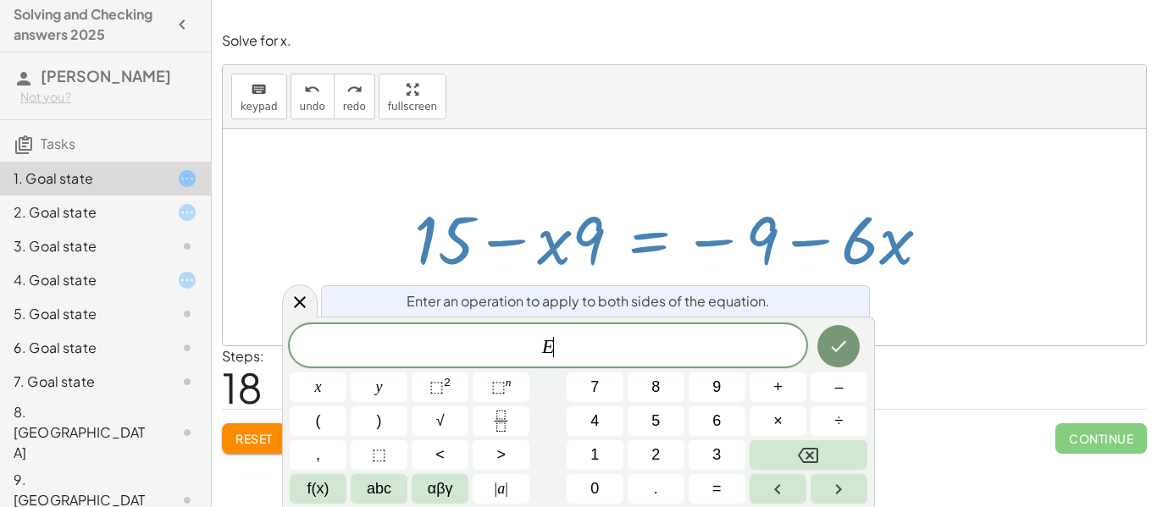
click at [843, 426] on span "÷" at bounding box center [839, 421] width 8 height 23
click at [719, 455] on span "3" at bounding box center [716, 455] width 8 height 23
click at [833, 345] on icon "Done" at bounding box center [838, 346] width 20 height 20
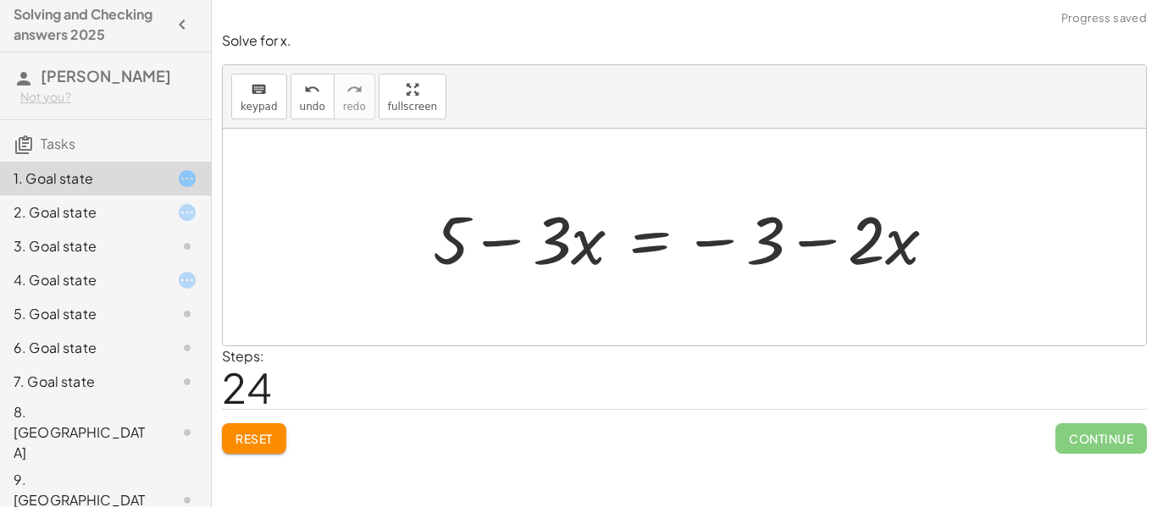
click at [256, 453] on button "Reset" at bounding box center [254, 439] width 64 height 30
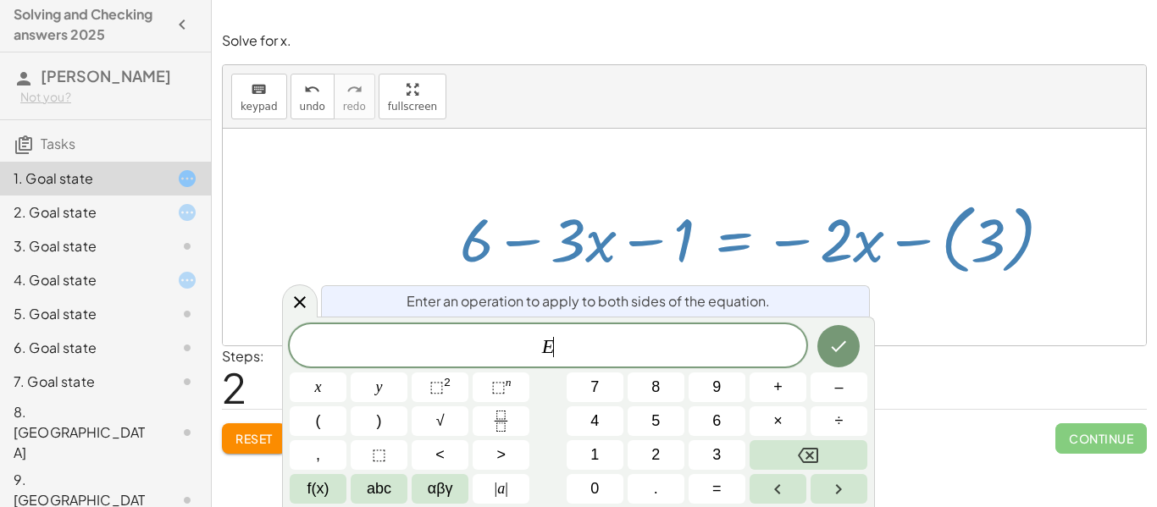
click at [787, 400] on button "+" at bounding box center [778, 388] width 57 height 30
click at [791, 390] on button "+" at bounding box center [778, 388] width 57 height 30
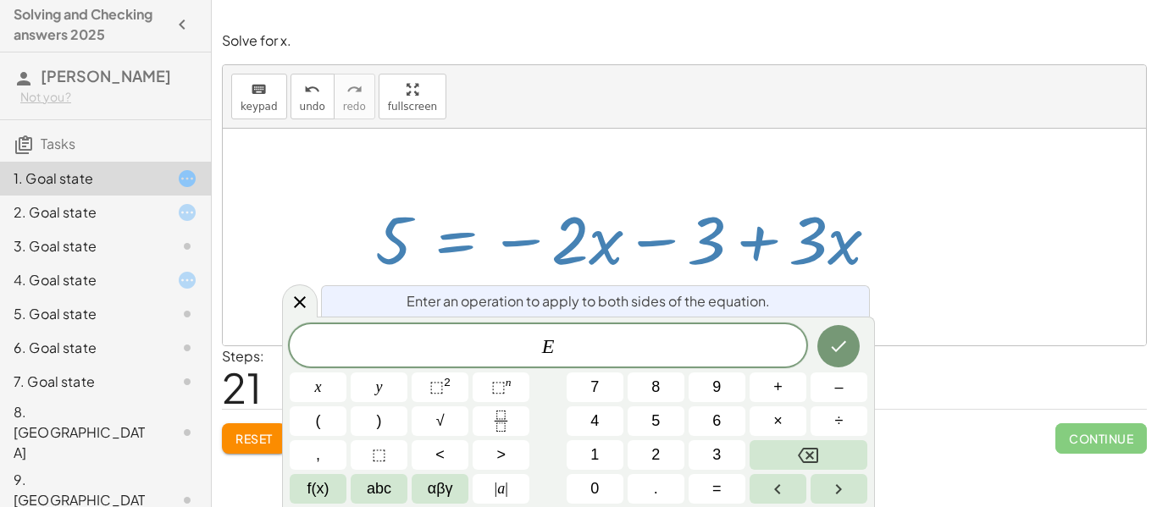
click at [782, 390] on span "+" at bounding box center [777, 387] width 9 height 23
click at [718, 457] on span "3" at bounding box center [716, 455] width 8 height 23
click at [840, 341] on icon "Done" at bounding box center [838, 346] width 20 height 20
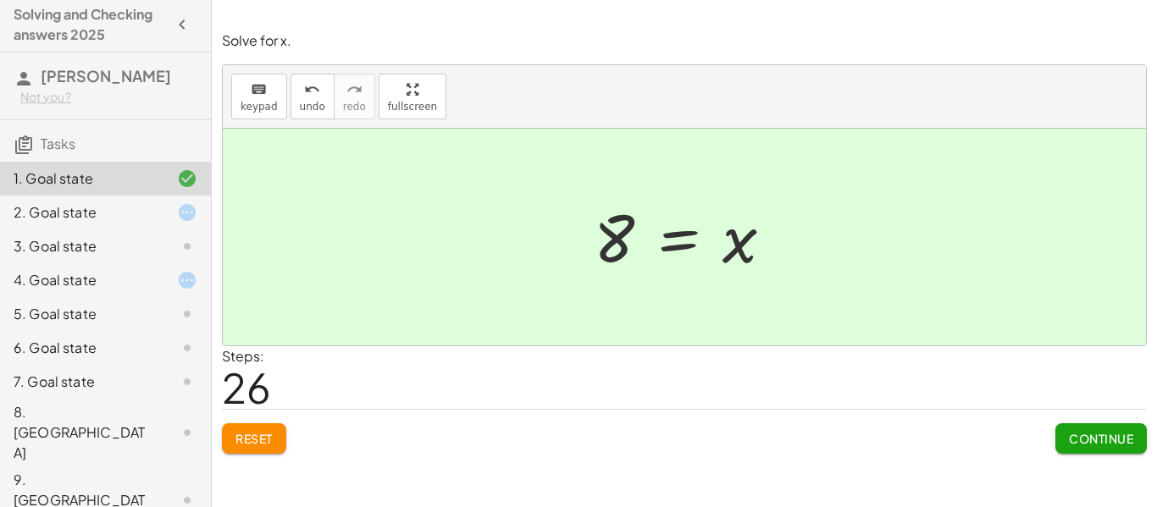
click at [1103, 435] on span "Continue" at bounding box center [1101, 438] width 64 height 15
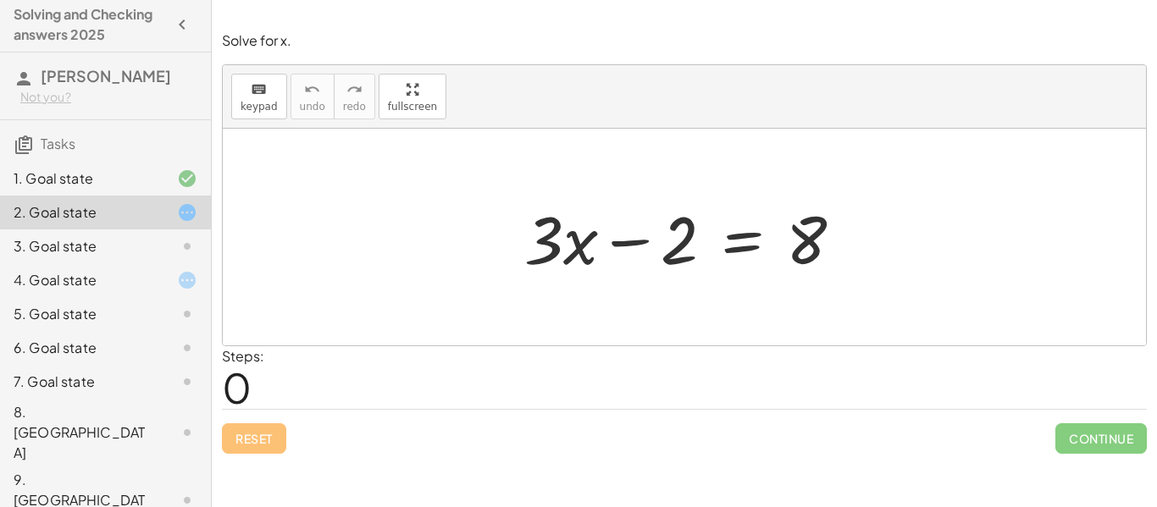
click at [97, 177] on div "1. Goal state" at bounding box center [82, 179] width 136 height 20
click at [99, 203] on div "2. Goal state" at bounding box center [82, 212] width 136 height 20
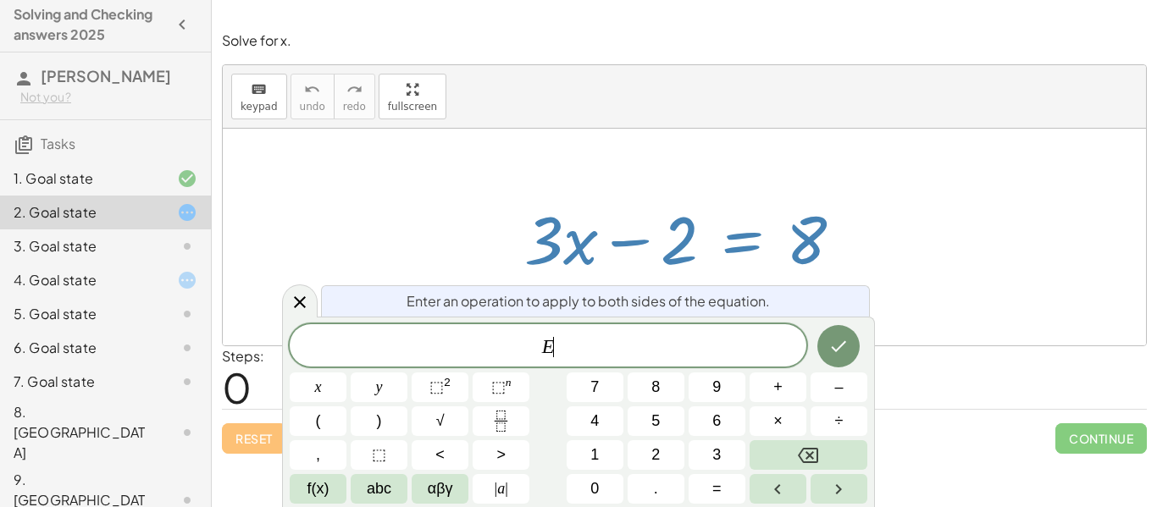
click at [781, 388] on span "+" at bounding box center [777, 387] width 9 height 23
